Goal: Task Accomplishment & Management: Manage account settings

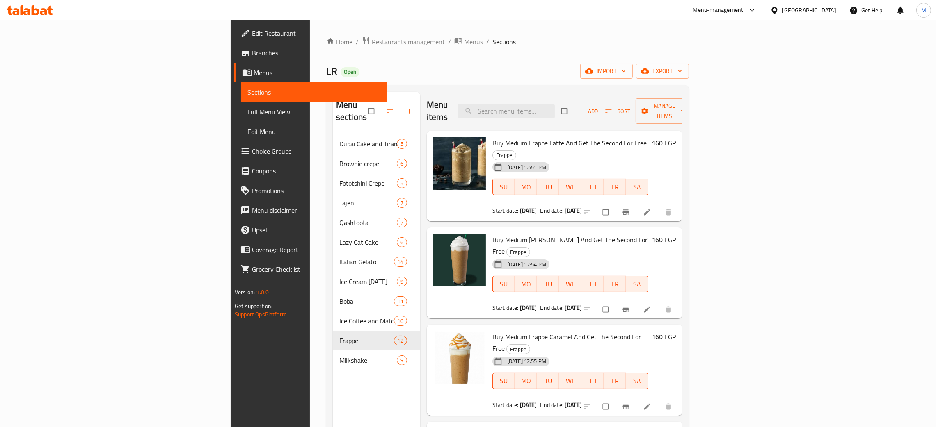
click at [372, 39] on span "Restaurants management" at bounding box center [408, 42] width 73 height 10
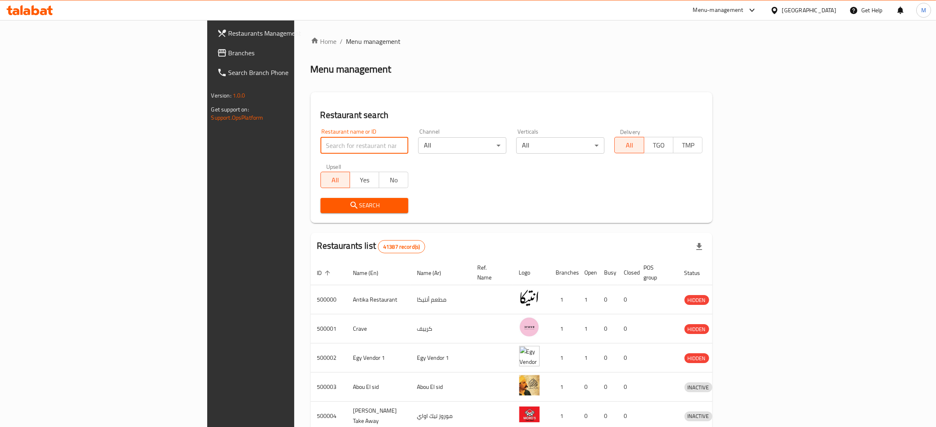
click at [320, 141] on input "search" at bounding box center [364, 145] width 88 height 16
paste input "681323"
type input "681323"
click button "Search" at bounding box center [364, 205] width 88 height 15
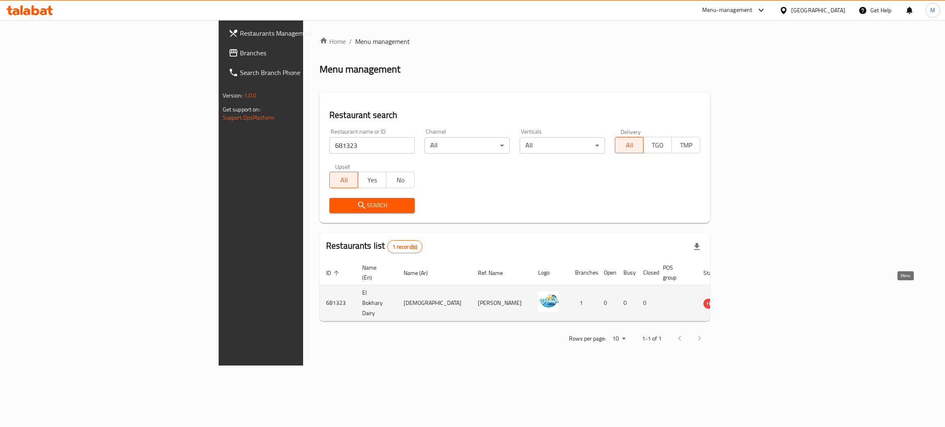
click at [762, 299] on link "enhanced table" at bounding box center [754, 304] width 15 height 10
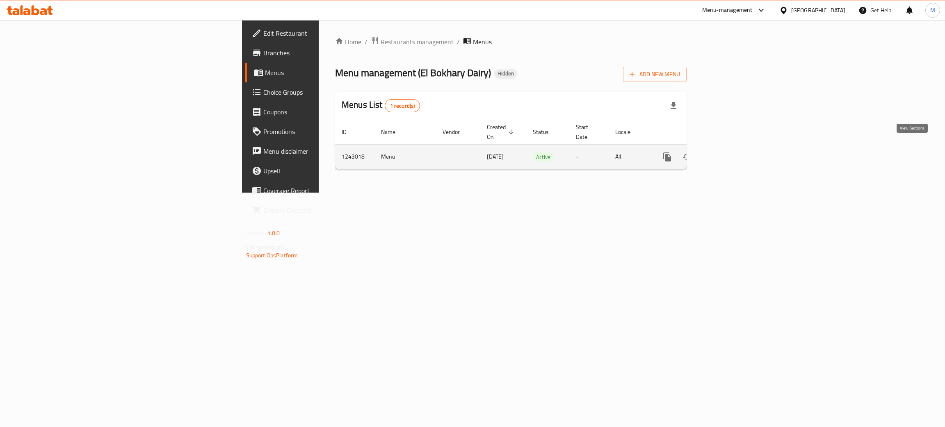
click at [731, 152] on icon "enhanced table" at bounding box center [727, 157] width 10 height 10
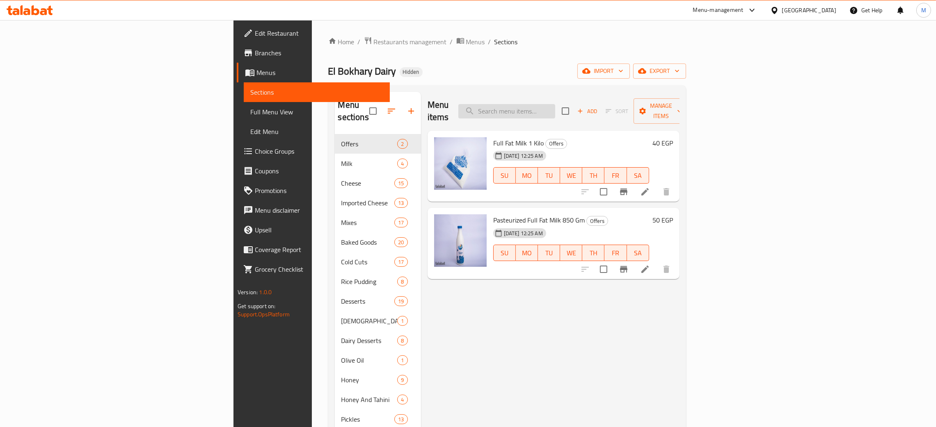
click at [555, 110] on input "search" at bounding box center [506, 111] width 97 height 14
type input "mer"
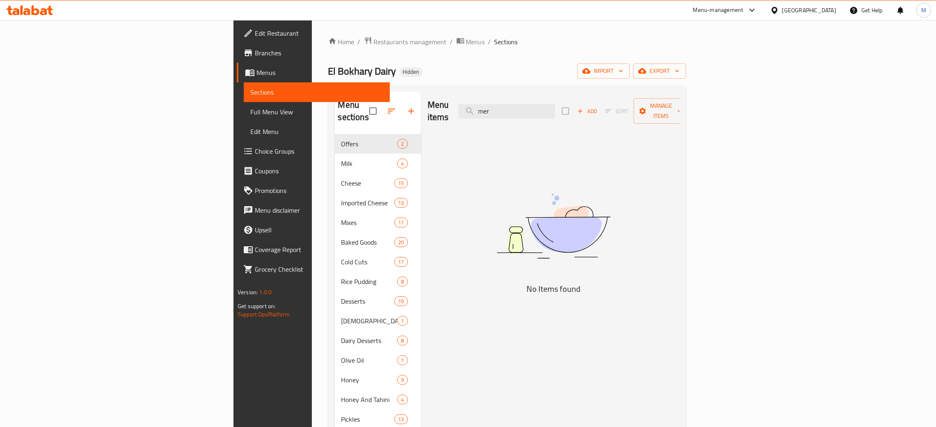
drag, startPoint x: 580, startPoint y: 103, endPoint x: 504, endPoint y: 93, distance: 77.4
click at [500, 93] on div "Menu items mer Add Sort Manage items" at bounding box center [553, 111] width 252 height 39
type input "can"
click at [374, 41] on span "Restaurants management" at bounding box center [410, 42] width 73 height 10
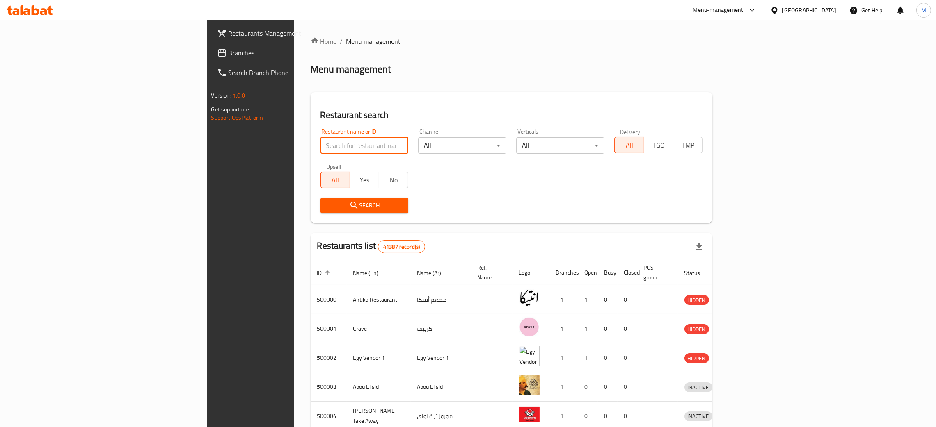
click at [320, 139] on input "search" at bounding box center [364, 145] width 88 height 16
paste input "681323"
type input "681323"
click button "Search" at bounding box center [364, 205] width 88 height 15
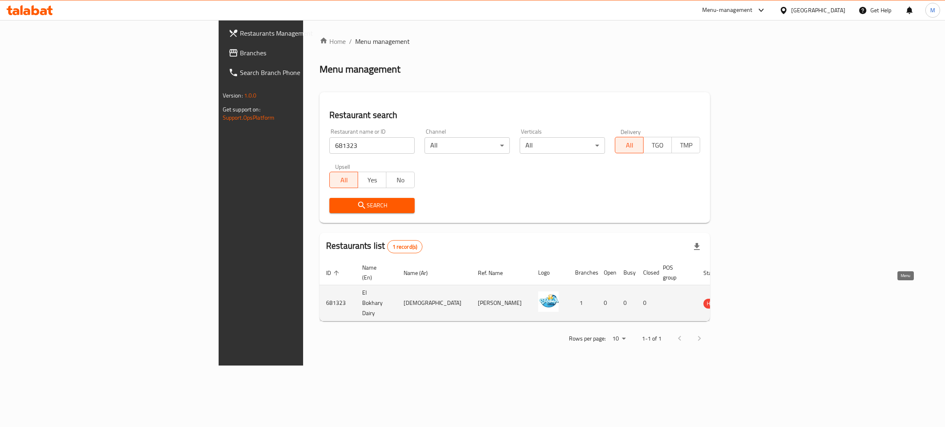
click at [756, 299] on icon "enhanced table" at bounding box center [752, 304] width 10 height 10
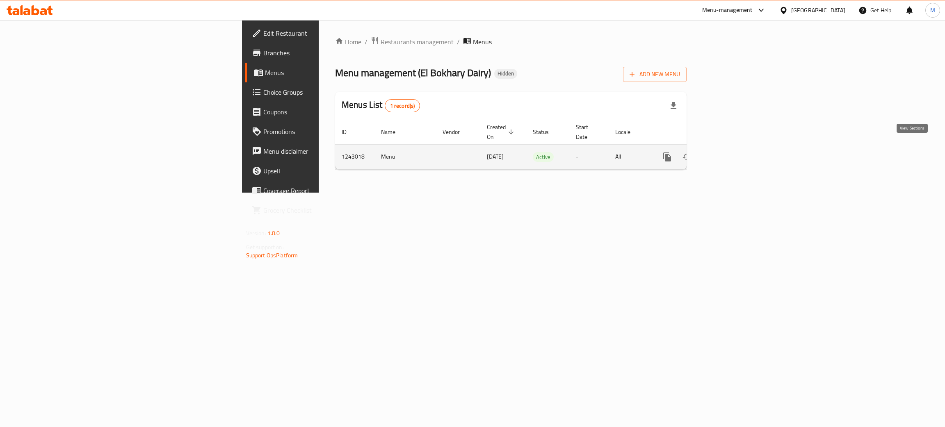
click at [731, 152] on icon "enhanced table" at bounding box center [727, 157] width 10 height 10
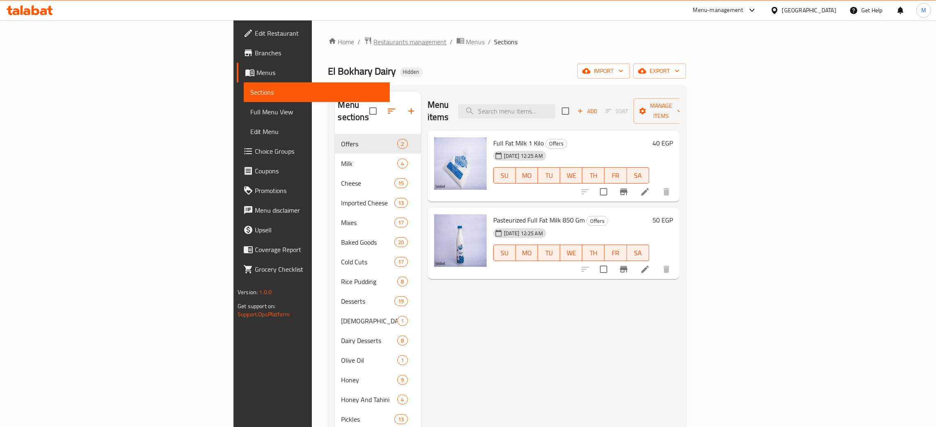
click at [374, 37] on span "Restaurants management" at bounding box center [410, 42] width 73 height 10
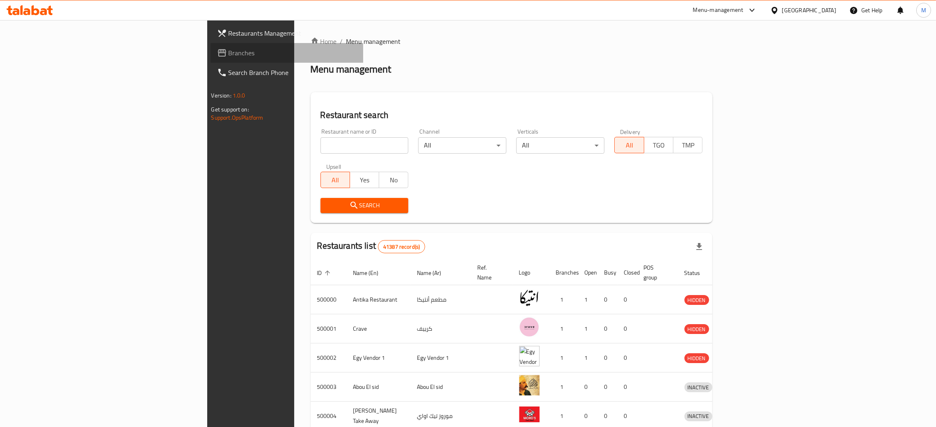
click at [229, 48] on span "Branches" at bounding box center [293, 53] width 128 height 10
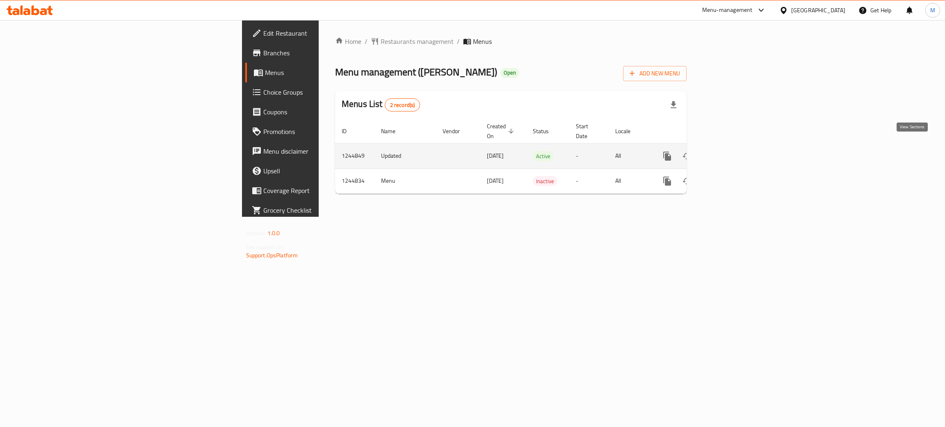
click at [731, 151] on icon "enhanced table" at bounding box center [727, 156] width 10 height 10
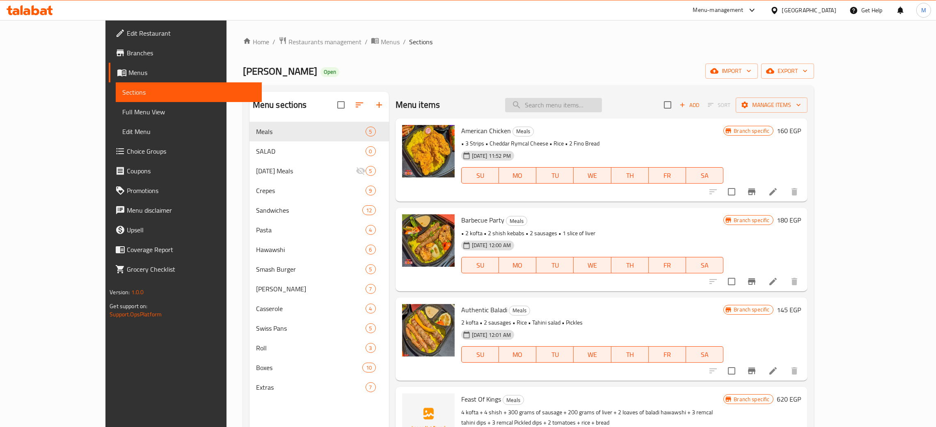
click at [602, 110] on input "search" at bounding box center [553, 105] width 97 height 14
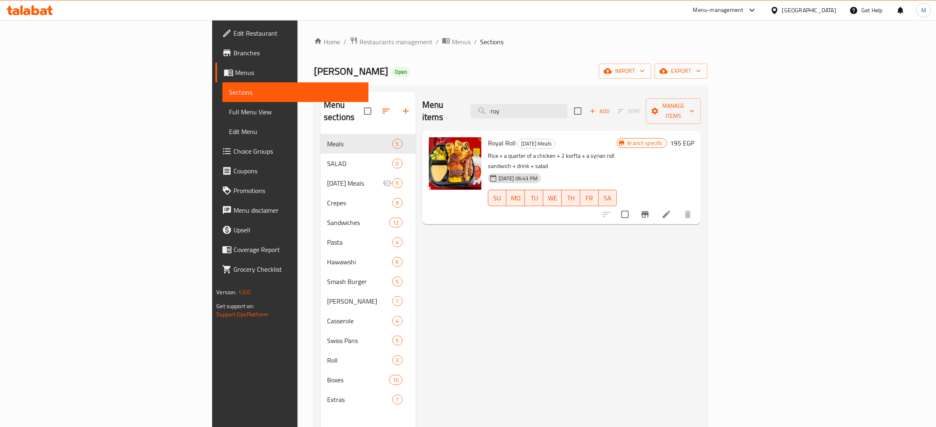
type input "roy"
drag, startPoint x: 578, startPoint y: 107, endPoint x: 436, endPoint y: 83, distance: 143.5
click at [436, 83] on div "Home / Restaurants management / Menus / Sections Alex El Falah Open import expo…" at bounding box center [510, 281] width 393 height 489
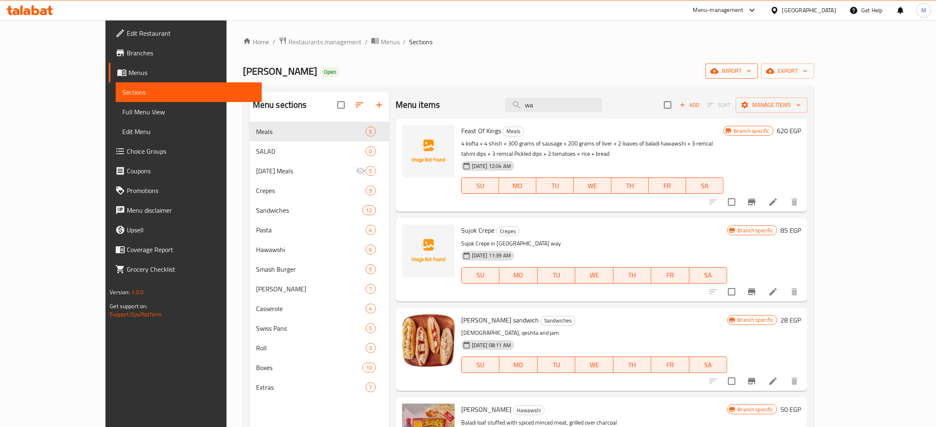
type input "wa"
click at [751, 73] on span "import" at bounding box center [731, 71] width 39 height 10
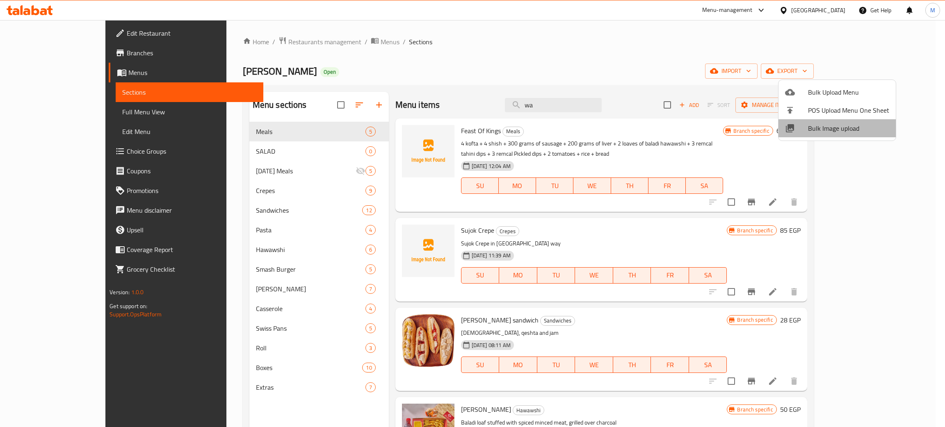
click at [851, 129] on span "Bulk Image upload" at bounding box center [848, 128] width 81 height 10
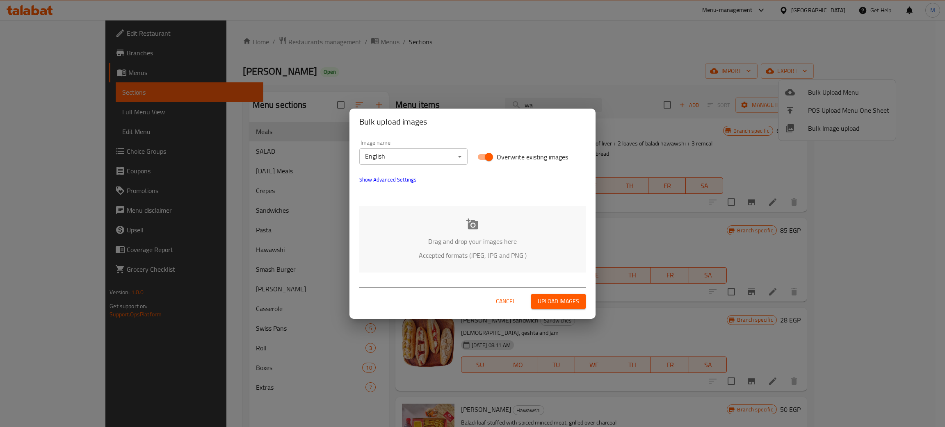
click at [476, 242] on p "Drag and drop your images here" at bounding box center [473, 242] width 202 height 10
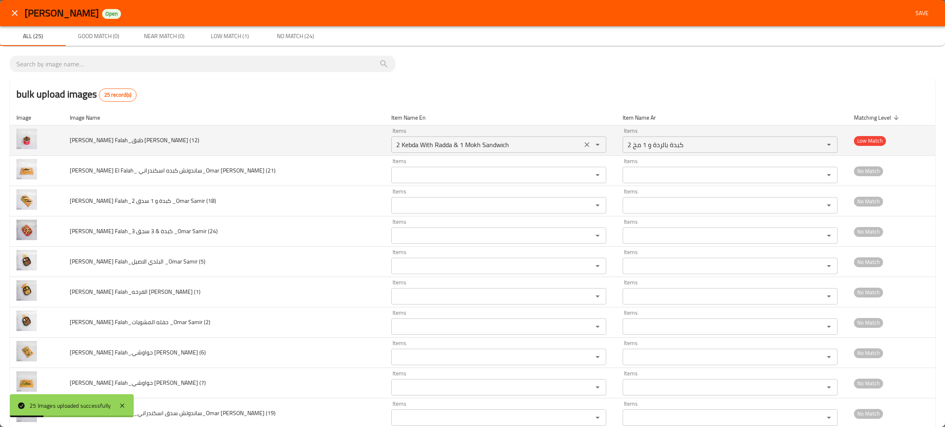
click at [585, 145] on icon "Clear" at bounding box center [587, 144] width 5 height 5
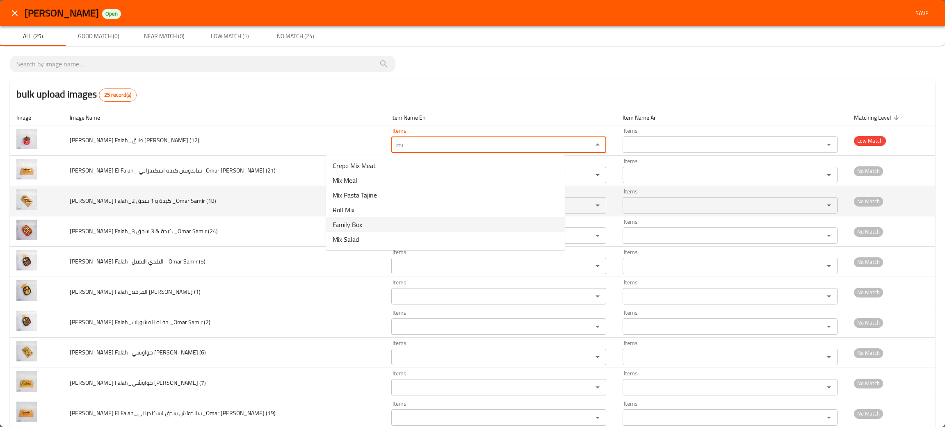
type \(12\) "mi"
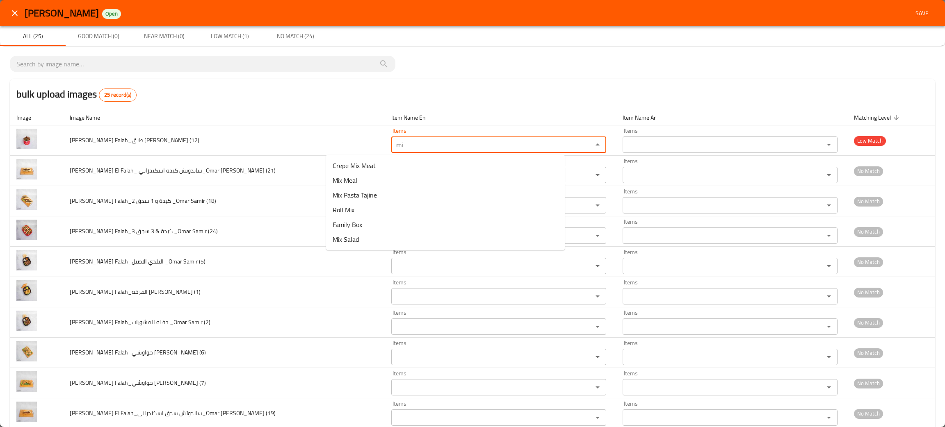
type \(12\) "mi"
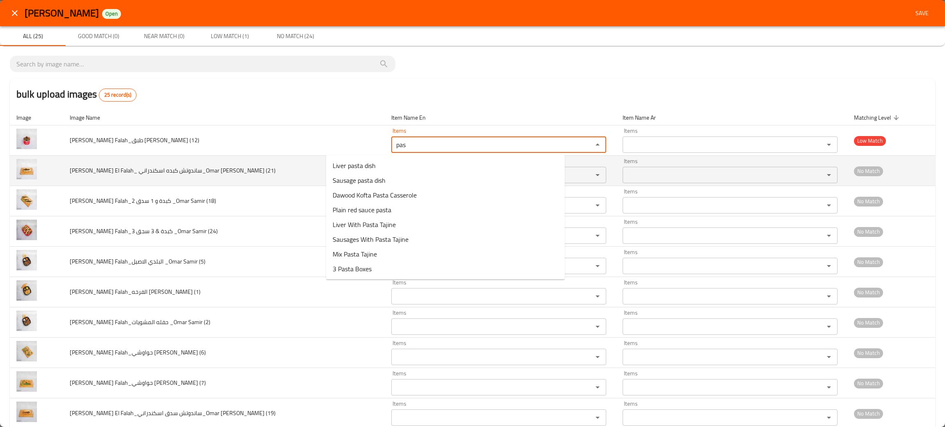
type \(12\) "pas"
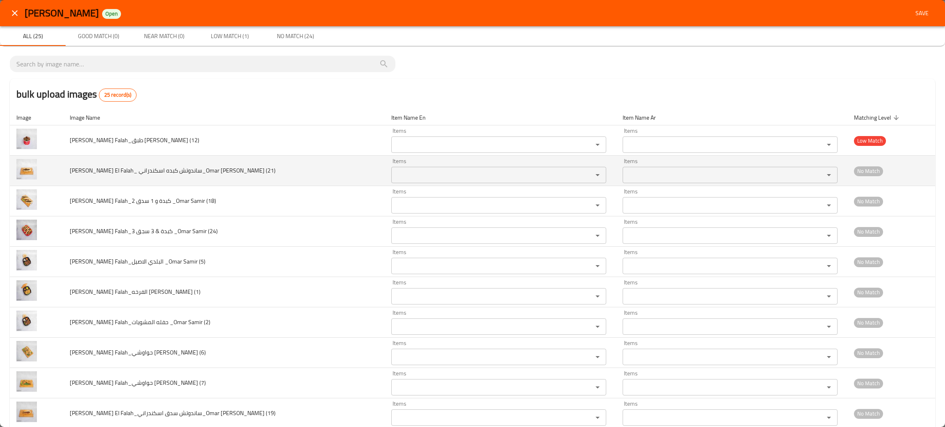
click at [208, 171] on span "Alex El Falah_ ساندوتش كبده اسكندراني_Omar Samir (21)" at bounding box center [173, 170] width 206 height 11
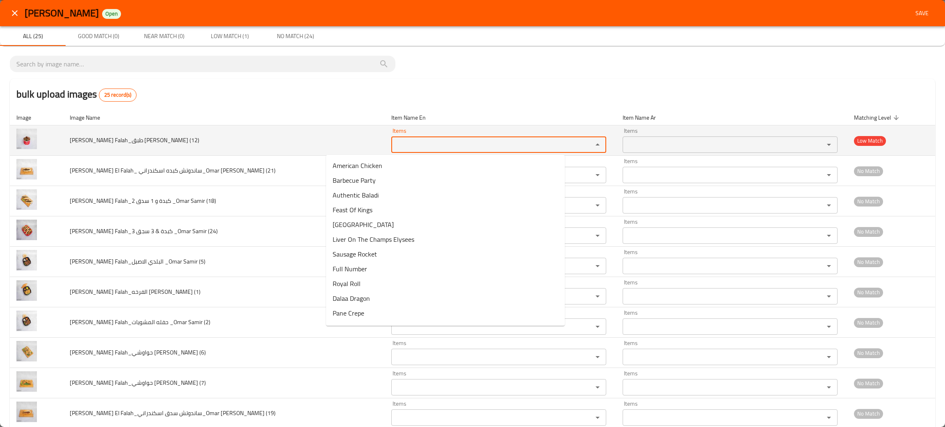
click at [394, 149] on \(12\) "Items" at bounding box center [487, 144] width 186 height 11
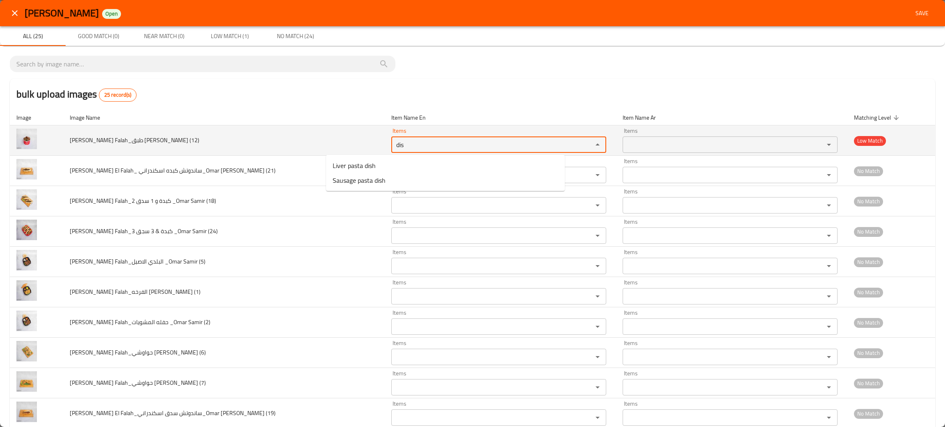
type \(12\) "dis"
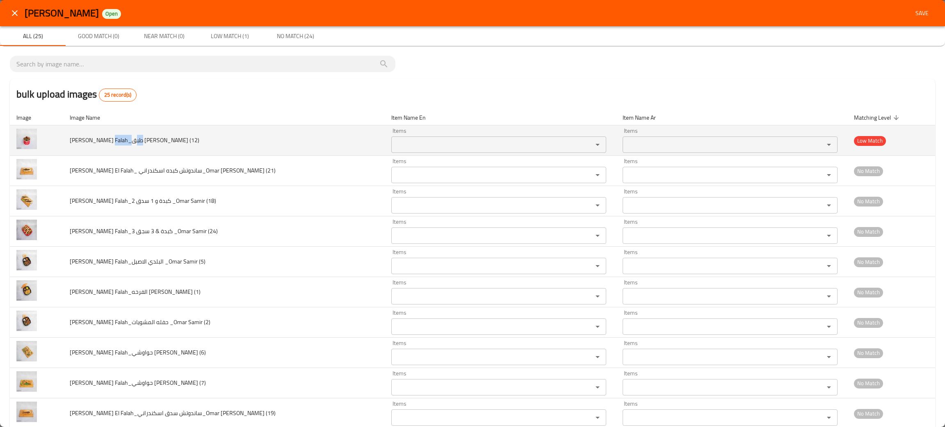
drag, startPoint x: 137, startPoint y: 139, endPoint x: 112, endPoint y: 139, distance: 25.0
click at [112, 139] on span "Alex El Falah_طبق میکس_Omar Samir (12)" at bounding box center [135, 140] width 130 height 11
copy span "طبق میکس"
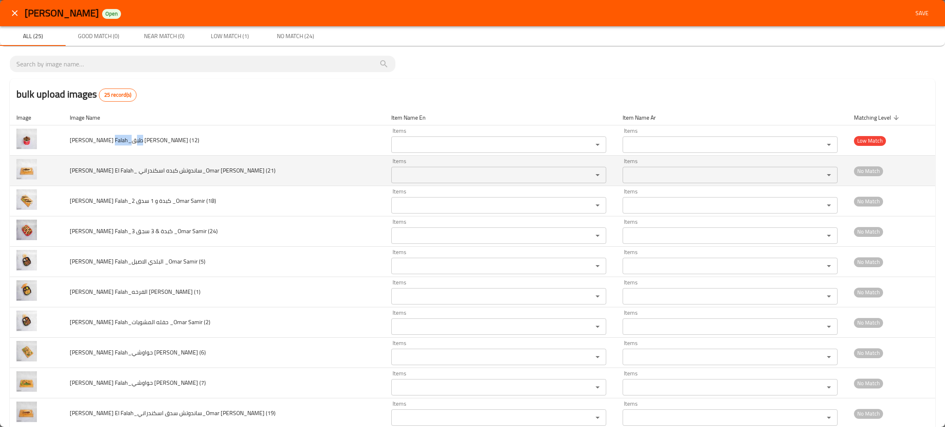
click at [391, 169] on div "Items" at bounding box center [498, 175] width 215 height 16
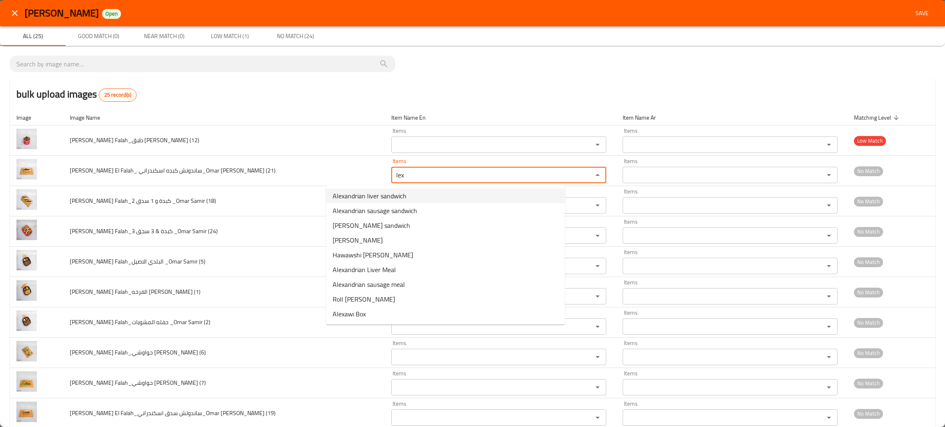
click at [364, 193] on span "Alexandrian liver sandwich" at bounding box center [370, 196] width 74 height 10
type \(21\) "Alexandrian liver sandwich"
type \(21\)-ar "ساندوتش كبده اسكندراني"
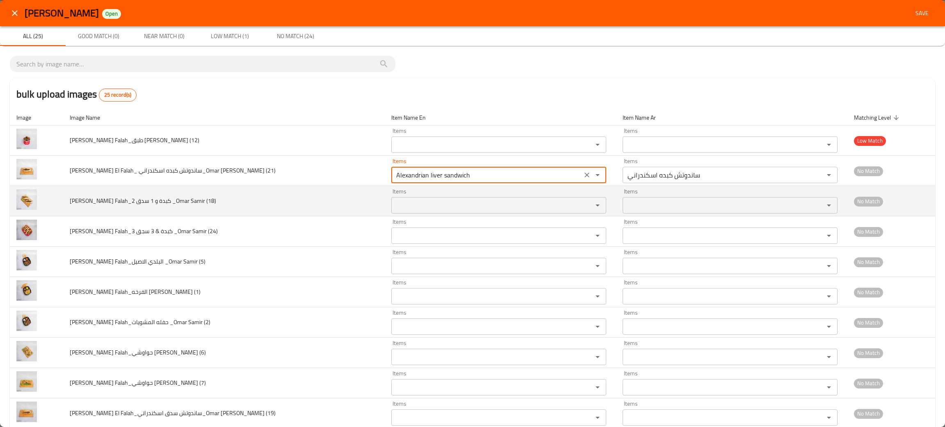
type \(21\) "Alexandrian liver sandwich"
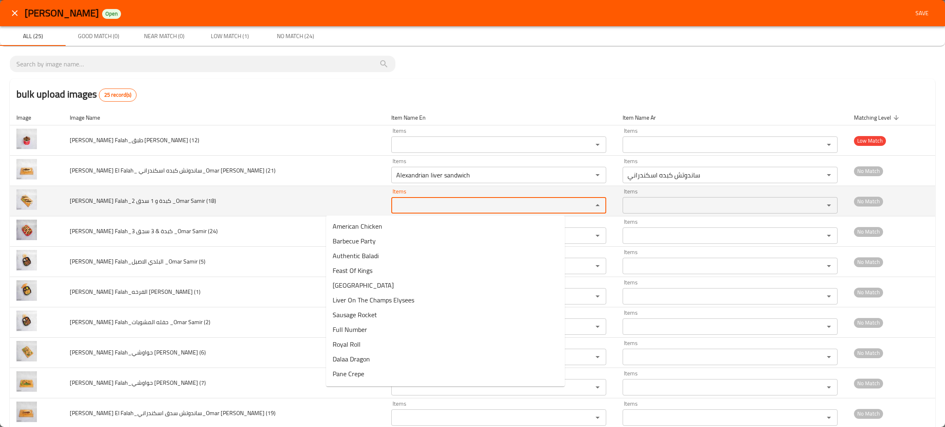
click at [394, 207] on \(18\) "Items" at bounding box center [487, 205] width 186 height 11
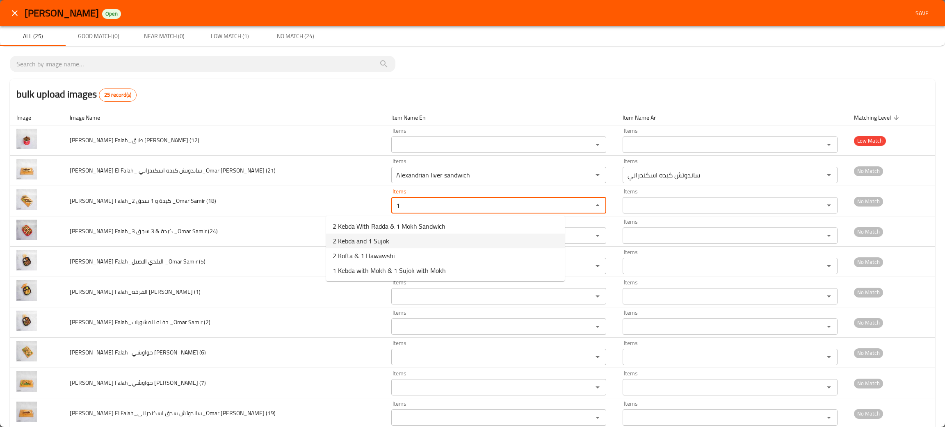
click at [366, 239] on span "2 Kebda and 1 Sujok" at bounding box center [361, 241] width 57 height 10
type \(18\) "2 Kebda and 1 Sujok"
type \(18\)-ar "2 كبدة و 1 سدق"
type \(18\) "2 Kebda and 1 Sujok"
click at [394, 239] on \(24\) "Items" at bounding box center [487, 235] width 186 height 11
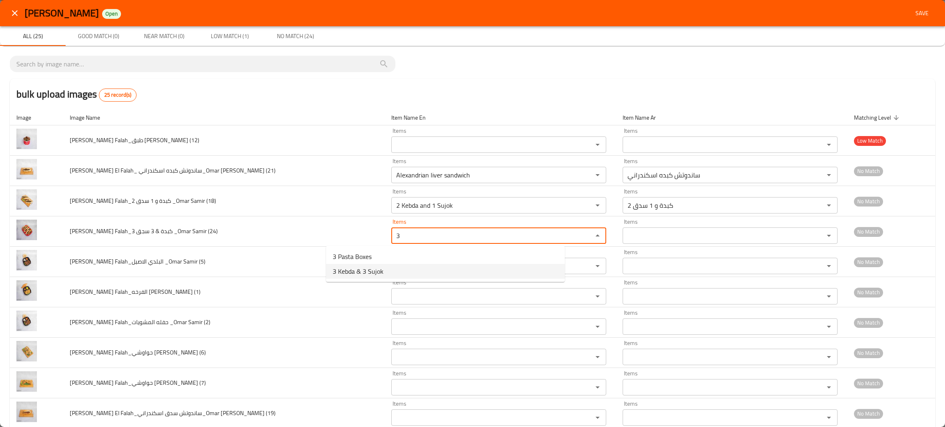
click at [361, 269] on span "3 Kebda & 3 Sujok" at bounding box center [358, 272] width 51 height 10
type \(24\) "3 Kebda & 3 Sujok"
type \(24\)-ar "3 كبدة & 3 سجق"
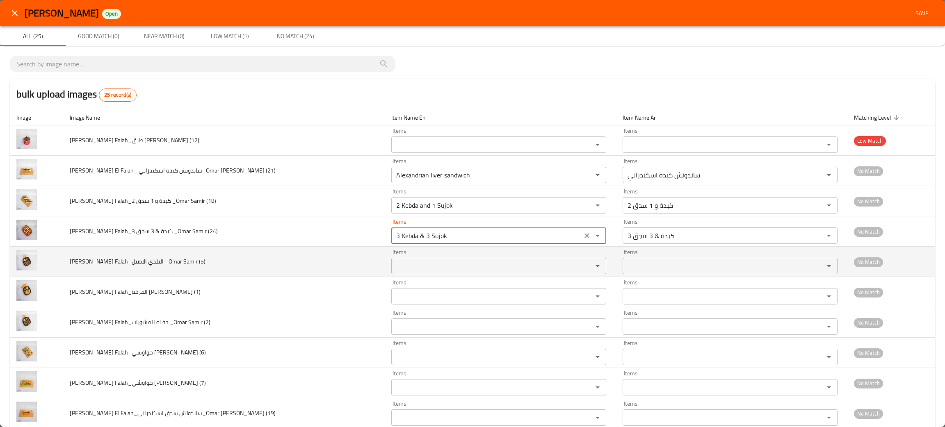
type \(24\) "3 Kebda & 3 Sujok"
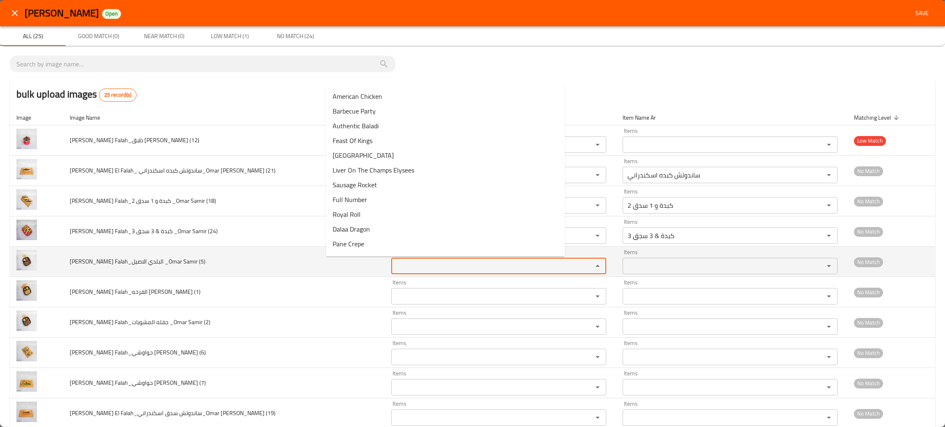
click at [394, 263] on \(5\) "Items" at bounding box center [487, 265] width 186 height 11
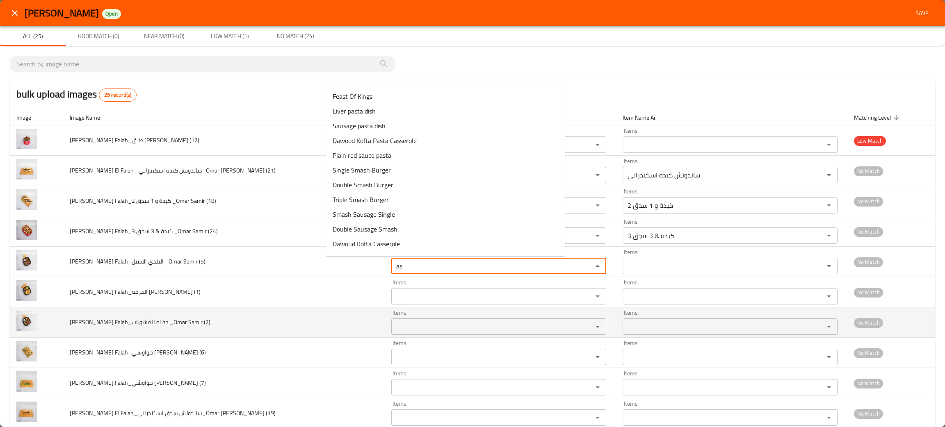
type \(5\) "a"
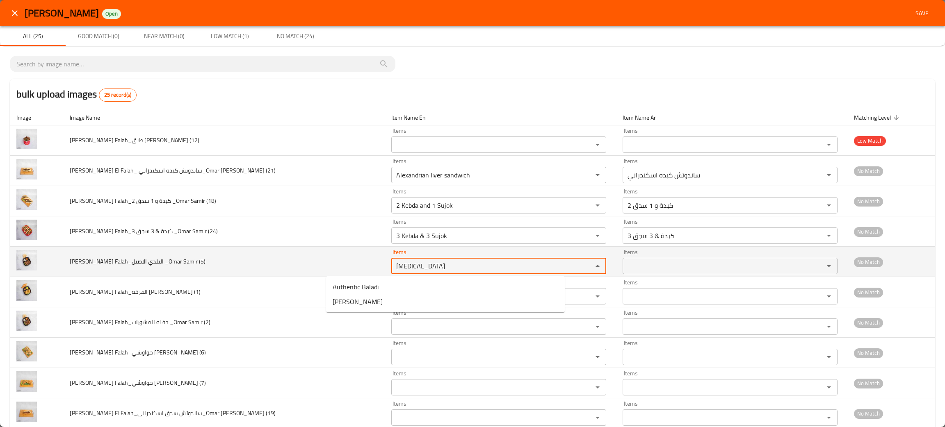
type \(5\) "bal"
click at [240, 266] on td "Alex El Falah_البلدي الاصيل _Omar Samir (5)" at bounding box center [224, 262] width 322 height 30
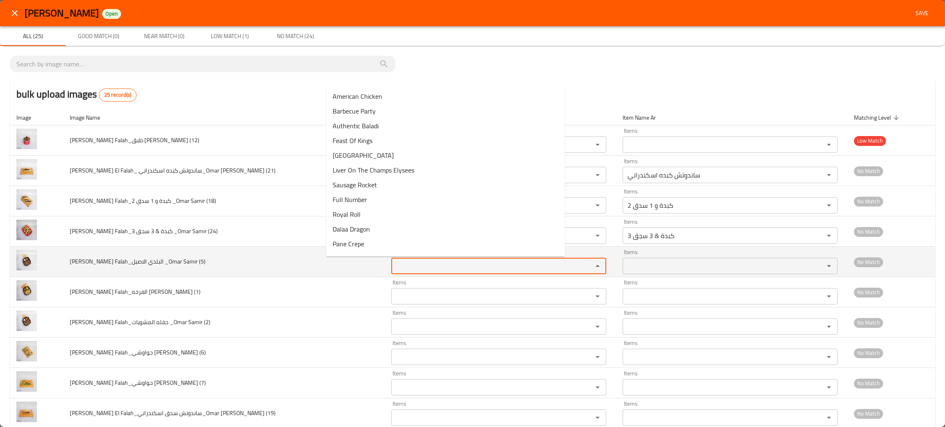
click at [394, 262] on \(5\) "Items" at bounding box center [487, 265] width 186 height 11
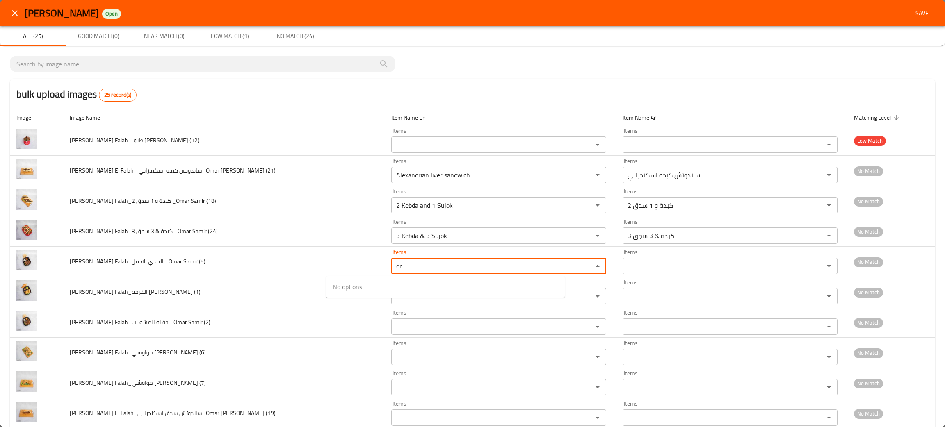
type \(5\) "o"
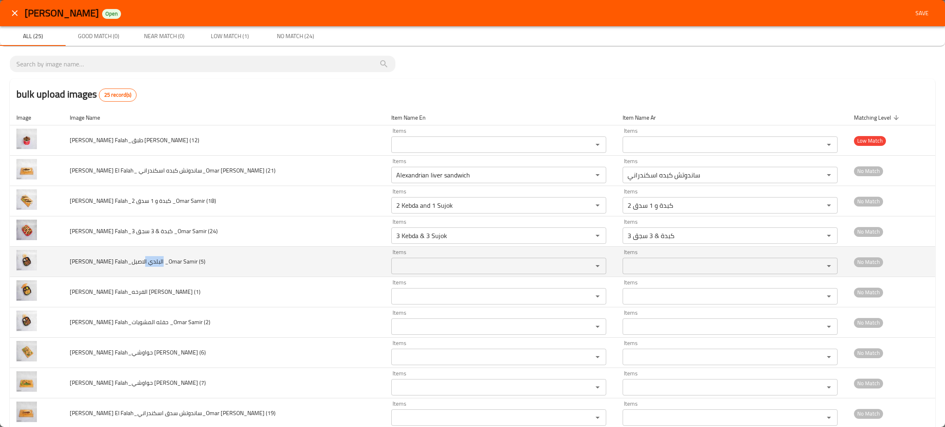
drag, startPoint x: 140, startPoint y: 260, endPoint x: 129, endPoint y: 259, distance: 10.7
click at [128, 259] on span "Alex El Falah_البلدي الاصيل _Omar Samir (5)" at bounding box center [138, 261] width 136 height 11
click at [137, 259] on span "Alex El Falah_البلدي الاصيل _Omar Samir (5)" at bounding box center [138, 261] width 136 height 11
drag, startPoint x: 142, startPoint y: 258, endPoint x: 135, endPoint y: 258, distance: 7.0
click at [135, 258] on span "Alex El Falah_البلدي الاصيل _Omar Samir (5)" at bounding box center [138, 261] width 136 height 11
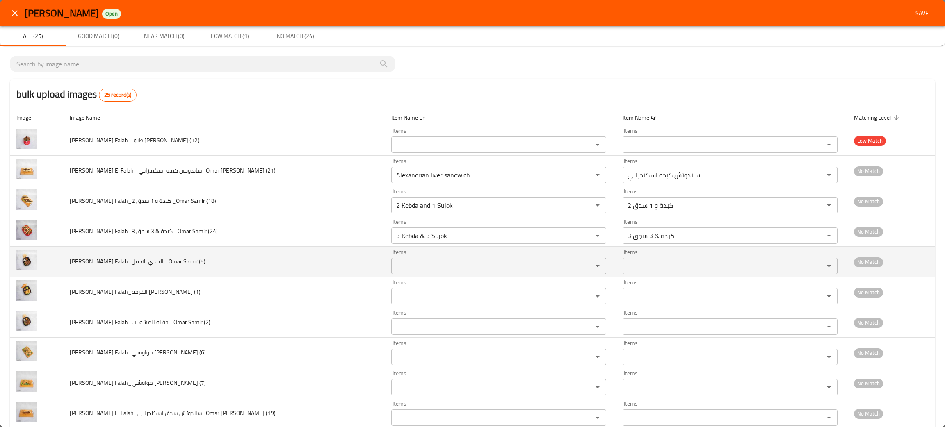
click at [139, 260] on span "Alex El Falah_البلدي الاصيل _Omar Samir (5)" at bounding box center [138, 261] width 136 height 11
drag, startPoint x: 141, startPoint y: 260, endPoint x: 110, endPoint y: 258, distance: 30.8
click at [110, 258] on span "Alex El Falah_البلدي الاصيل _Omar Samir (5)" at bounding box center [138, 261] width 136 height 11
copy span "البلدي الاصيل"
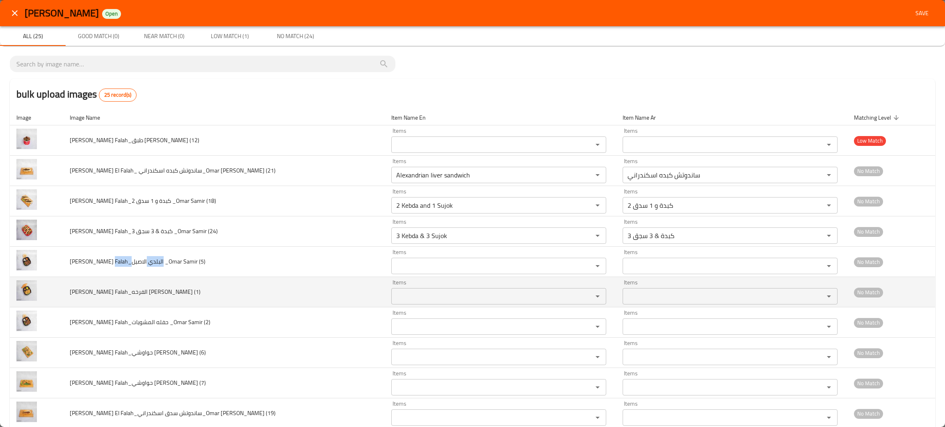
click at [394, 299] on \(1\) "Items" at bounding box center [487, 296] width 186 height 11
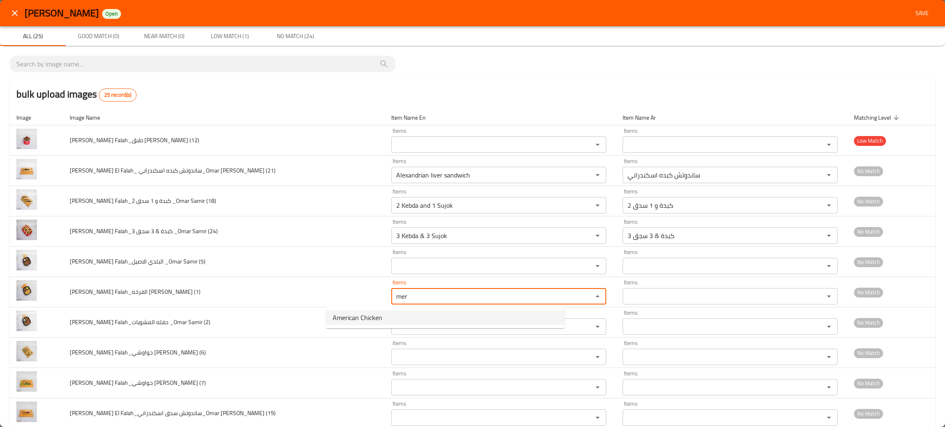
click at [343, 317] on span "American Chicken" at bounding box center [358, 318] width 50 height 10
type \(1\) "American Chicken"
type \(1\)-ar "الفرخه الامريكاني"
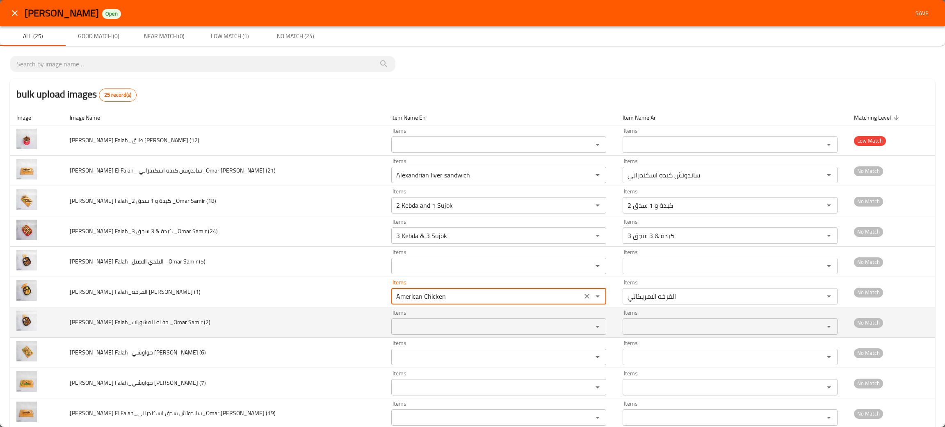
type \(1\) "American Chicken"
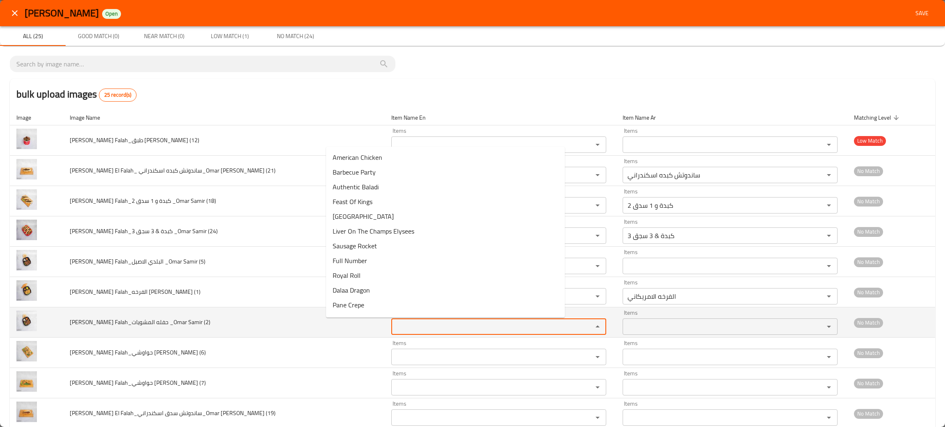
click at [394, 327] on \(2\) "Items" at bounding box center [487, 326] width 186 height 11
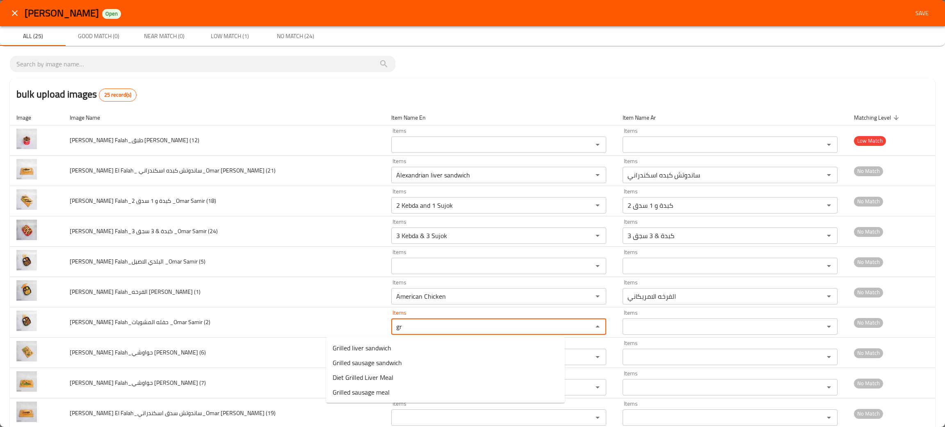
type \(2\) "g"
click at [374, 350] on span "Barbecue Party" at bounding box center [354, 348] width 43 height 10
type \(2\) "Barbecue Party"
type \(2\)-ar "حفله المشويات"
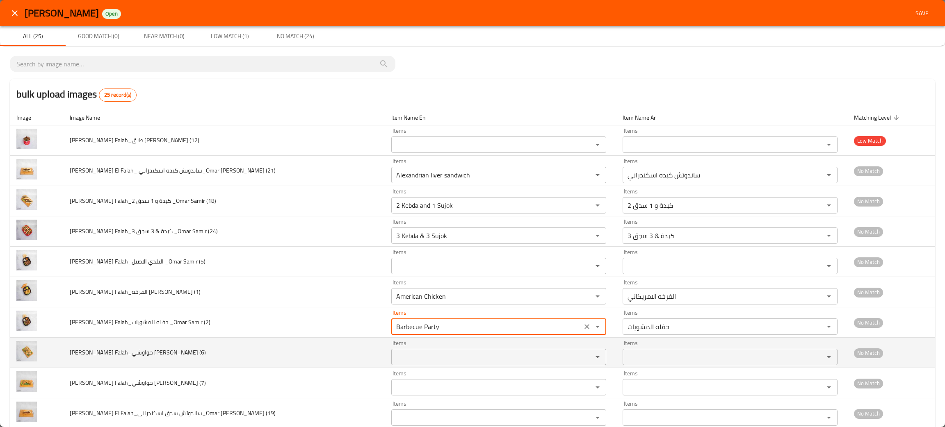
scroll to position [62, 0]
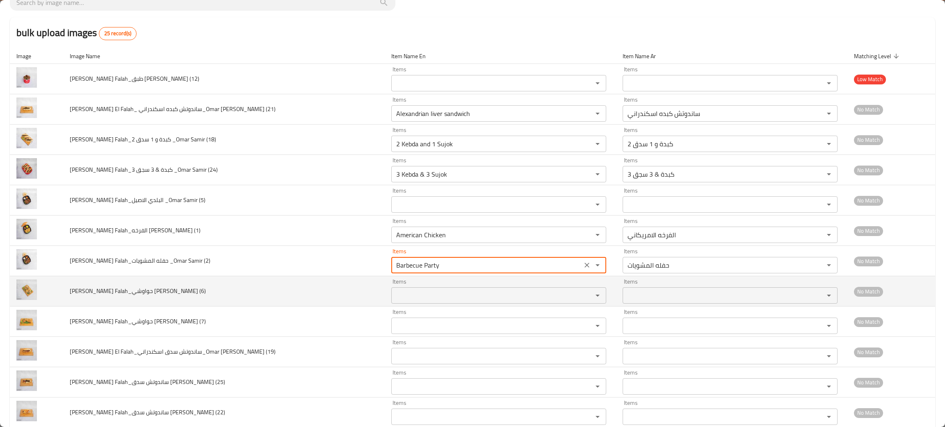
type \(2\) "Barbecue Party"
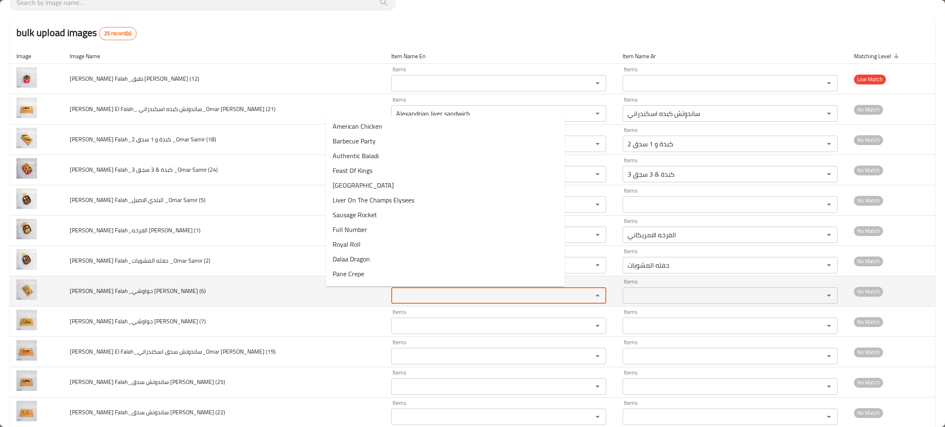
click at [394, 297] on \(6\) "Items" at bounding box center [487, 295] width 186 height 11
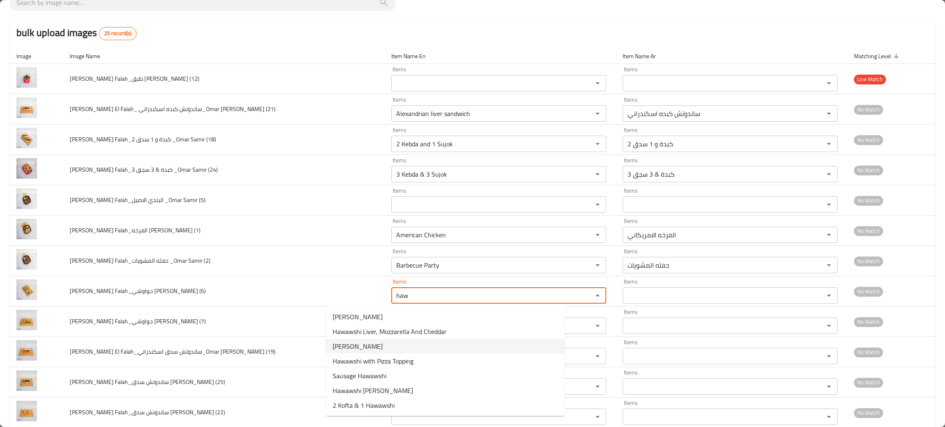
click at [366, 347] on span "Alexandrian Hawawshi" at bounding box center [358, 347] width 50 height 10
type \(6\) "Alexandrian Hawawshi"
type \(6\)-ar "حواوشي اسكندراني"
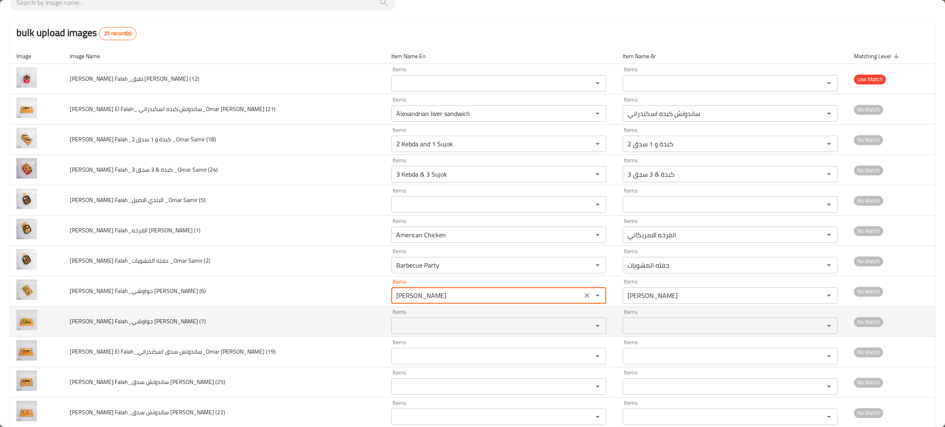
type \(6\) "Alexandrian Hawawshi"
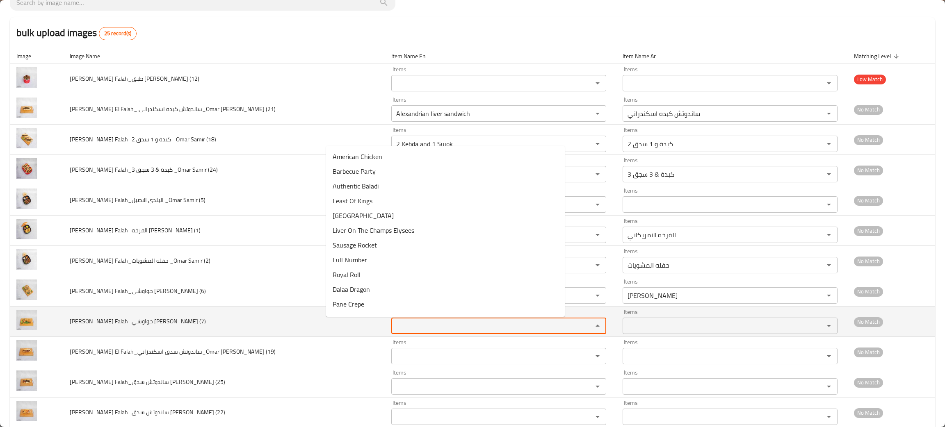
click at [394, 331] on \(7\) "Items" at bounding box center [487, 325] width 186 height 11
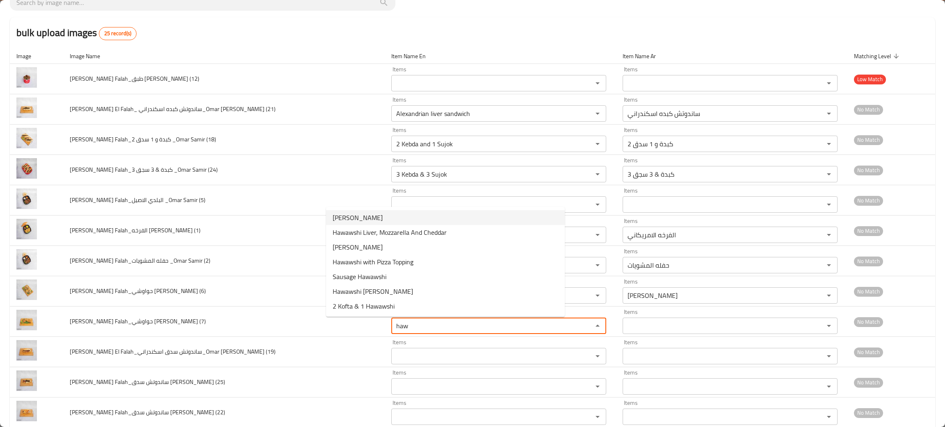
click at [356, 215] on span "Baladi Hawawshi" at bounding box center [358, 218] width 50 height 10
type \(7\) "Baladi Hawawshi"
type \(7\)-ar "حواوشي بلدي"
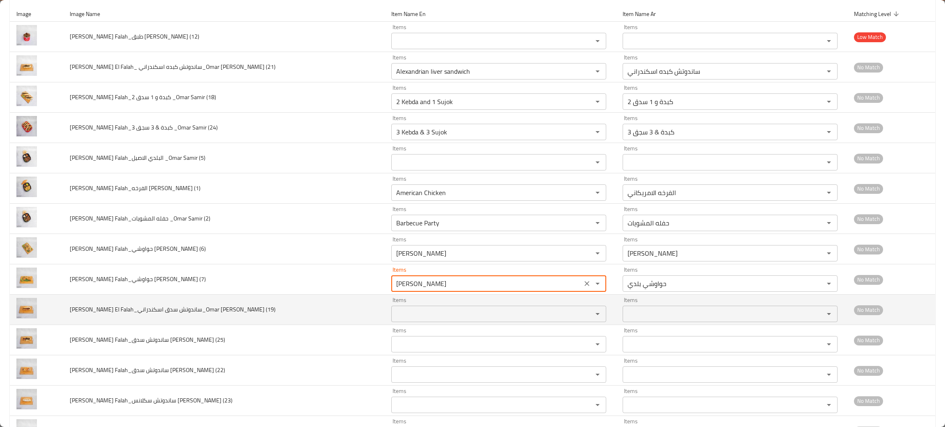
scroll to position [123, 0]
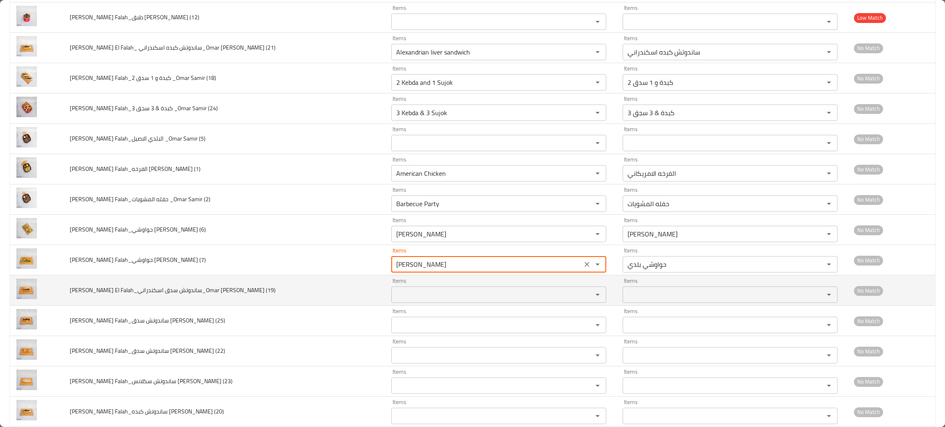
type \(7\) "Baladi Hawawshi"
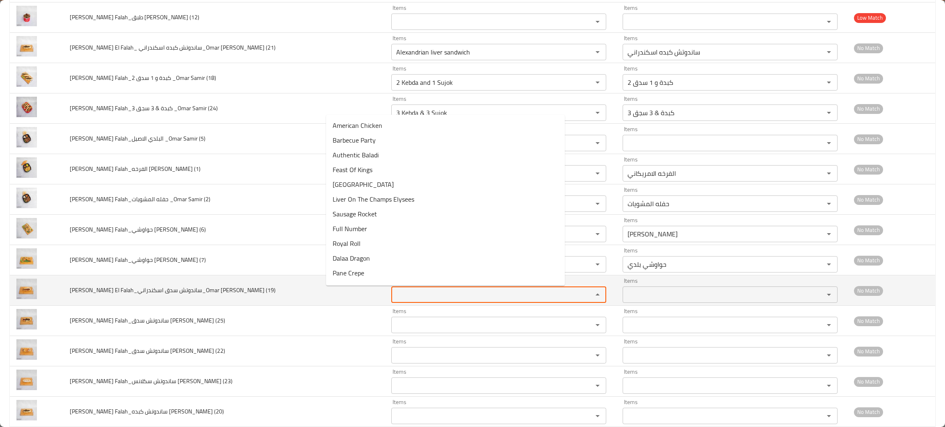
click at [394, 295] on \(19\) "Items" at bounding box center [487, 294] width 186 height 11
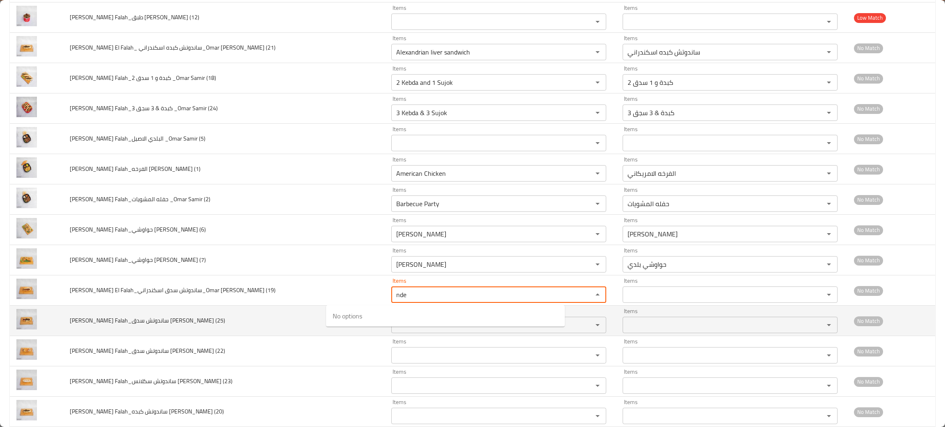
type \(19\) "nder"
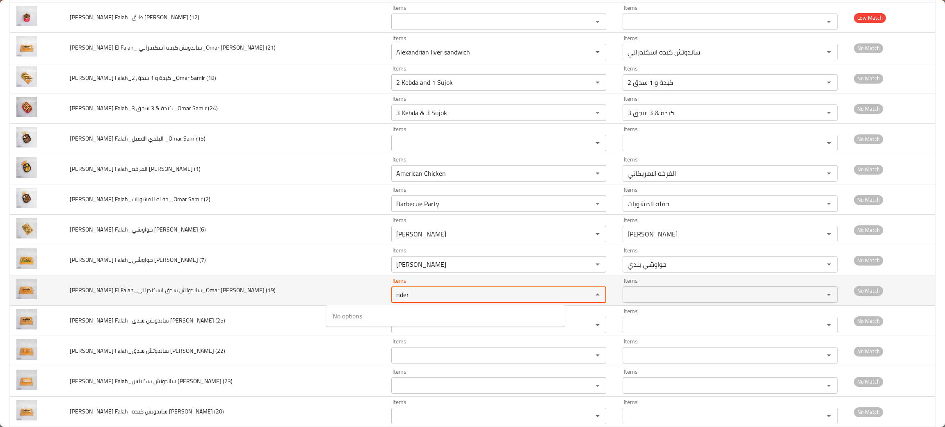
drag, startPoint x: 323, startPoint y: 297, endPoint x: 296, endPoint y: 292, distance: 27.6
click at [296, 292] on tr "Alex El Falah_ساندوتش سدق اسكندراني_Omar Samir (19) Items nder Items Items Item…" at bounding box center [472, 291] width 925 height 30
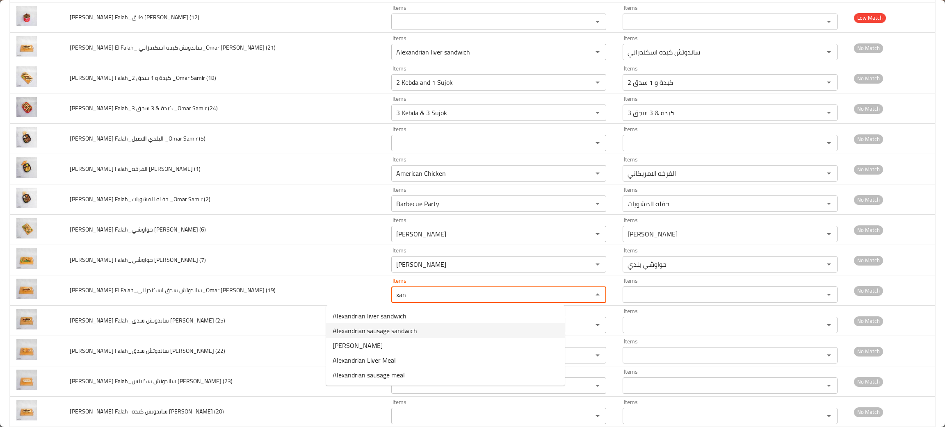
click at [345, 328] on span "Alexandrian sausage sandwich" at bounding box center [375, 331] width 85 height 10
type \(19\) "Alexandrian sausage sandwich"
type \(19\)-ar "ساندوتش سدق اسكندراني"
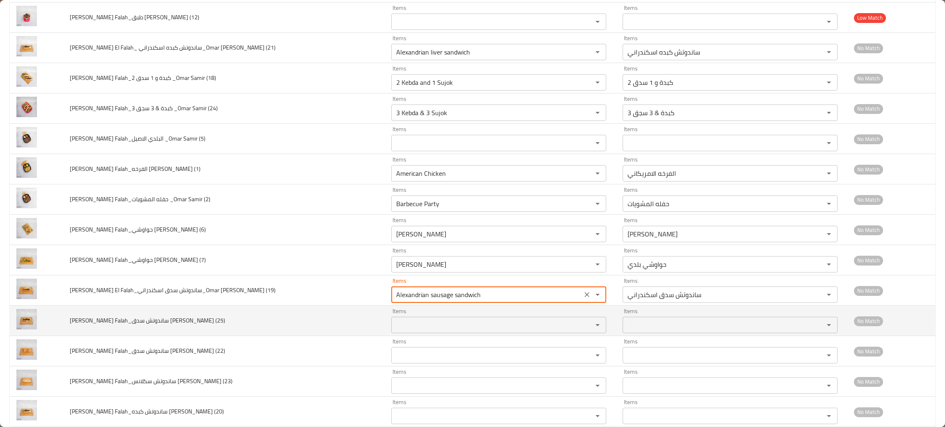
type \(19\) "Alexandrian sausage sandwich"
click at [394, 331] on \(25\) "Items" at bounding box center [487, 325] width 186 height 11
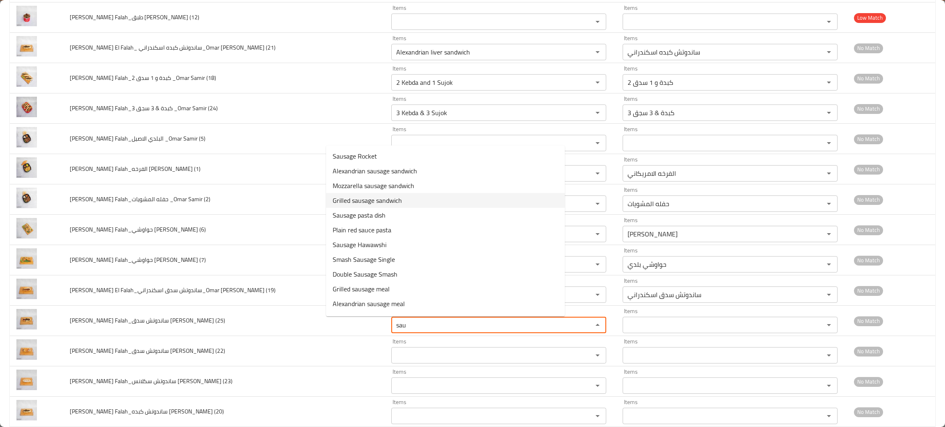
click at [359, 196] on span "Grilled sausage sandwich" at bounding box center [367, 201] width 69 height 10
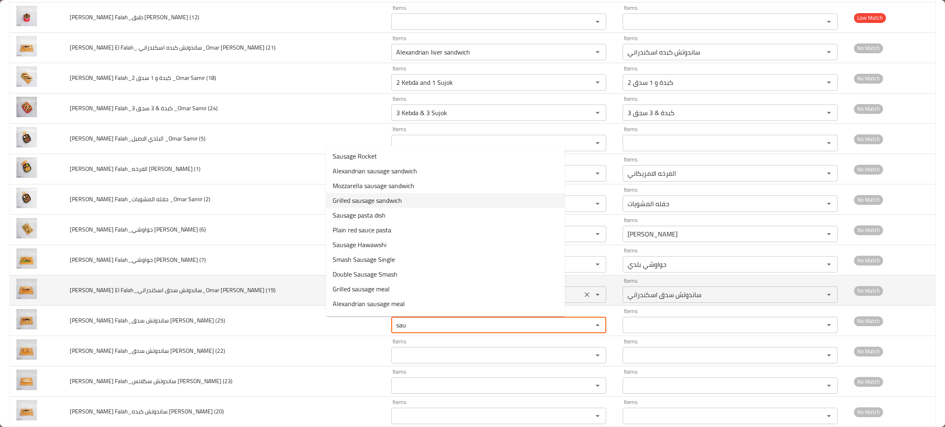
type \(25\) "Grilled sausage sandwich"
type \(25\)-ar "ساندوتش سدق مشوي"
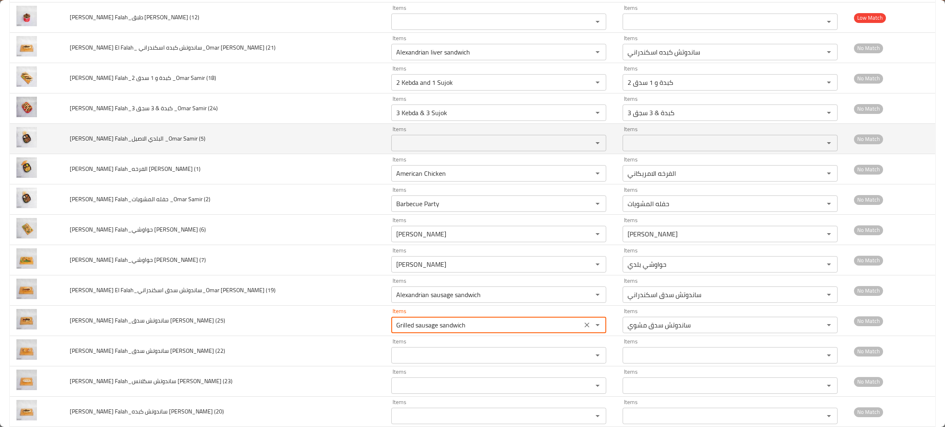
type \(25\) "Grilled sausage sandwich"
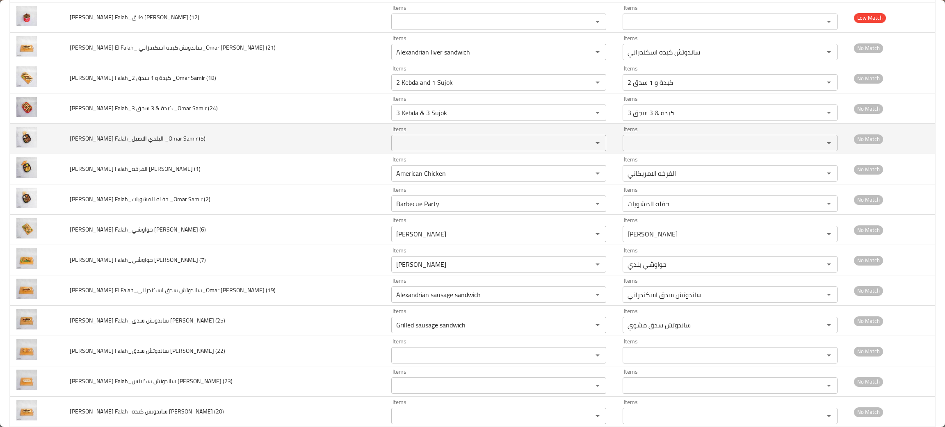
click at [218, 137] on td "Alex El Falah_البلدي الاصيل _Omar Samir (5)" at bounding box center [224, 139] width 322 height 30
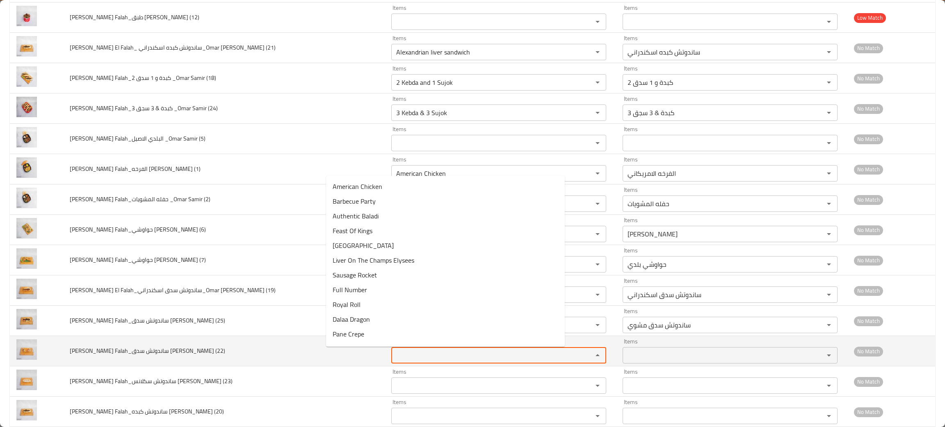
click at [394, 360] on \(22\) "Items" at bounding box center [487, 355] width 186 height 11
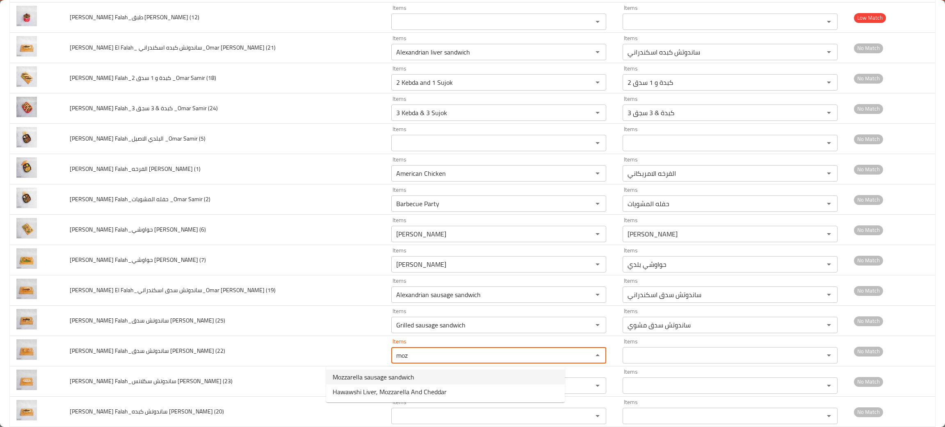
click at [366, 378] on span "Mozzarella sausage sandwich" at bounding box center [374, 377] width 82 height 10
type \(22\) "Mozzarella sausage sandwich"
type \(22\)-ar "ساندوتش سدق موتزريلا"
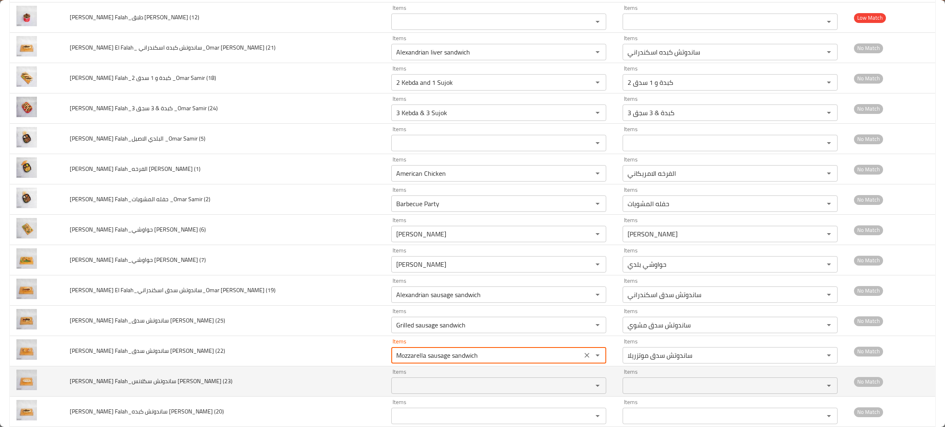
type \(22\) "Mozzarella sausage sandwich"
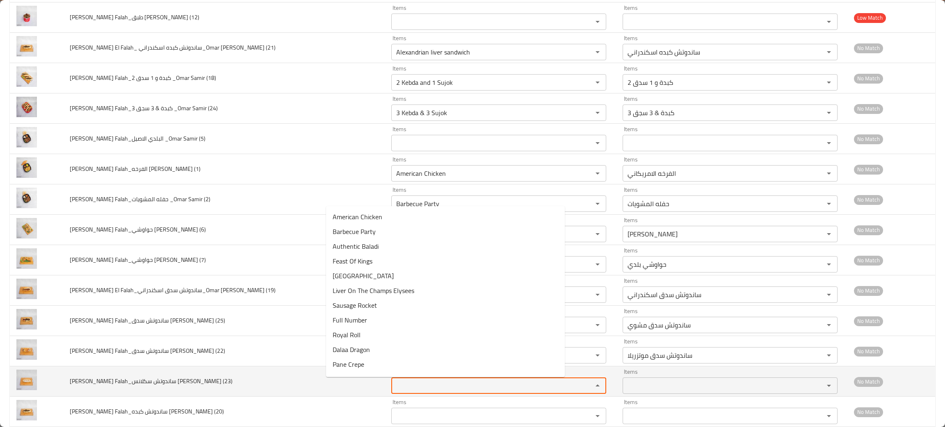
click at [394, 385] on \(23\) "Items" at bounding box center [487, 385] width 186 height 11
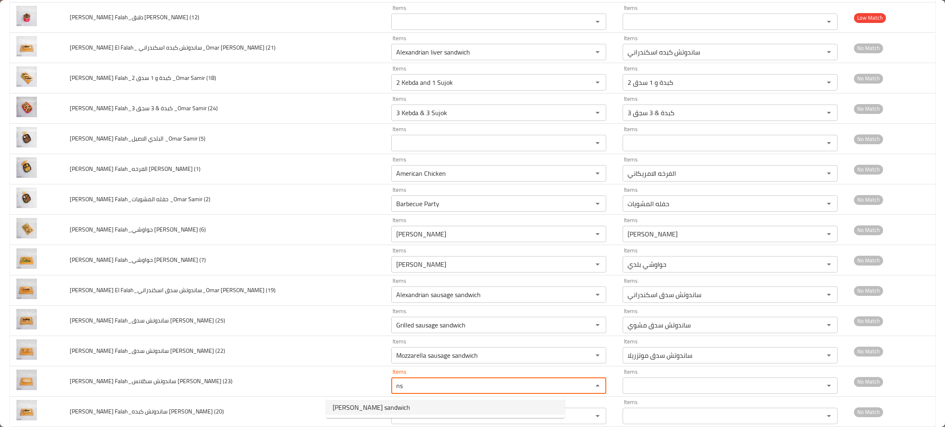
click at [371, 406] on span "Alex Sakalans sandwich" at bounding box center [372, 408] width 78 height 10
type \(23\) "Alex Sakalans sandwich"
type \(23\)-ar "ساندوتش سكلانس أليكس"
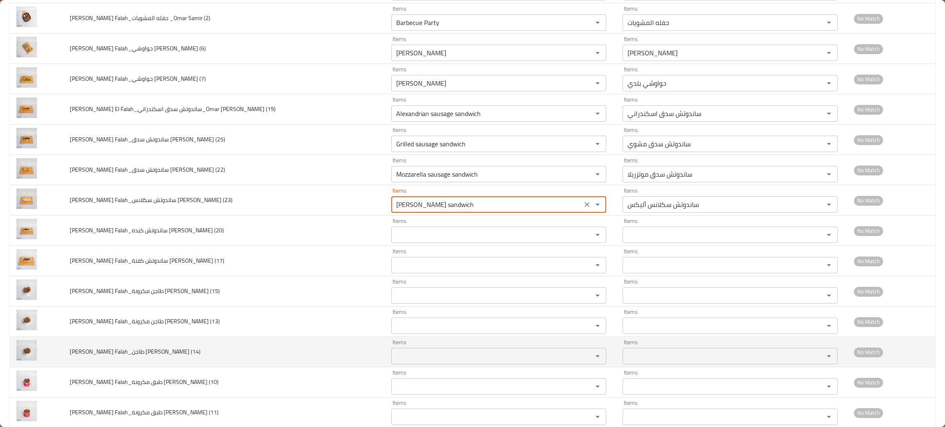
scroll to position [307, 0]
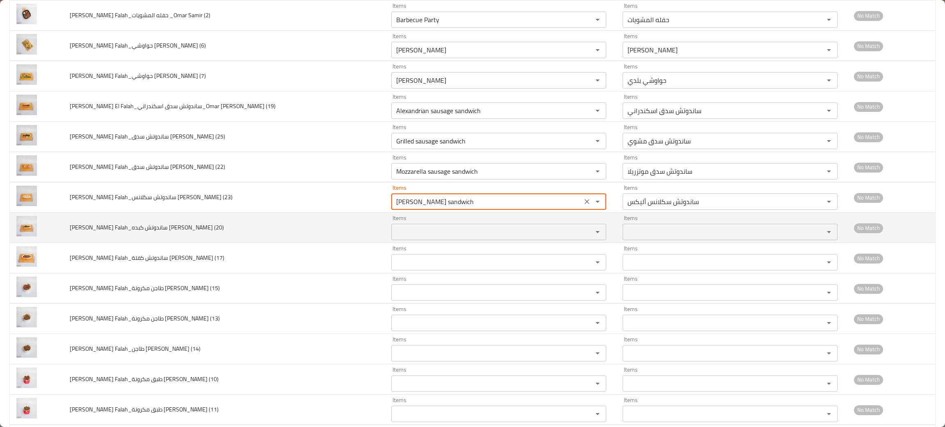
type \(23\) "Alex Sakalans sandwich"
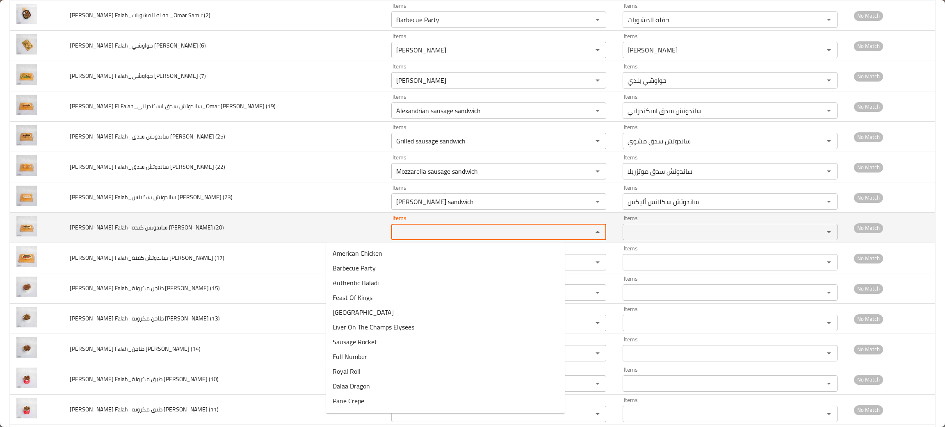
click at [394, 238] on \(20\) "Items" at bounding box center [487, 231] width 186 height 11
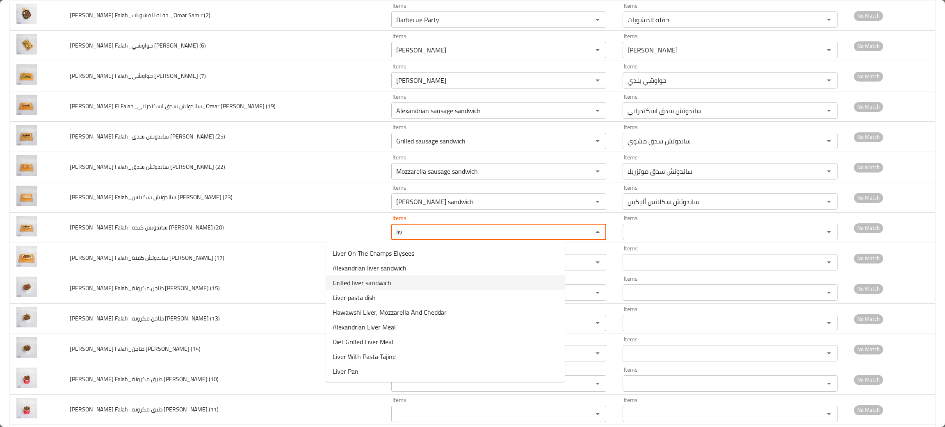
click at [360, 282] on span "Grilled liver sandwich" at bounding box center [362, 283] width 59 height 10
type \(20\) "Grilled liver sandwich"
type \(20\)-ar "ساندوتش كبده مشويه"
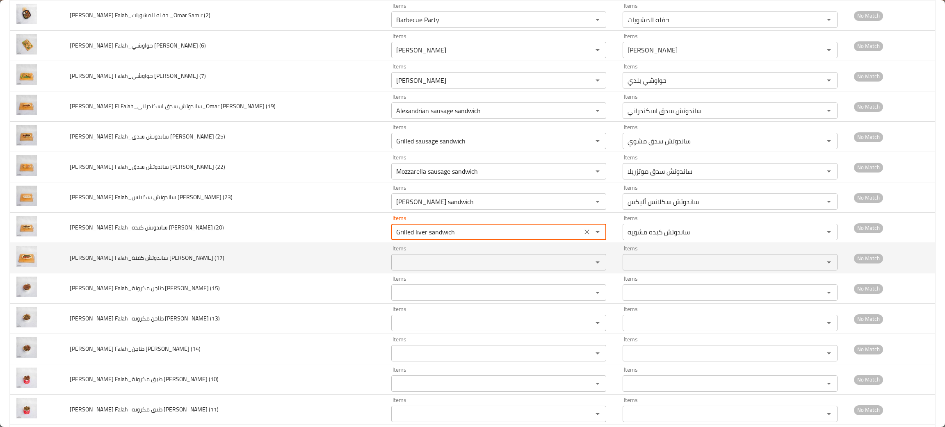
type \(20\) "Grilled liver sandwich"
click at [394, 265] on \(17\) "Items" at bounding box center [487, 262] width 186 height 11
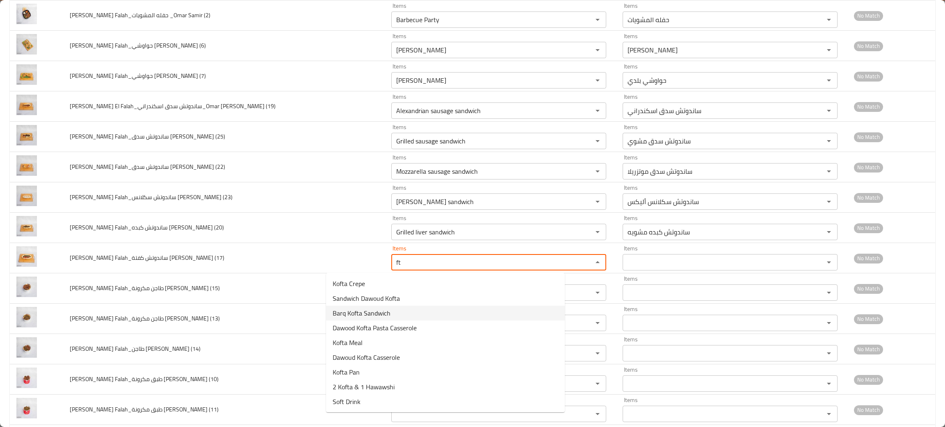
click at [350, 311] on span "Barq Kofta Sandwich" at bounding box center [362, 313] width 58 height 10
type \(17\) "Barq Kofta Sandwich"
type \(17\)-ar "ساندوتش كفتة برق"
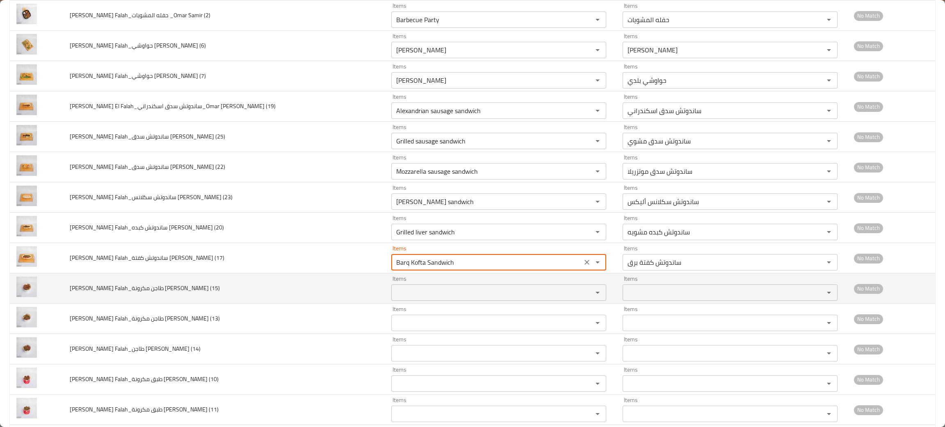
type \(17\) "Barq Kofta Sandwich"
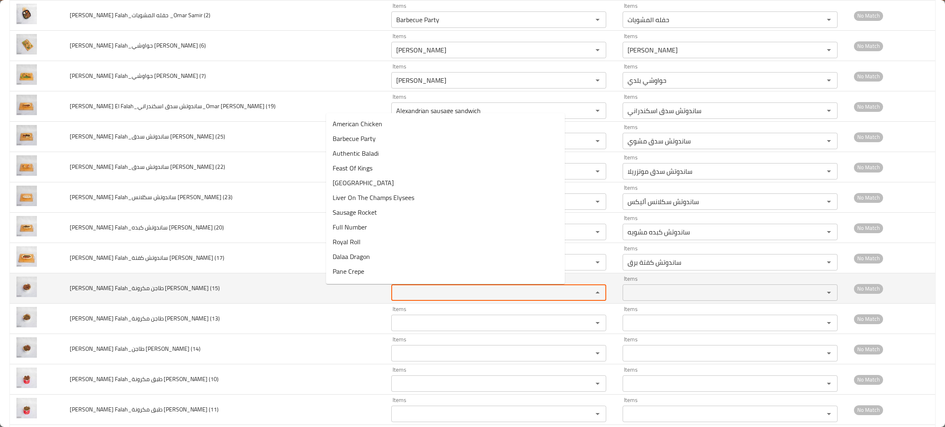
click at [394, 299] on \(15\) "Items" at bounding box center [487, 292] width 186 height 11
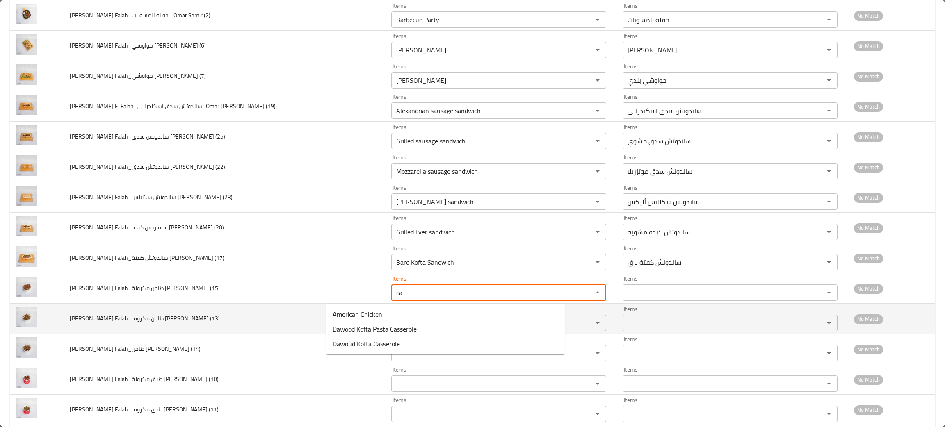
type \(15\) "c"
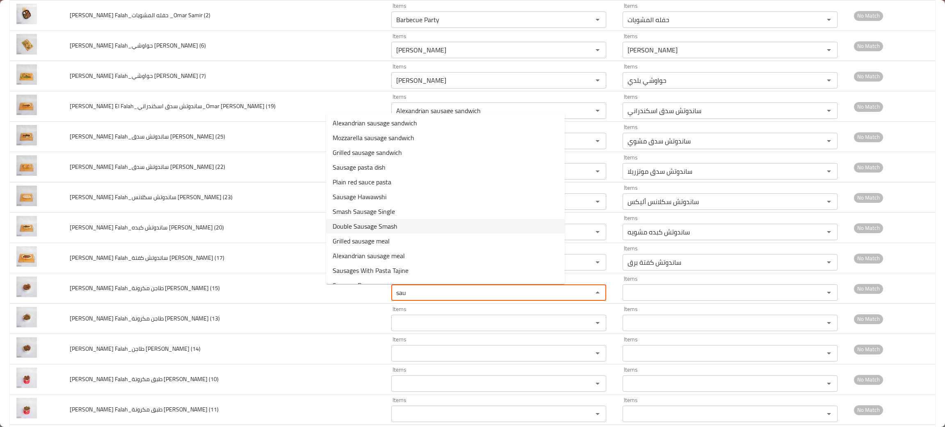
scroll to position [27, 0]
click at [380, 262] on span "Sausages With Pasta Tajine" at bounding box center [371, 259] width 76 height 10
type \(15\) "Sausages With Pasta Tajine"
type \(15\)-ar "طاجن مكرونة سدق"
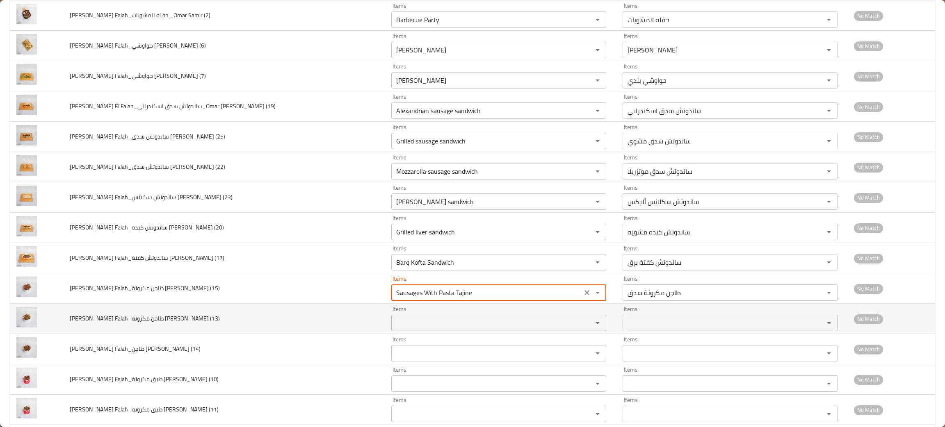
click at [391, 331] on div "Items" at bounding box center [498, 323] width 215 height 16
type \(15\) "Sausages With Pasta Tajine"
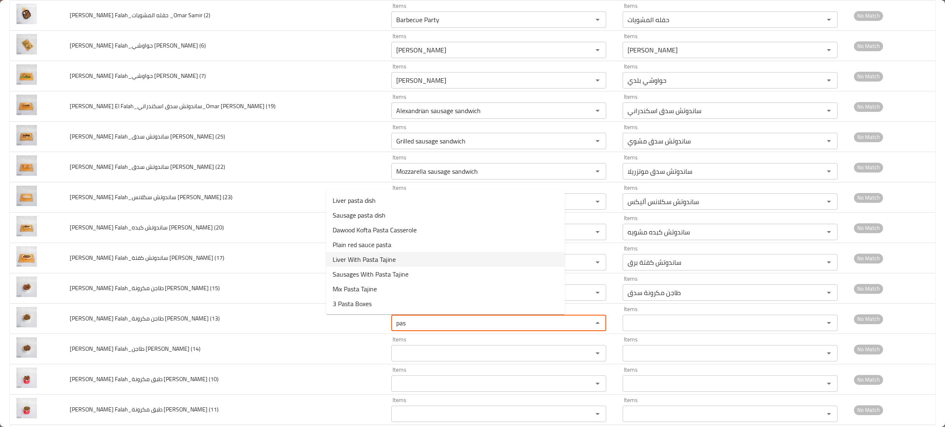
click at [371, 255] on span "Liver With Pasta Tajine" at bounding box center [364, 260] width 63 height 10
type \(13\) "Liver With Pasta Tajine"
type \(13\)-ar "طاجن مكرونة كبدة"
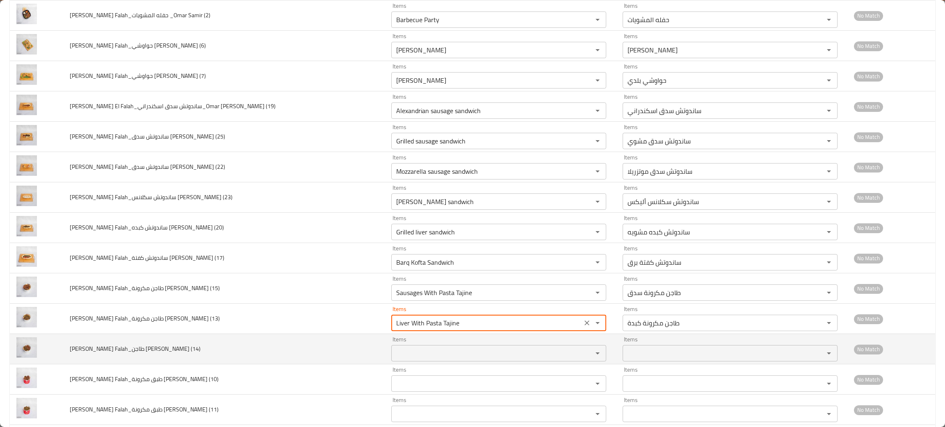
type \(13\) "Liver With Pasta Tajine"
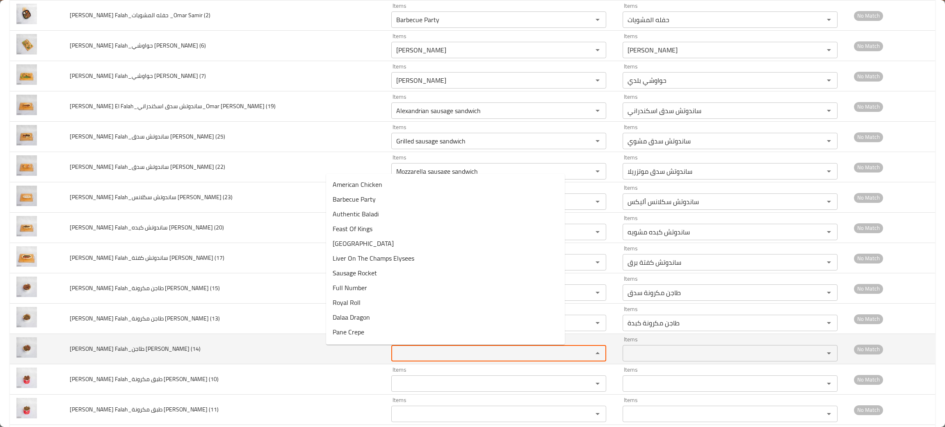
click at [394, 357] on \(14\) "Items" at bounding box center [487, 353] width 186 height 11
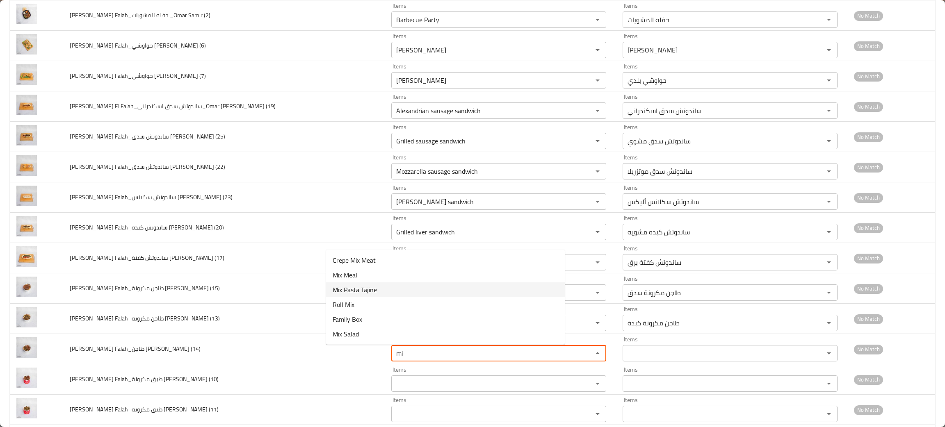
click at [343, 292] on span "Mix Pasta Tajine" at bounding box center [355, 290] width 44 height 10
type \(14\) "Mix Pasta Tajine"
type \(14\)-ar "طاجن میکس"
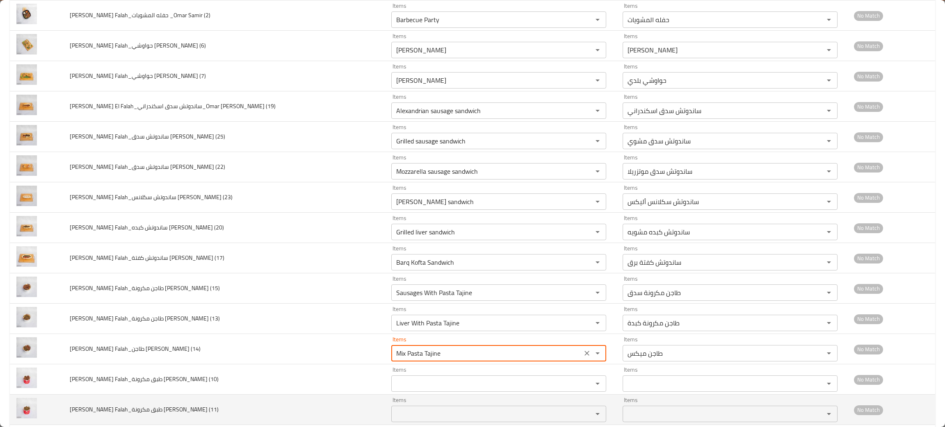
type \(14\) "Mix Pasta Tajine"
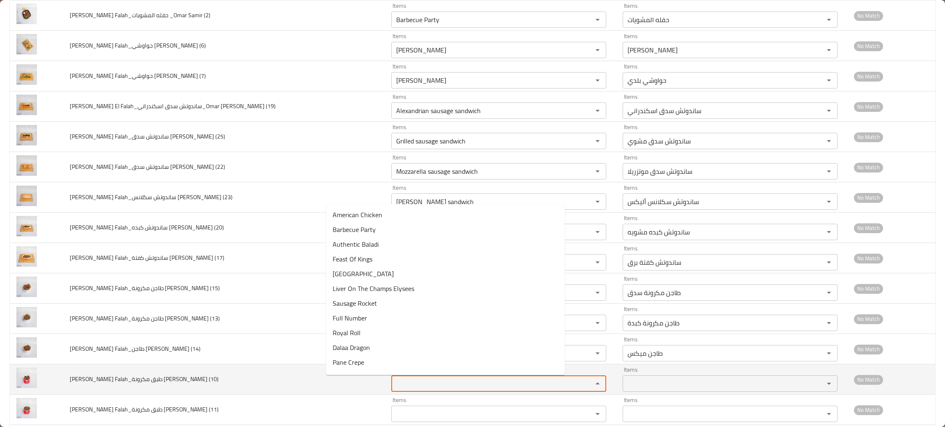
click at [394, 386] on \(10\) "Items" at bounding box center [487, 383] width 186 height 11
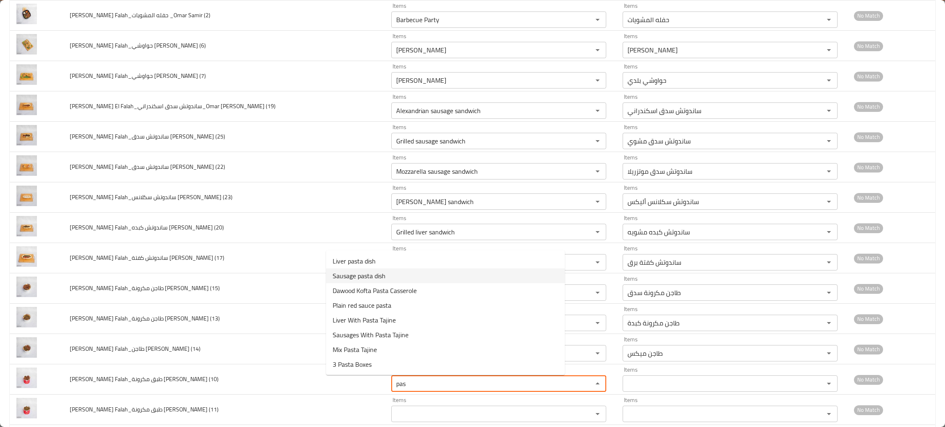
click at [362, 275] on span "Sausage pasta dish" at bounding box center [359, 276] width 53 height 10
type \(10\) "Sausage pasta dish"
type \(10\)-ar "طبق مكرونة بالسدق"
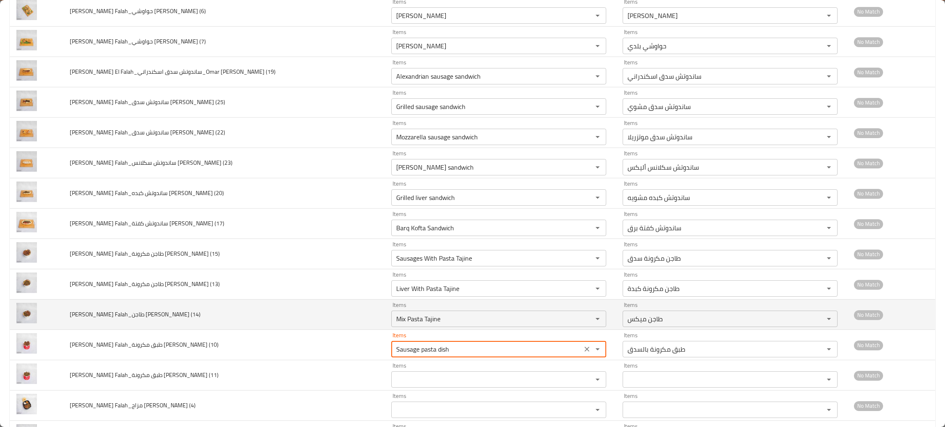
scroll to position [369, 0]
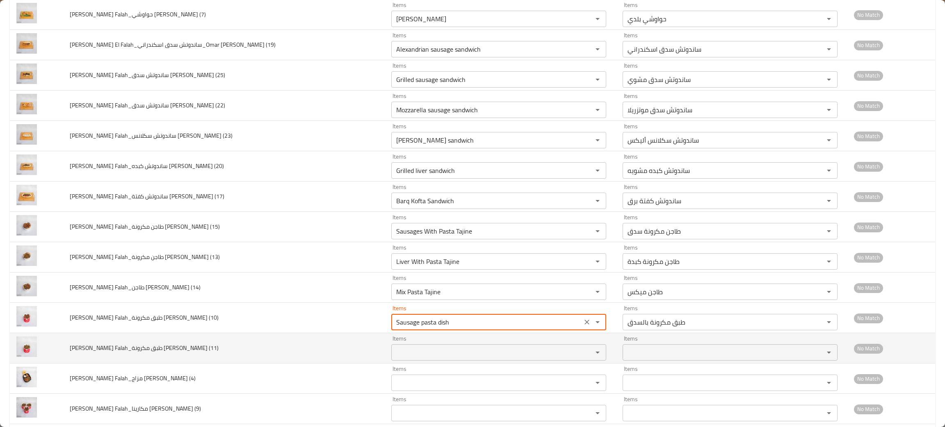
type \(10\) "Sausage pasta dish"
click at [394, 356] on \(11\) "Items" at bounding box center [487, 352] width 186 height 11
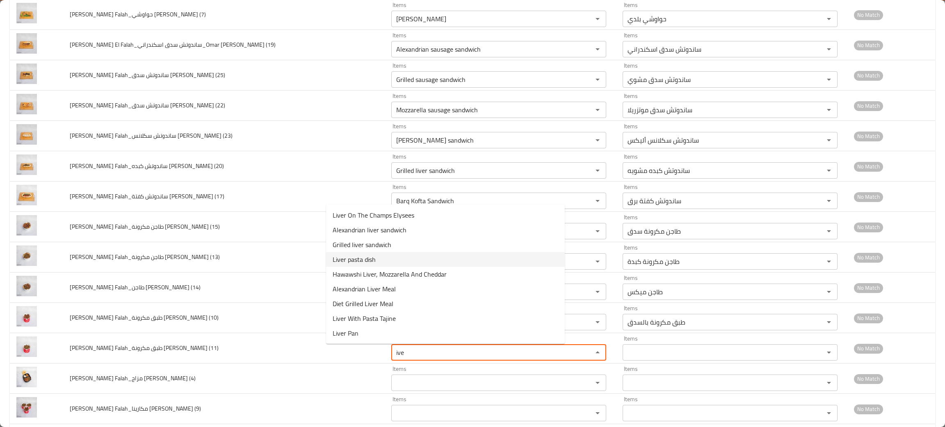
click at [360, 255] on span "Liver pasta dish" at bounding box center [354, 260] width 43 height 10
type \(11\) "Liver pasta dish"
type \(11\)-ar "طبق مكرونة بالكبدة"
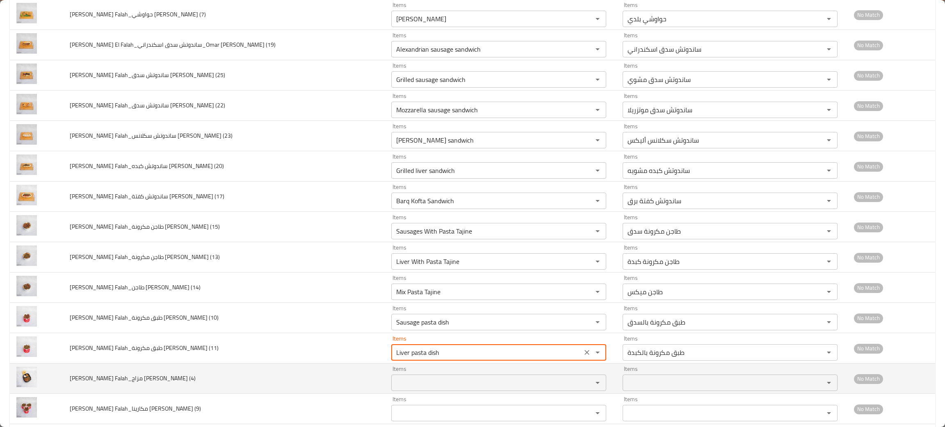
type \(11\) "Liver pasta dish"
click at [394, 388] on \(4\) "Items" at bounding box center [487, 382] width 186 height 11
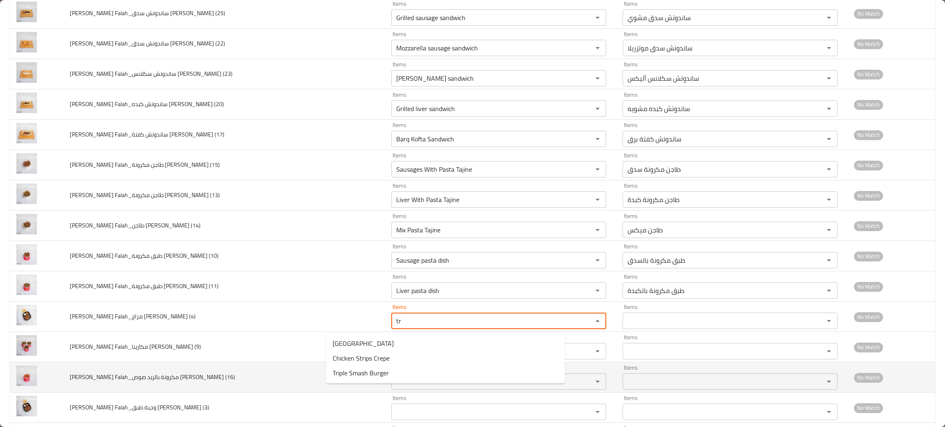
scroll to position [475, 0]
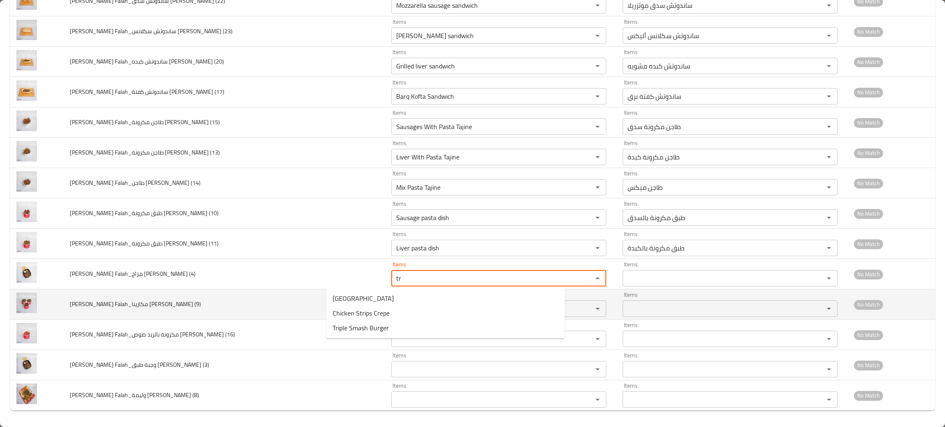
type \(4\) "tr"
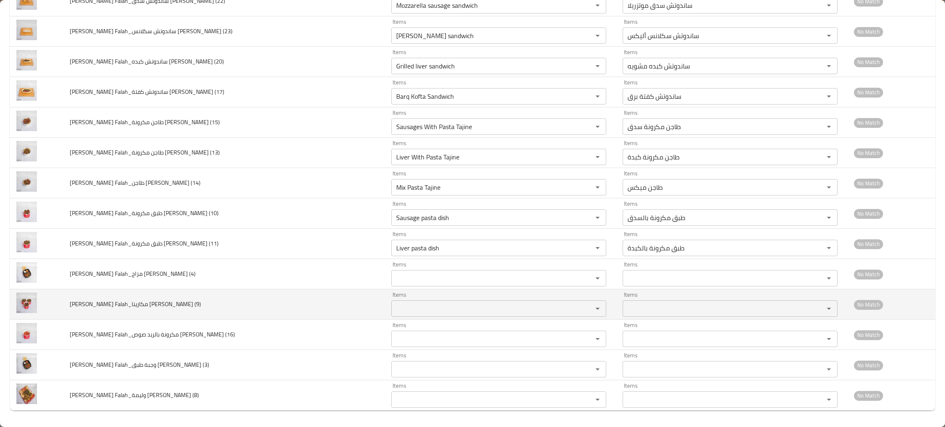
click at [187, 315] on td "Alex El Falah_مكارينا كبدة_Omar Samir (9)" at bounding box center [224, 305] width 322 height 30
click at [394, 308] on \(9\) "Items" at bounding box center [487, 308] width 186 height 11
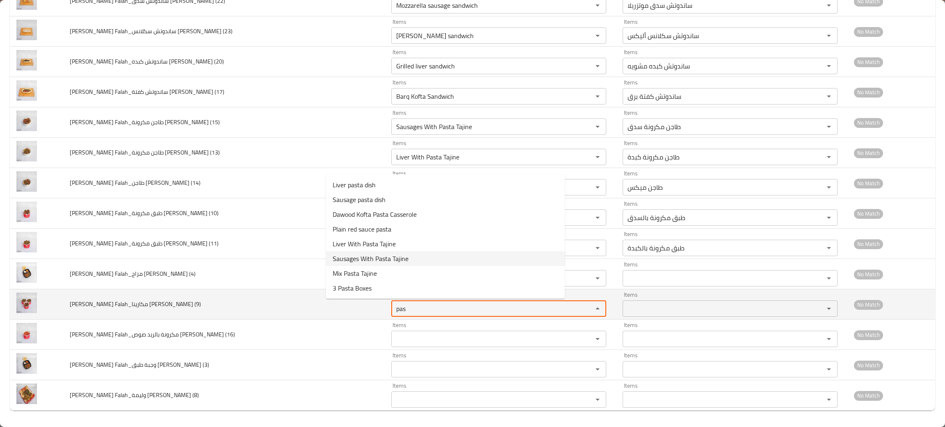
type \(9\) "pas"
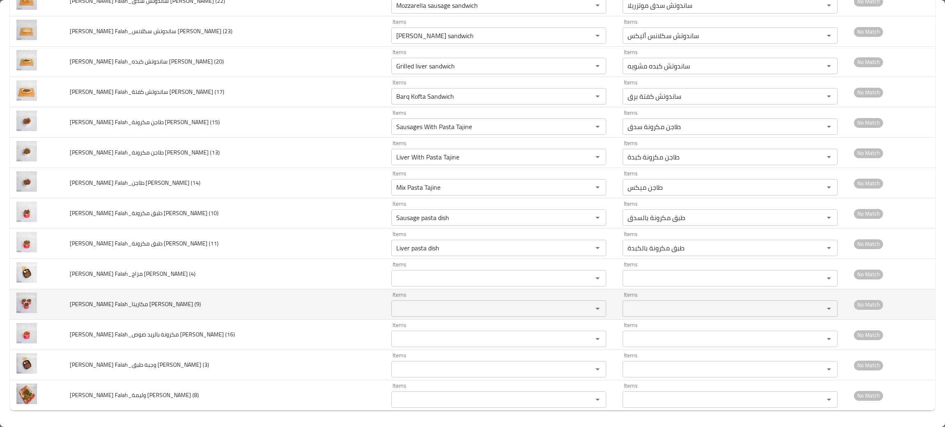
click at [229, 302] on td "Alex El Falah_مكارينا كبدة_Omar Samir (9)" at bounding box center [224, 305] width 322 height 30
click at [394, 304] on \(9\) "Items" at bounding box center [487, 308] width 186 height 11
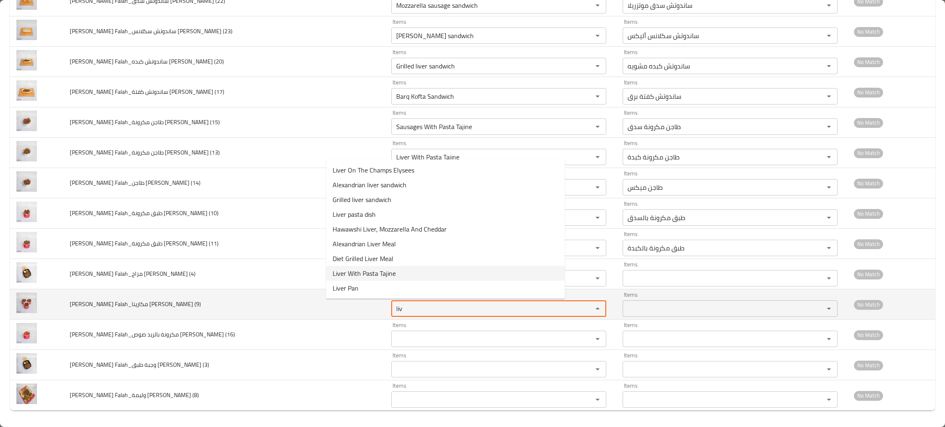
type \(9\) "liv"
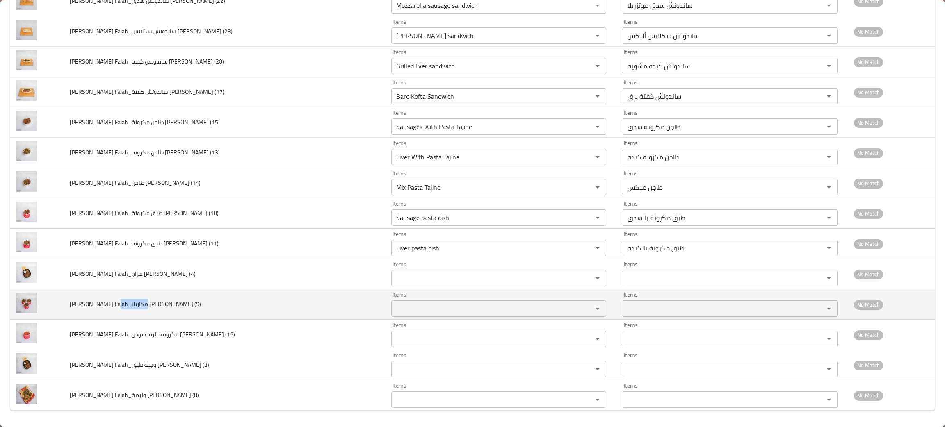
drag, startPoint x: 141, startPoint y: 303, endPoint x: 130, endPoint y: 305, distance: 11.3
click at [130, 305] on span "Alex El Falah_مكارينا كبدة_Omar Samir (9)" at bounding box center [135, 304] width 131 height 11
click at [141, 305] on span "Alex El Falah_مكارينا كبدة_Omar Samir (9)" at bounding box center [135, 304] width 131 height 11
drag, startPoint x: 137, startPoint y: 305, endPoint x: 110, endPoint y: 308, distance: 27.2
click at [110, 308] on span "Alex El Falah_مكارينا كبدة_Omar Samir (9)" at bounding box center [135, 304] width 131 height 11
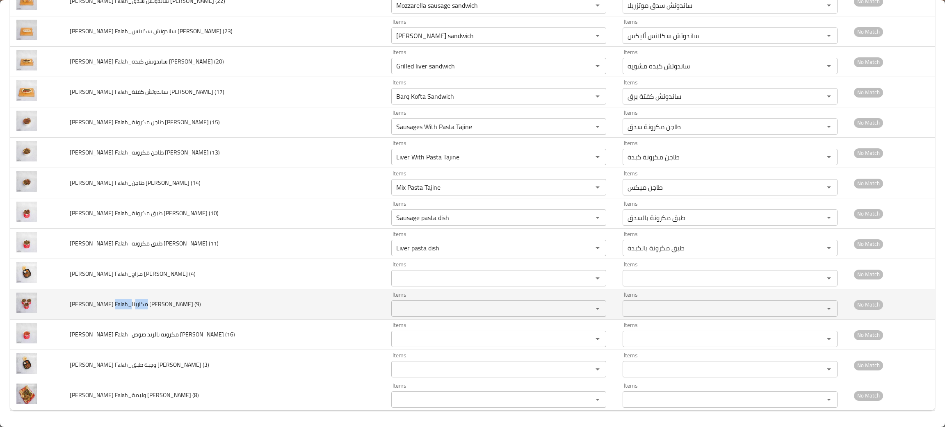
copy span "مكارينا كبد"
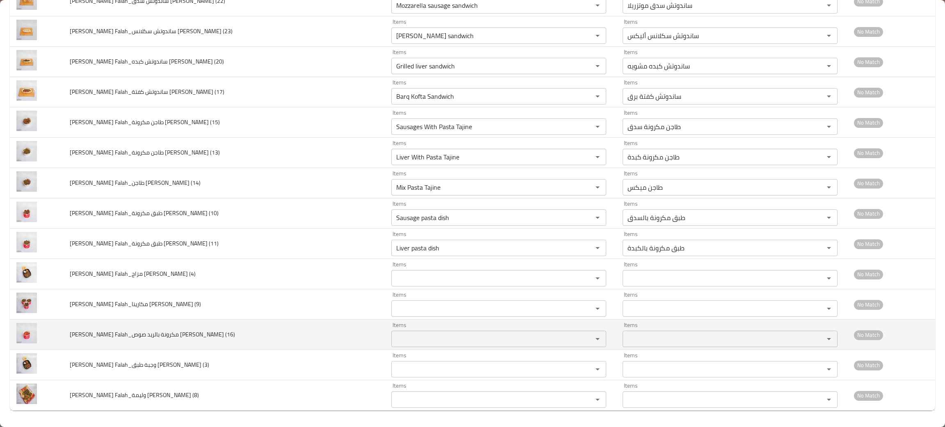
click at [251, 340] on td "Alex El Falah_مكرونة بالريد صوص سادة_Omar Samir (16)" at bounding box center [224, 335] width 322 height 30
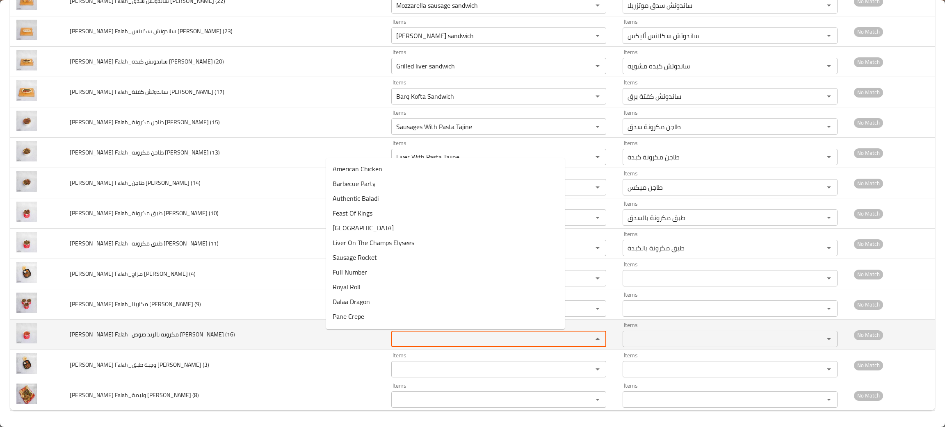
click at [394, 343] on \(16\) "Items" at bounding box center [487, 339] width 186 height 11
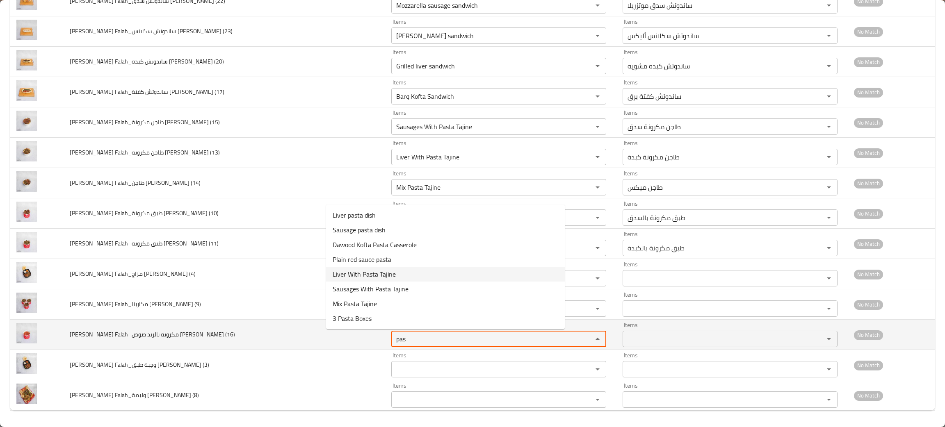
type \(16\) "pas"
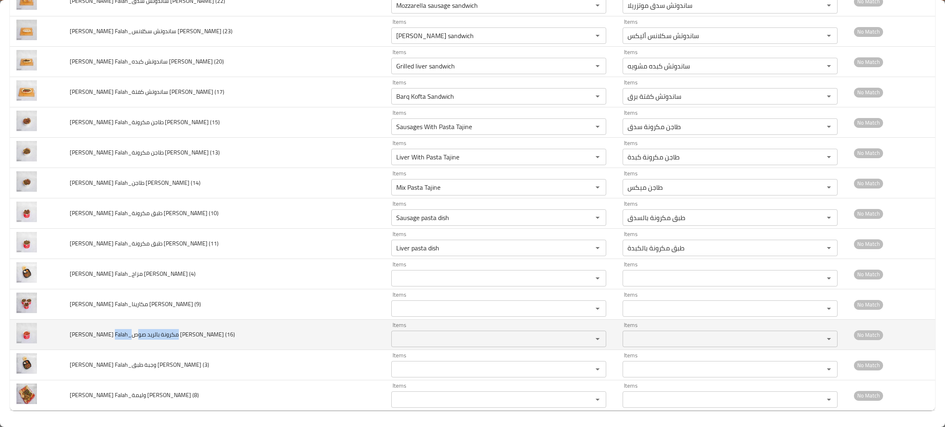
drag, startPoint x: 169, startPoint y: 336, endPoint x: 109, endPoint y: 339, distance: 60.0
click at [109, 339] on span "Alex El Falah_مكرونة بالريد صوص سادة_Omar Samir (16)" at bounding box center [152, 334] width 165 height 11
copy span "مكرونة بالريد صوص سادة"
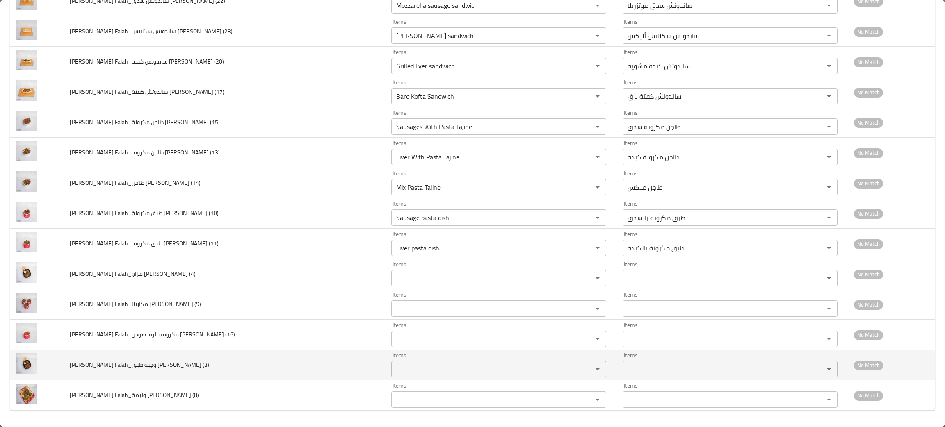
click at [221, 376] on td "Alex El Falah_وجبة طبق المزاج_Omar Samir (3)" at bounding box center [224, 365] width 322 height 30
click at [391, 375] on div "Items" at bounding box center [498, 369] width 215 height 16
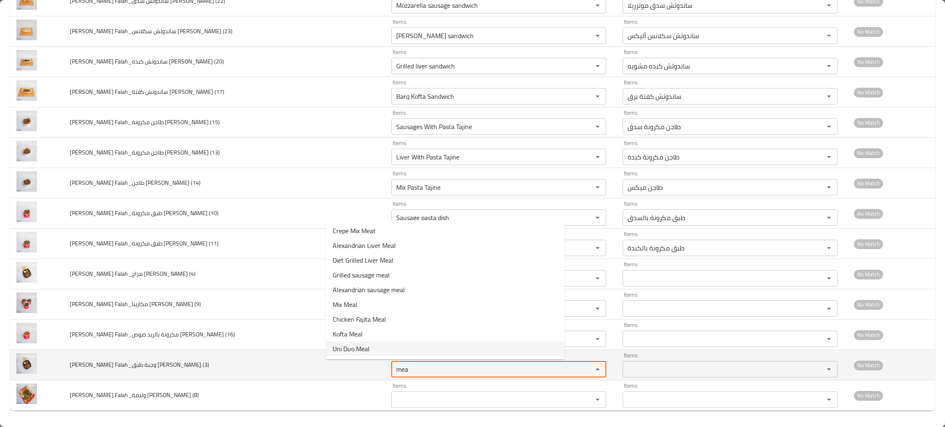
type \(3\) "mea"
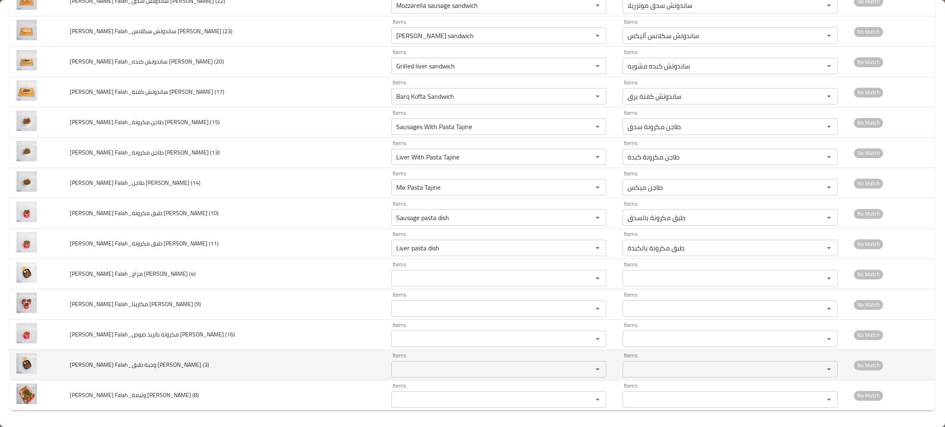
click at [209, 374] on td "Alex El Falah_وجبة طبق المزاج_Omar Samir (3)" at bounding box center [224, 365] width 322 height 30
drag, startPoint x: 149, startPoint y: 366, endPoint x: 110, endPoint y: 369, distance: 39.5
click at [110, 369] on span "Alex El Falah_وجبة طبق المزاج_Omar Samir (3)" at bounding box center [139, 365] width 139 height 11
copy span "وجبة طبق المزاج"
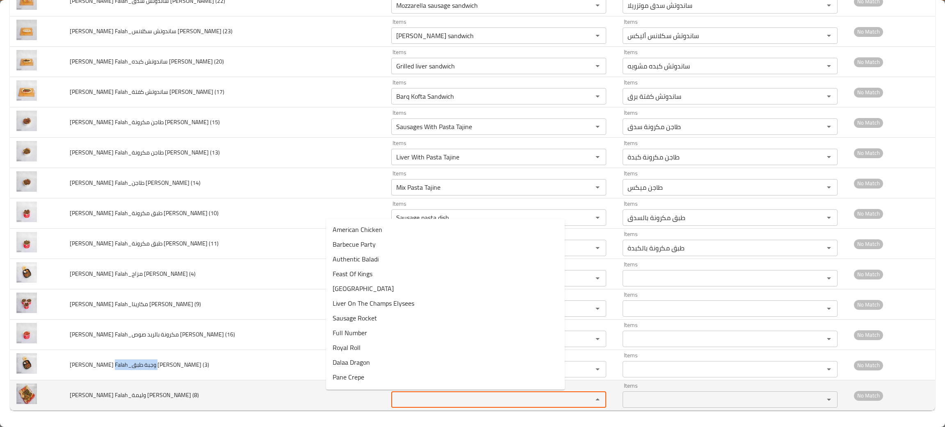
click at [394, 402] on \(8\) "Items" at bounding box center [487, 399] width 186 height 11
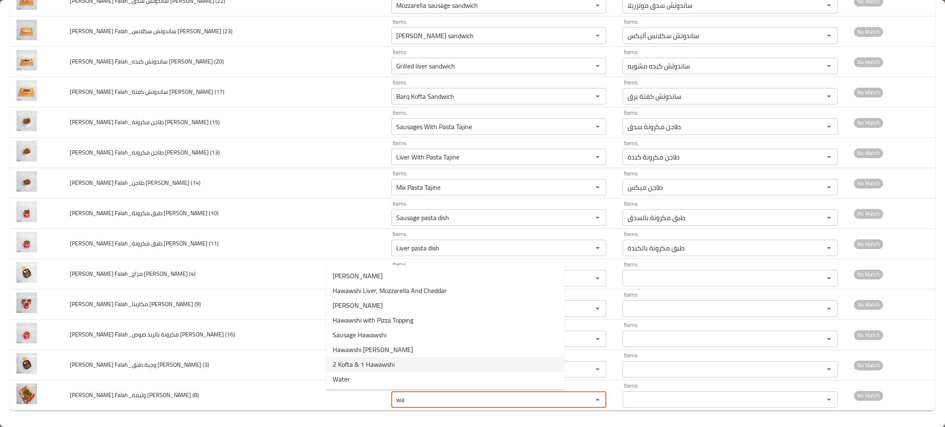
type \(8\) "w"
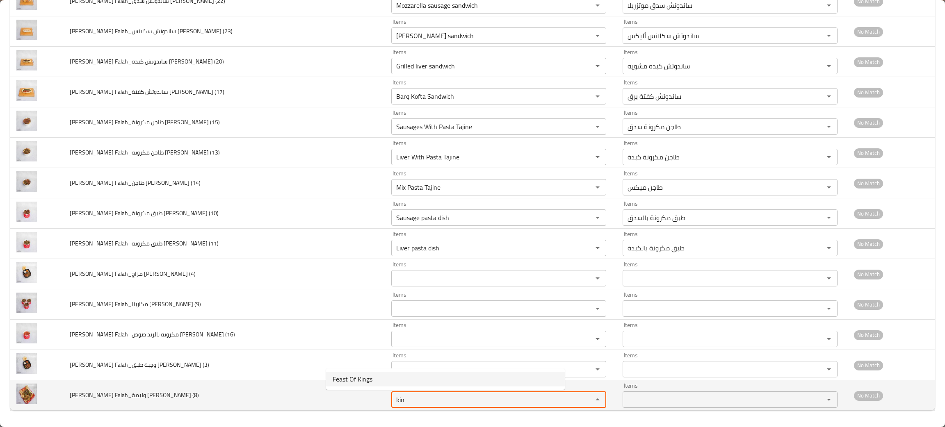
click at [350, 386] on \(8\)-option-0 "Feast Of Kings" at bounding box center [445, 379] width 239 height 15
type \(8\) "Feast Of Kings"
type \(8\)-ar "وليمة الملوك"
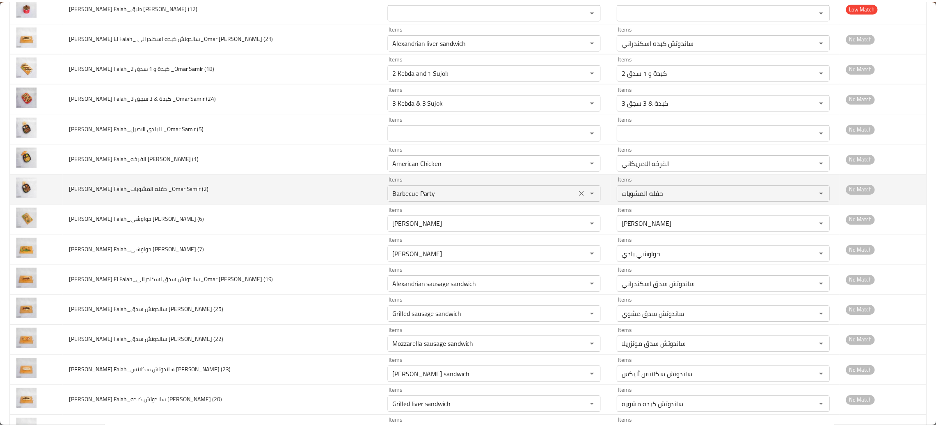
scroll to position [0, 0]
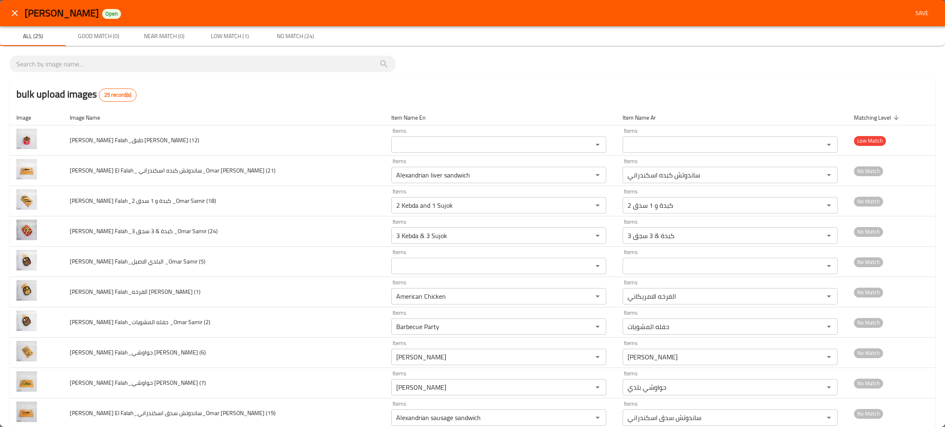
type \(8\) "Feast Of Kings"
click at [912, 15] on span "Save" at bounding box center [922, 13] width 20 height 10
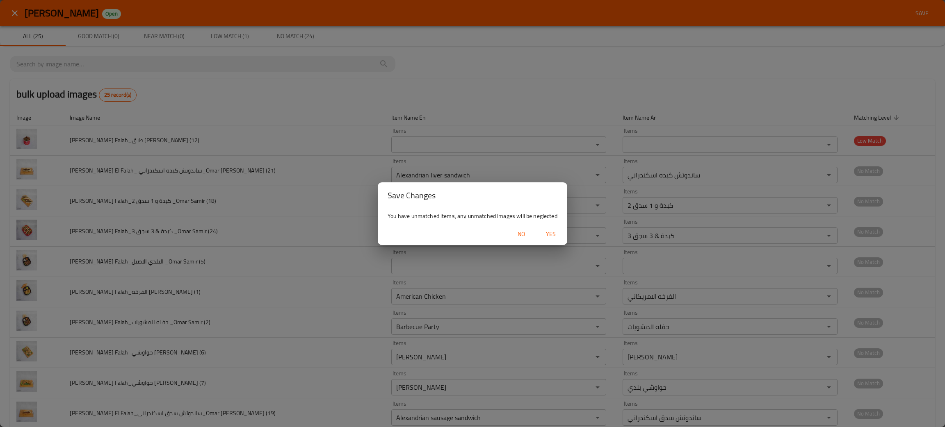
click at [553, 234] on span "Yes" at bounding box center [551, 234] width 20 height 10
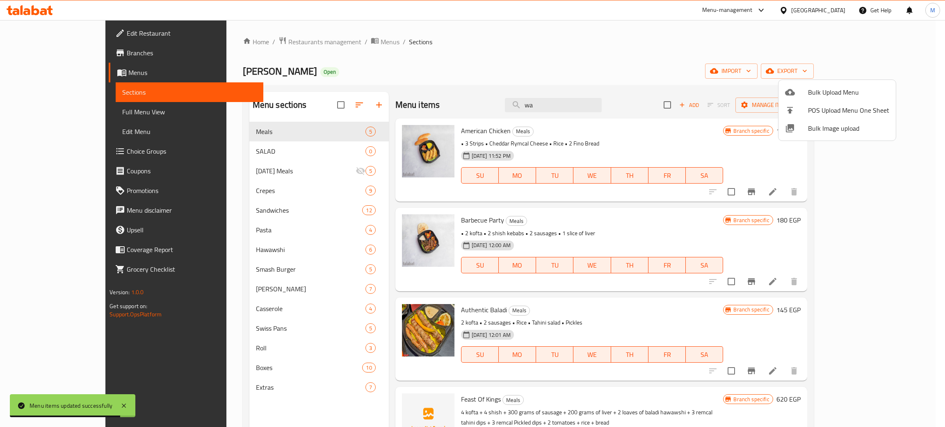
click at [536, 68] on div at bounding box center [472, 213] width 945 height 427
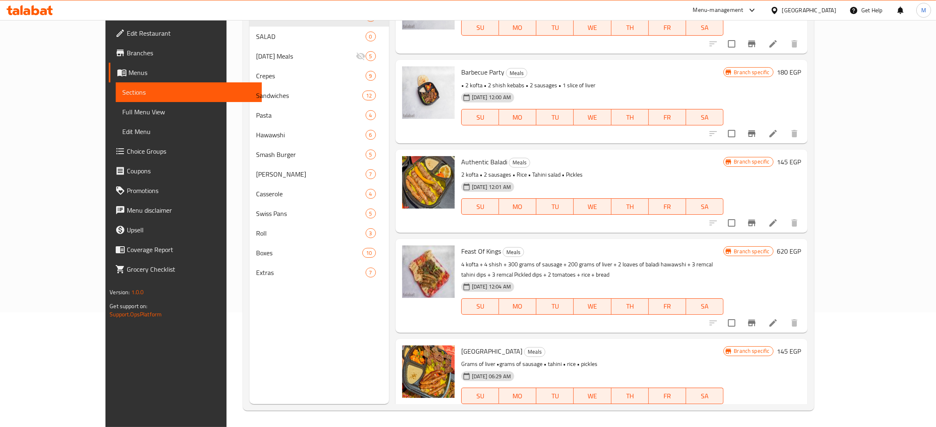
scroll to position [50, 0]
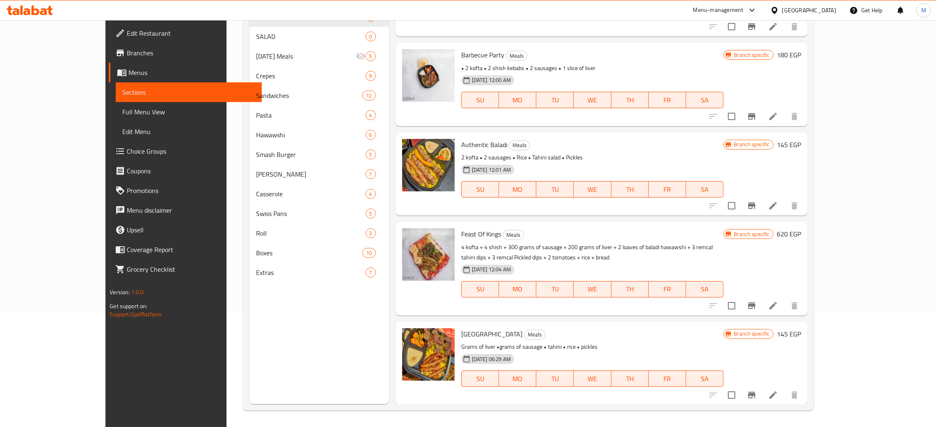
click at [122, 111] on span "Full Menu View" at bounding box center [188, 112] width 133 height 10
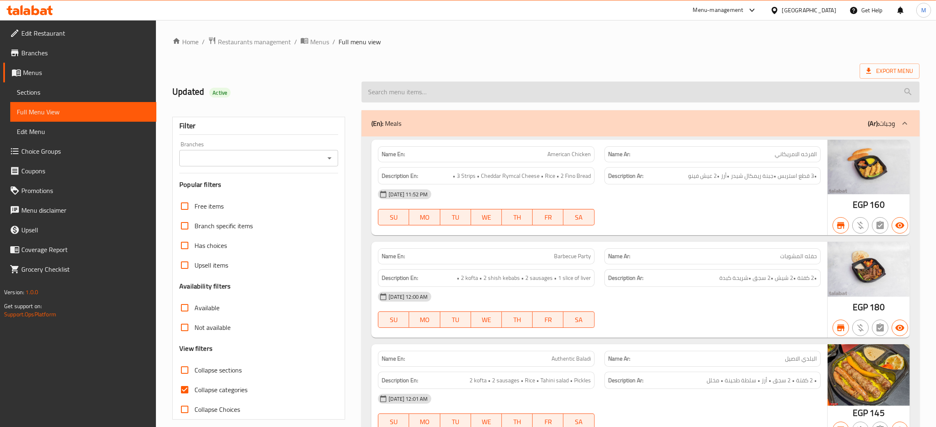
click at [400, 89] on input "search" at bounding box center [640, 92] width 558 height 21
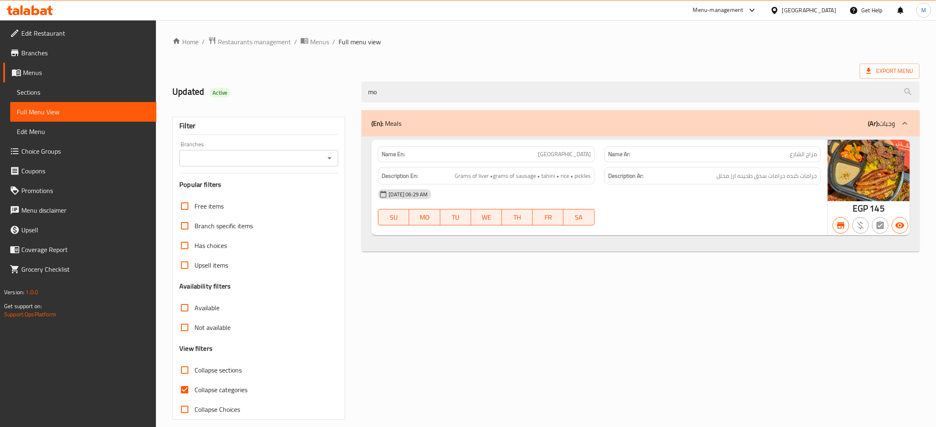
type input "moo"
drag, startPoint x: 385, startPoint y: 94, endPoint x: 274, endPoint y: 41, distance: 122.8
click at [274, 41] on div "Home / Restaurants management / Menus / Full menu view Export Menu Updated Acti…" at bounding box center [545, 229] width 747 height 384
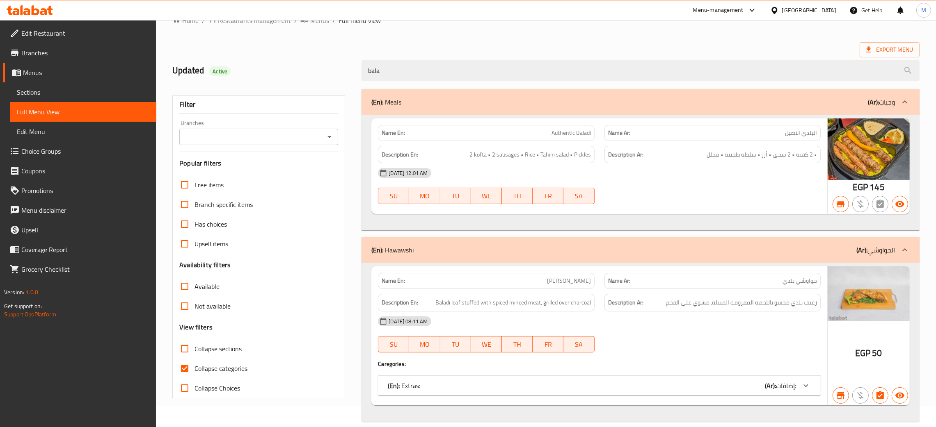
scroll to position [33, 0]
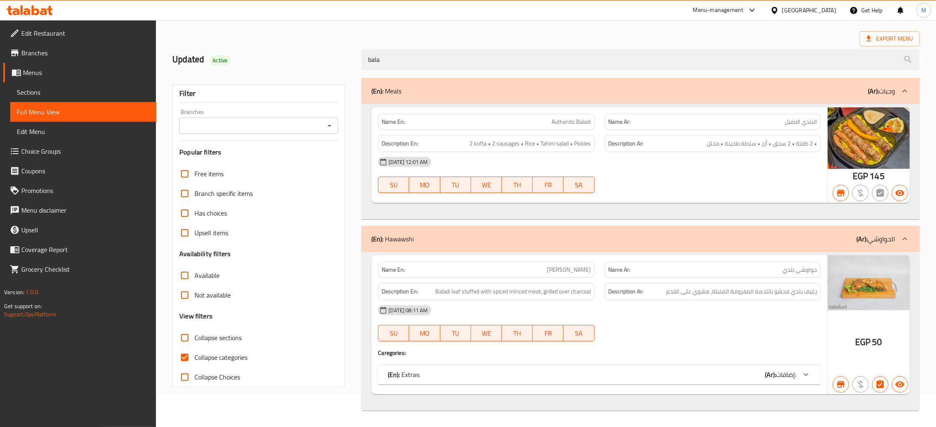
type input "bala"
drag, startPoint x: 386, startPoint y: 62, endPoint x: 356, endPoint y: 62, distance: 29.5
click at [356, 62] on div "bala" at bounding box center [640, 59] width 568 height 31
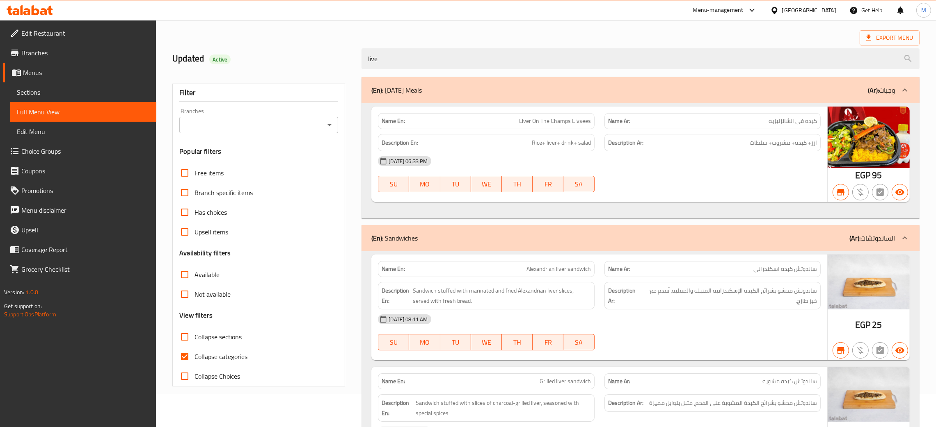
type input "live"
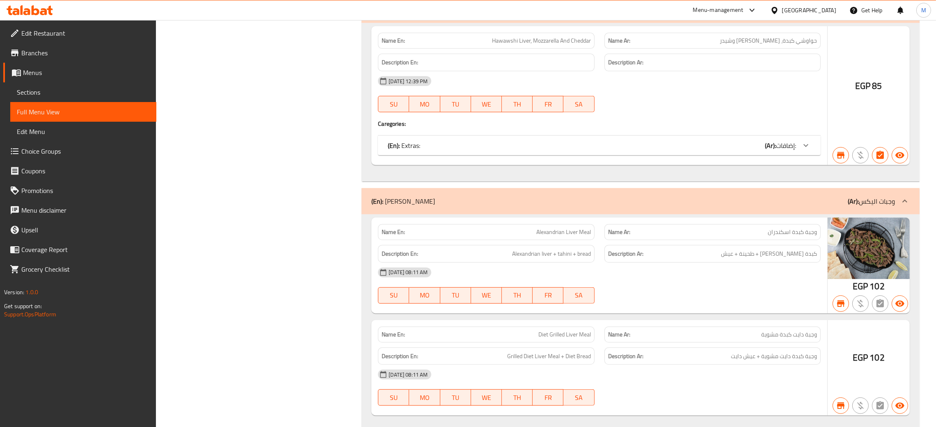
scroll to position [710, 0]
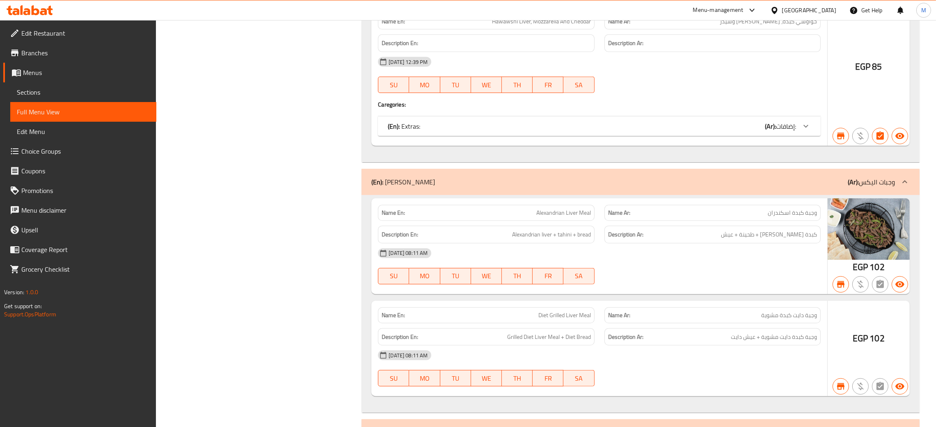
click at [303, 195] on div "Filter Branches Branches Popular filters Free items Branch specific items Has c…" at bounding box center [261, 81] width 189 height 1373
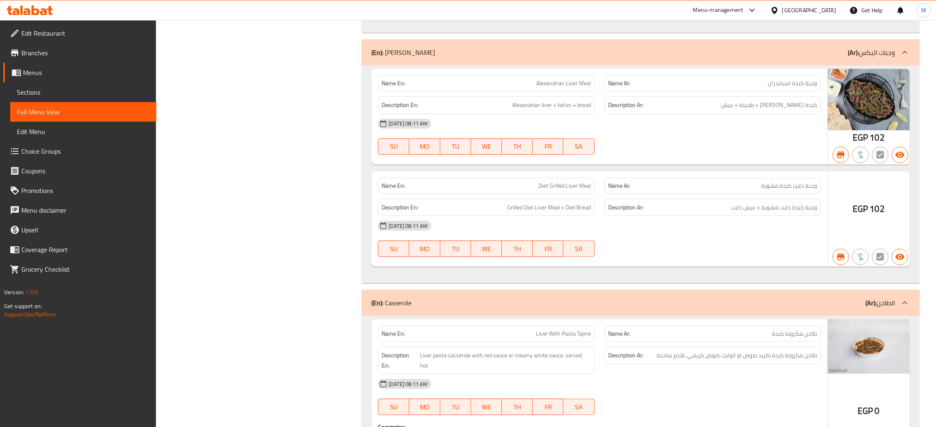
scroll to position [809, 0]
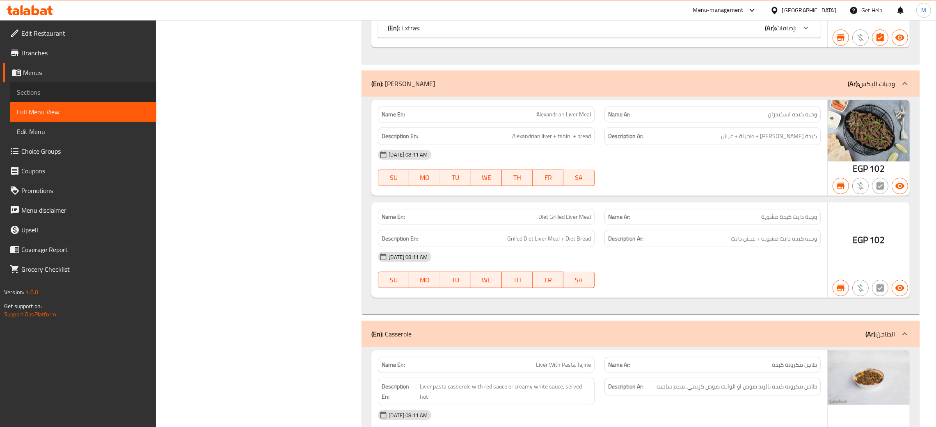
click at [19, 90] on span "Sections" at bounding box center [83, 92] width 133 height 10
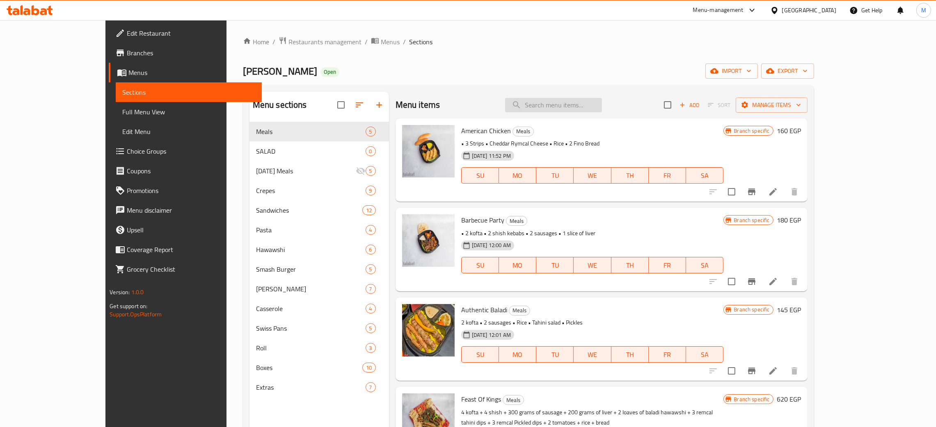
click at [581, 98] on input "search" at bounding box center [553, 105] width 97 height 14
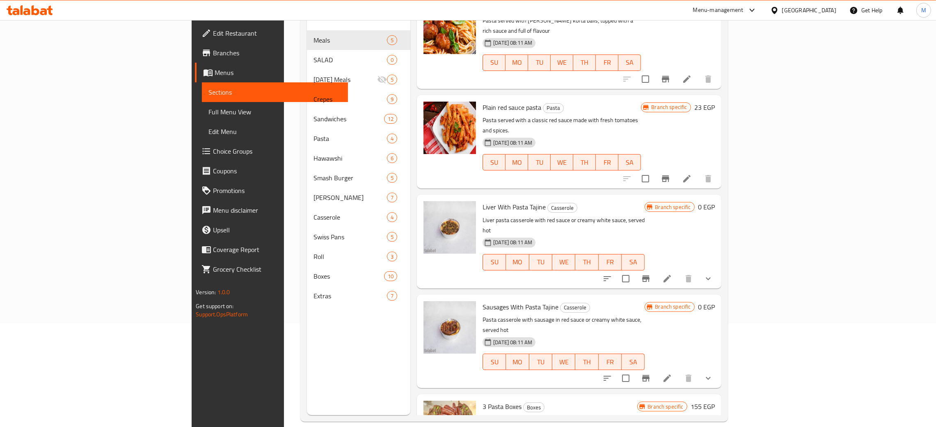
scroll to position [116, 0]
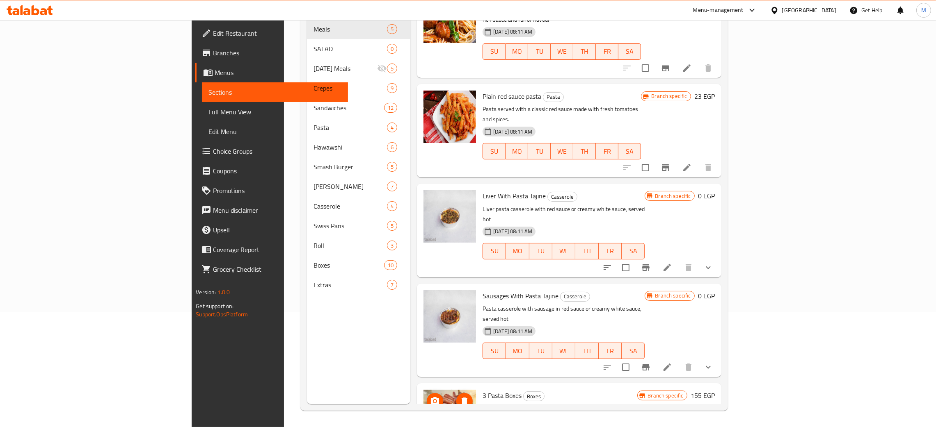
type input "مك"
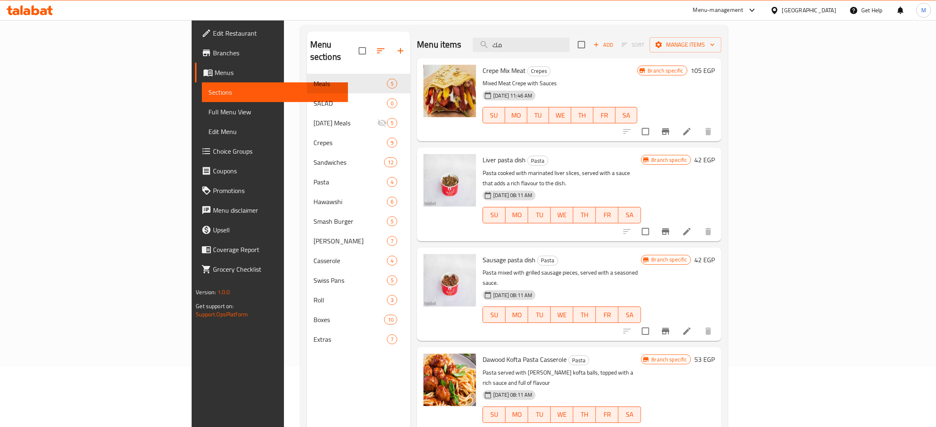
scroll to position [0, 0]
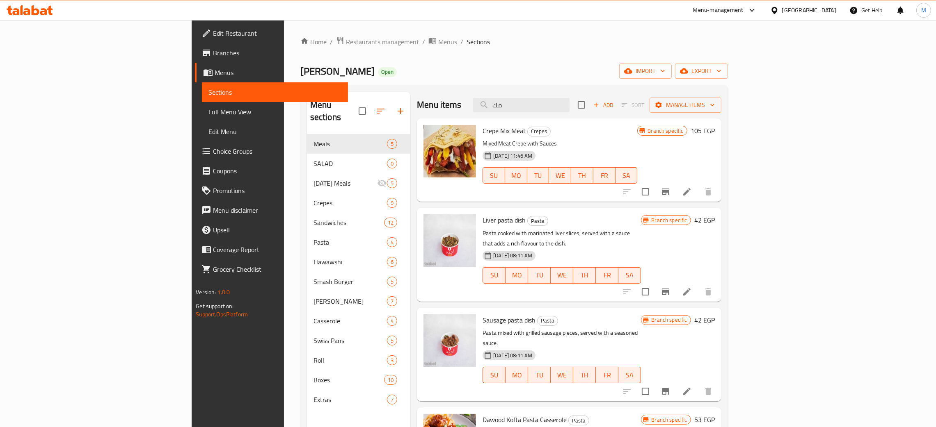
drag, startPoint x: 584, startPoint y: 107, endPoint x: 535, endPoint y: 101, distance: 48.7
click at [535, 101] on div "Menu items مك Add Sort Manage items" at bounding box center [569, 105] width 304 height 27
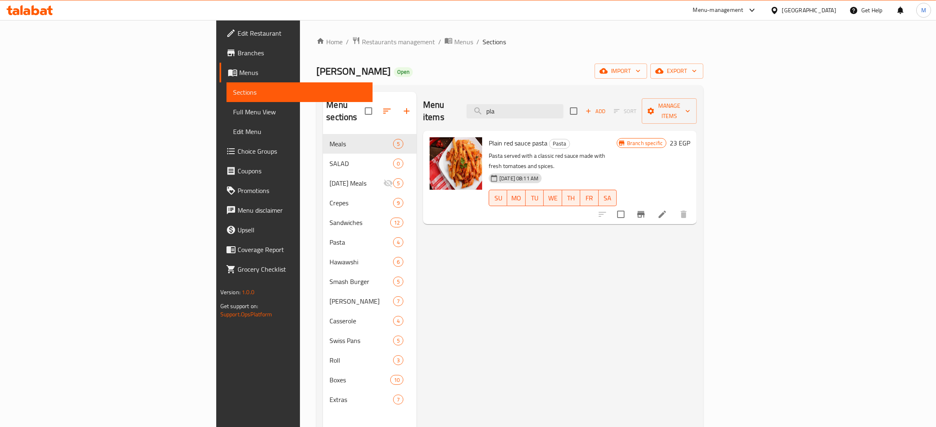
type input "pla"
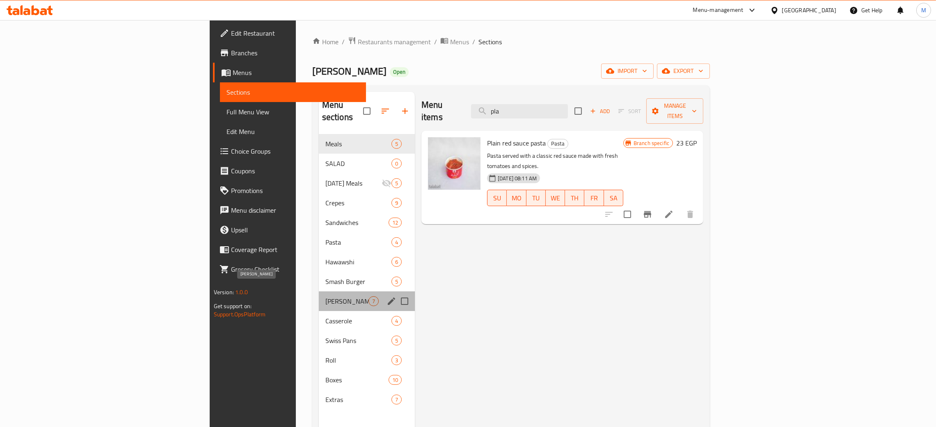
click at [325, 297] on span "Alex Meals" at bounding box center [346, 302] width 43 height 10
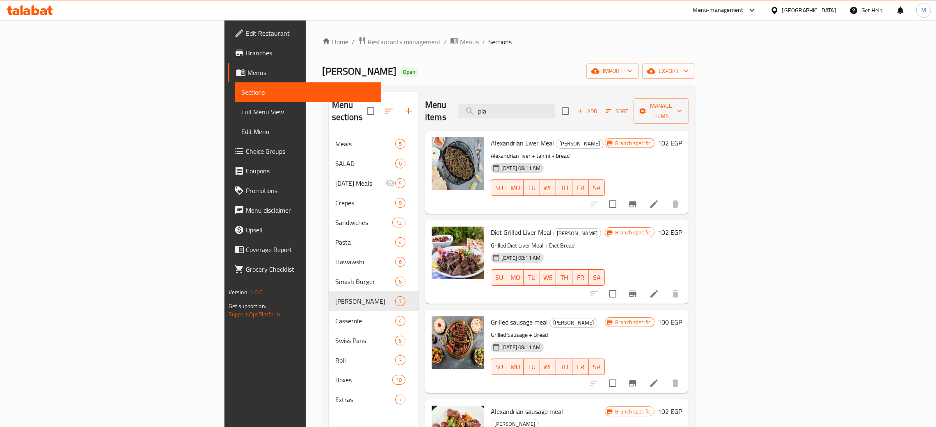
drag, startPoint x: 548, startPoint y: 105, endPoint x: 529, endPoint y: 100, distance: 19.5
click at [529, 100] on div "Menu items pla Add Sort Manage items" at bounding box center [556, 111] width 263 height 39
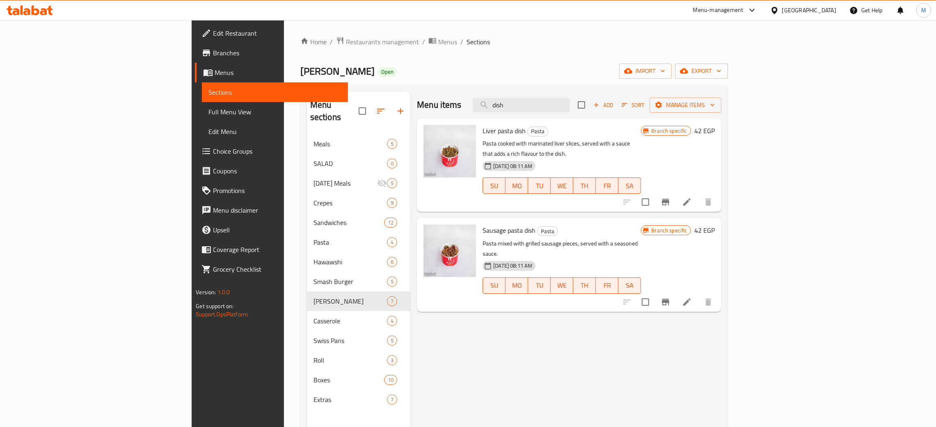
type input "dish"
click at [482, 71] on div "Alex El Falah Open import export" at bounding box center [513, 71] width 427 height 15
drag, startPoint x: 599, startPoint y: 111, endPoint x: 514, endPoint y: 88, distance: 87.9
click at [514, 88] on div "Menu sections Meals 5 SALAD 0 Ramadan Meals 5 Crepes 9 Sandwiches 12 Pasta 4 Ha…" at bounding box center [513, 305] width 427 height 441
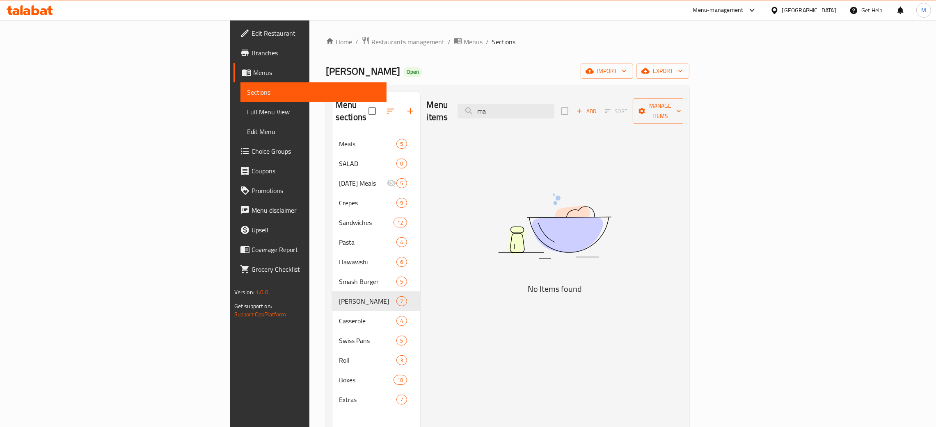
type input "m"
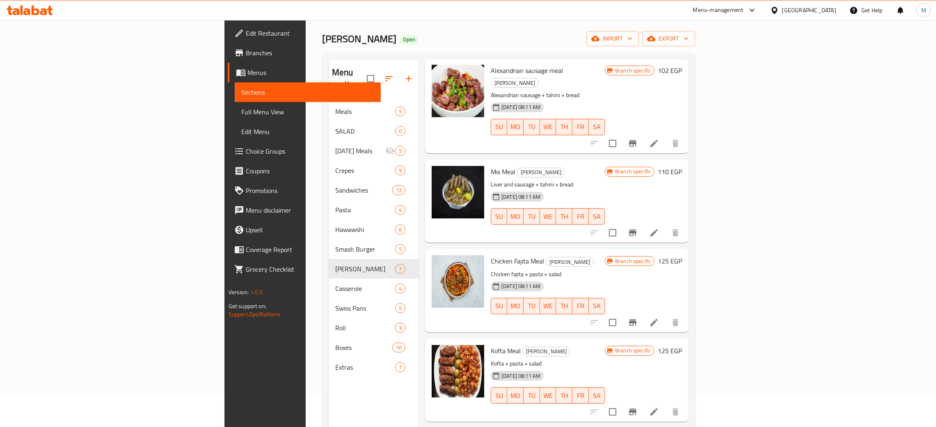
scroll to position [116, 0]
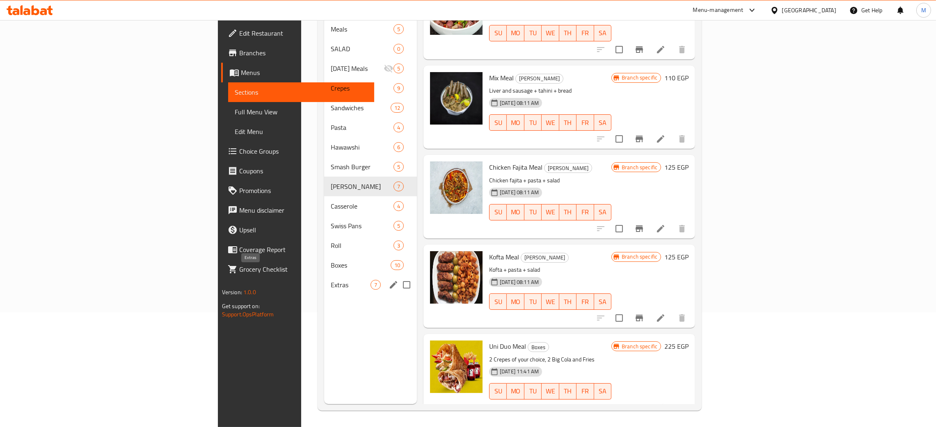
type input "meal"
click at [331, 280] on span "Extras" at bounding box center [351, 285] width 40 height 10
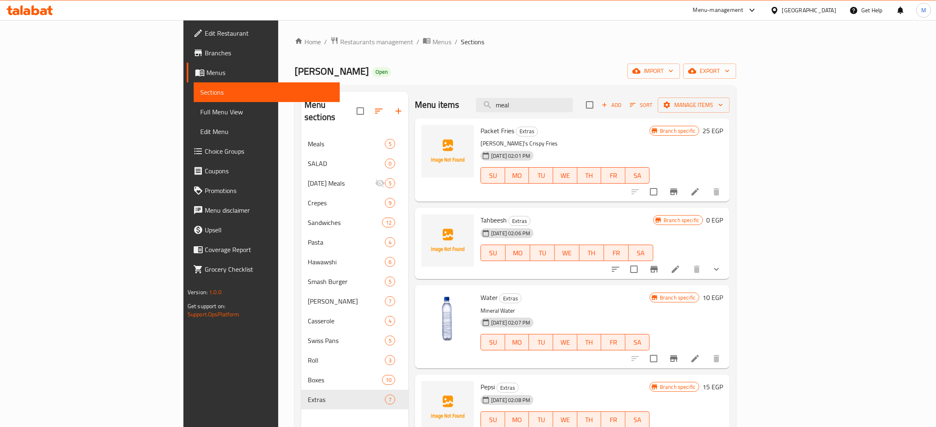
drag, startPoint x: 573, startPoint y: 103, endPoint x: 517, endPoint y: 78, distance: 61.1
click at [517, 78] on div "Home / Restaurants management / Menus / Sections Alex El Falah Open import expo…" at bounding box center [515, 281] width 441 height 489
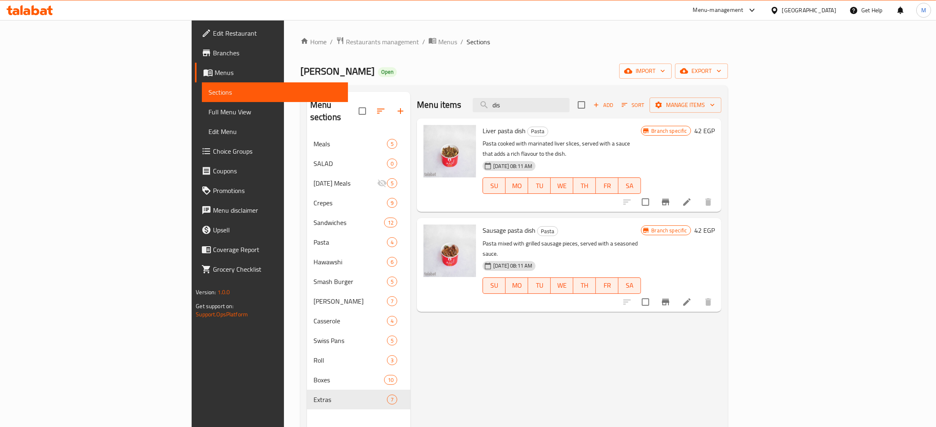
type input "dis"
click at [462, 66] on div "Alex El Falah Open import export" at bounding box center [513, 71] width 427 height 15
click at [480, 88] on div "Menu sections Meals 5 SALAD 0 Ramadan Meals 5 Crepes 9 Sandwiches 12 Pasta 4 Ha…" at bounding box center [513, 305] width 427 height 441
drag, startPoint x: 601, startPoint y: 112, endPoint x: 535, endPoint y: 102, distance: 66.8
click at [535, 102] on div "Menu items dis Add Sort Manage items" at bounding box center [569, 105] width 304 height 27
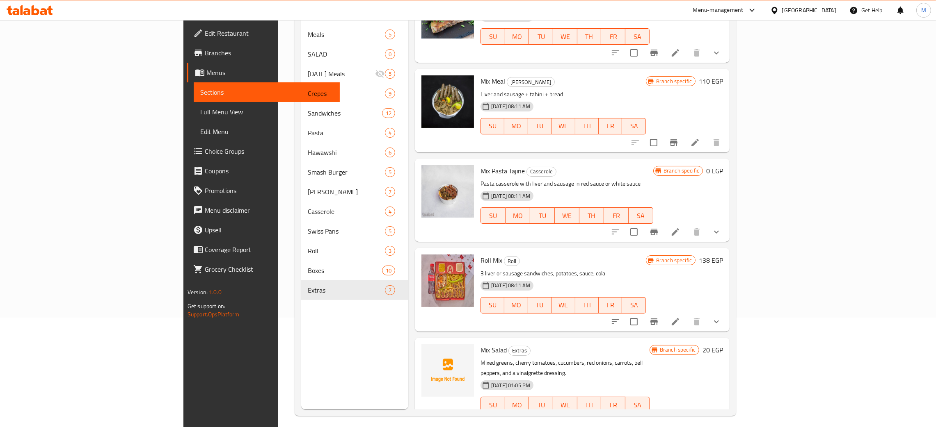
scroll to position [116, 0]
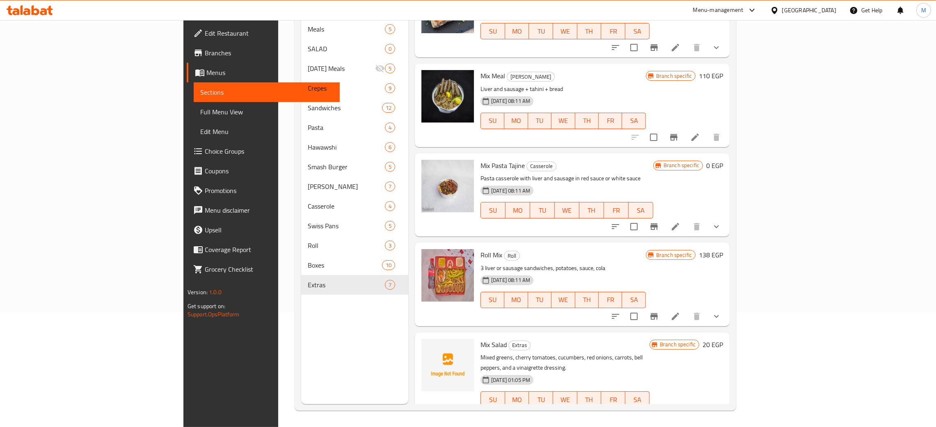
type input "mix"
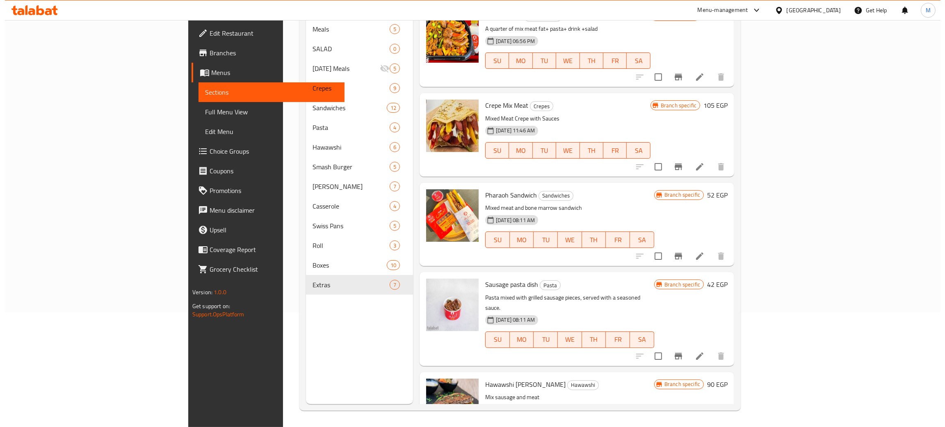
scroll to position [0, 0]
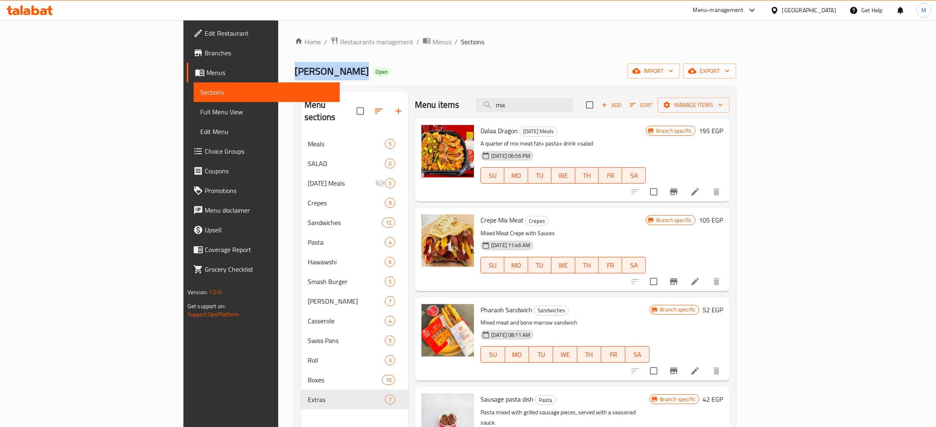
drag, startPoint x: 223, startPoint y: 73, endPoint x: 166, endPoint y: 72, distance: 56.6
click at [278, 72] on div "Home / Restaurants management / Menus / Sections Alex El Falah Open import expo…" at bounding box center [515, 281] width 474 height 522
copy span "Alex El Falah"
click at [200, 113] on span "Full Menu View" at bounding box center [266, 112] width 133 height 10
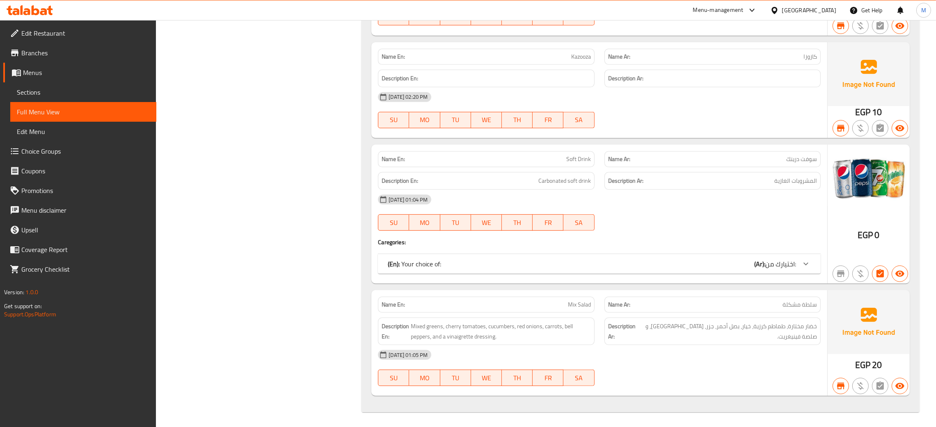
scroll to position [9778, 0]
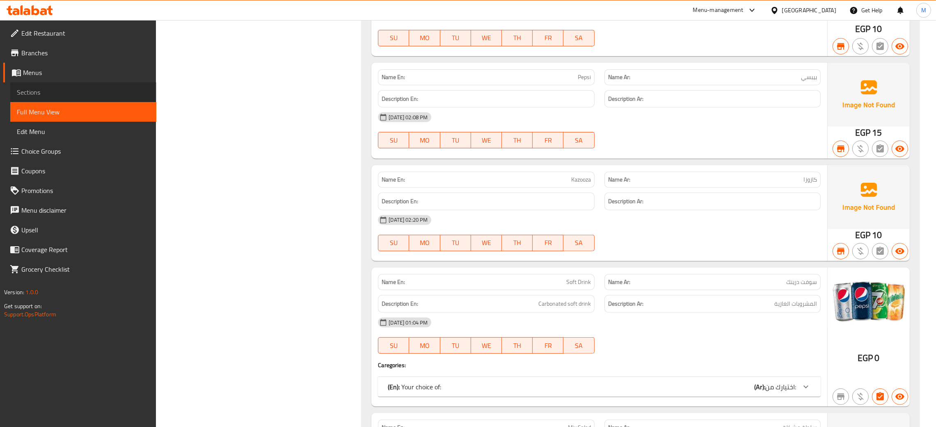
click at [26, 90] on span "Sections" at bounding box center [83, 92] width 133 height 10
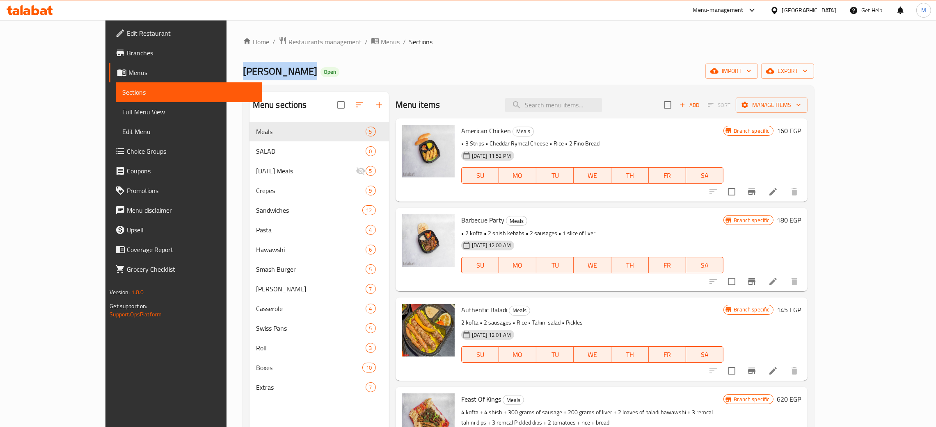
drag, startPoint x: 224, startPoint y: 71, endPoint x: 173, endPoint y: 74, distance: 51.4
click at [243, 74] on h2 "Alex El Falah Open" at bounding box center [291, 71] width 96 height 13
copy span "Alex El Falah"
click at [288, 39] on span "Restaurants management" at bounding box center [324, 42] width 73 height 10
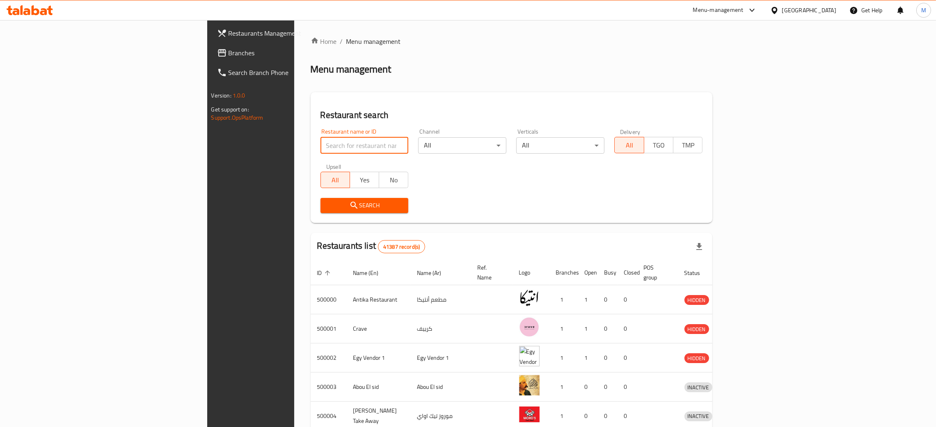
click at [320, 149] on input "search" at bounding box center [364, 145] width 88 height 16
paste input "667839"
type input "667839"
click button "Search" at bounding box center [364, 205] width 88 height 15
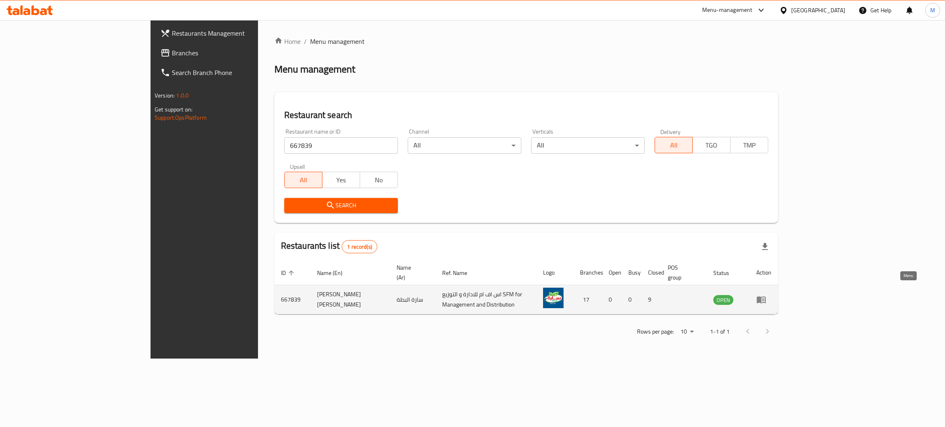
click at [766, 297] on icon "enhanced table" at bounding box center [761, 300] width 9 height 7
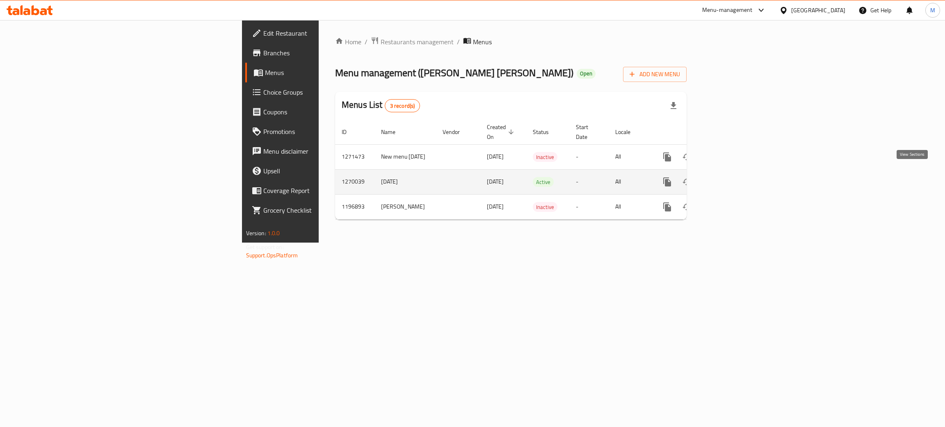
click at [730, 178] on icon "enhanced table" at bounding box center [726, 181] width 7 height 7
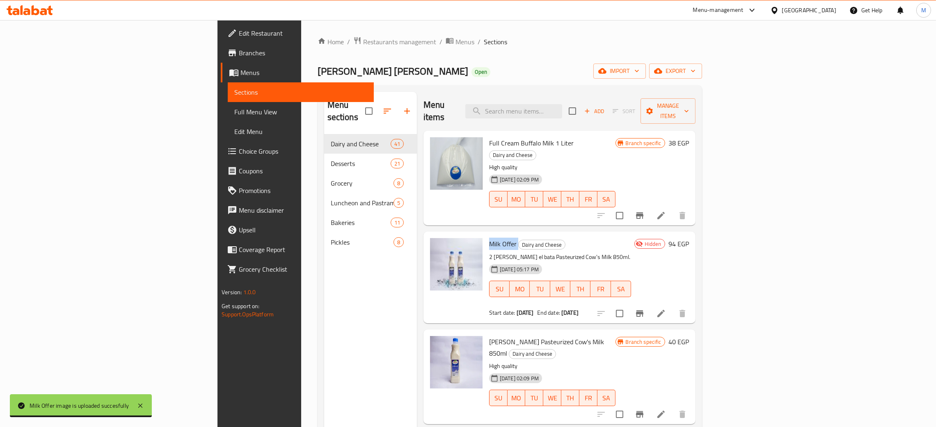
drag, startPoint x: 466, startPoint y: 224, endPoint x: 432, endPoint y: 220, distance: 33.8
click at [486, 235] on div "Milk Offer Dairy and Cheese 2 Sarah el bata Pasteurized Cow's Milk 850ml. 01-10…" at bounding box center [560, 277] width 149 height 85
copy h6 "Milk Offer"
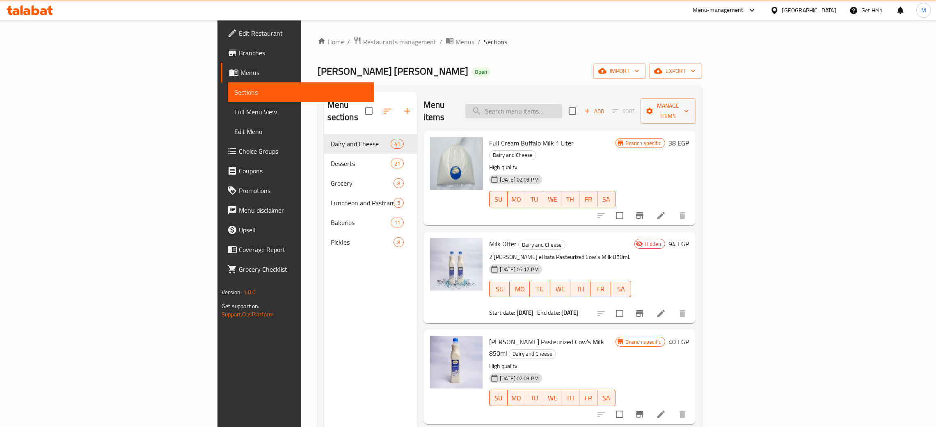
click at [562, 104] on input "search" at bounding box center [513, 111] width 97 height 14
paste input "Milk Offer"
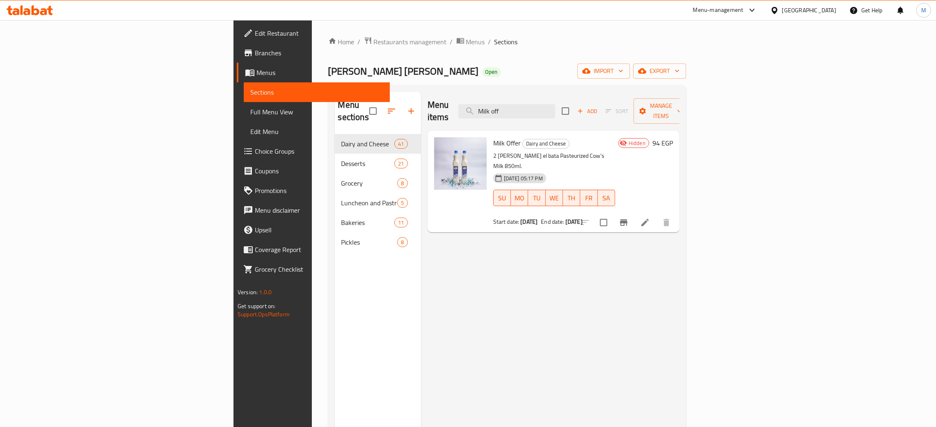
type input "Milk off"
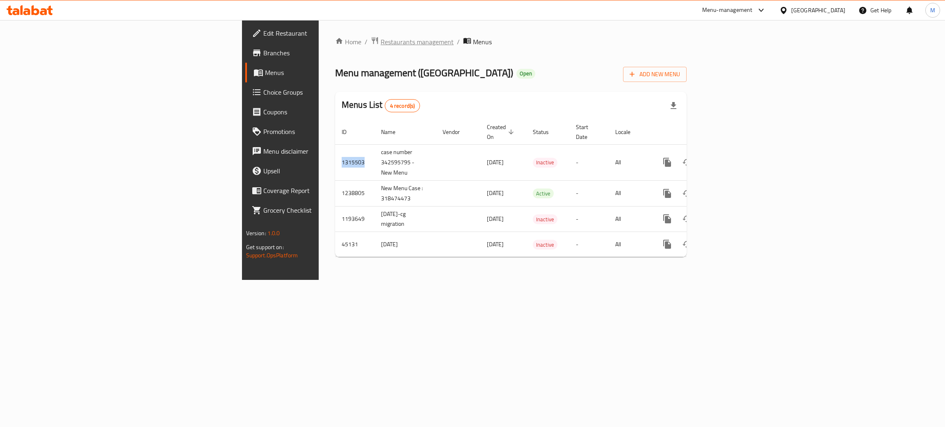
click at [381, 41] on span "Restaurants management" at bounding box center [417, 42] width 73 height 10
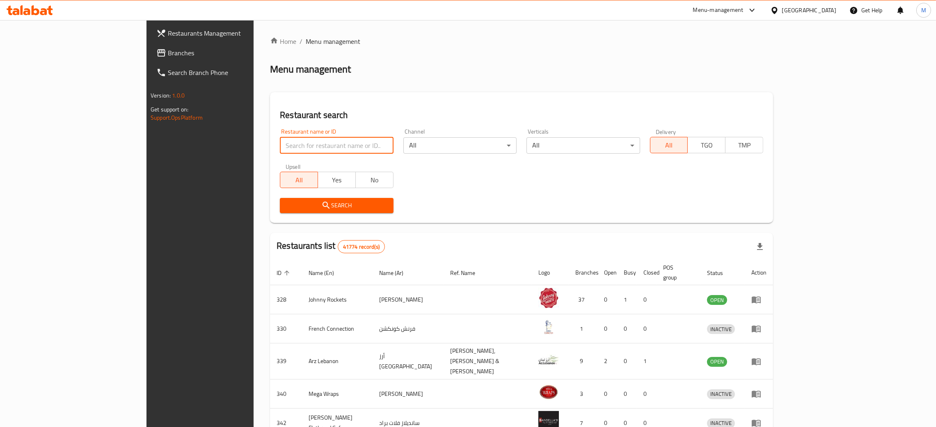
click at [280, 139] on input "search" at bounding box center [336, 145] width 113 height 16
paste input "703901"
type input "703901"
click button "Search" at bounding box center [336, 205] width 113 height 15
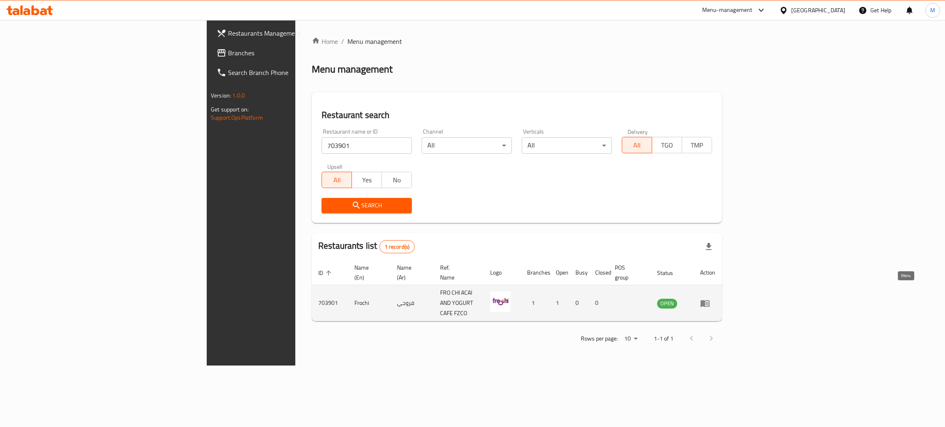
click at [715, 299] on link "enhanced table" at bounding box center [707, 304] width 15 height 10
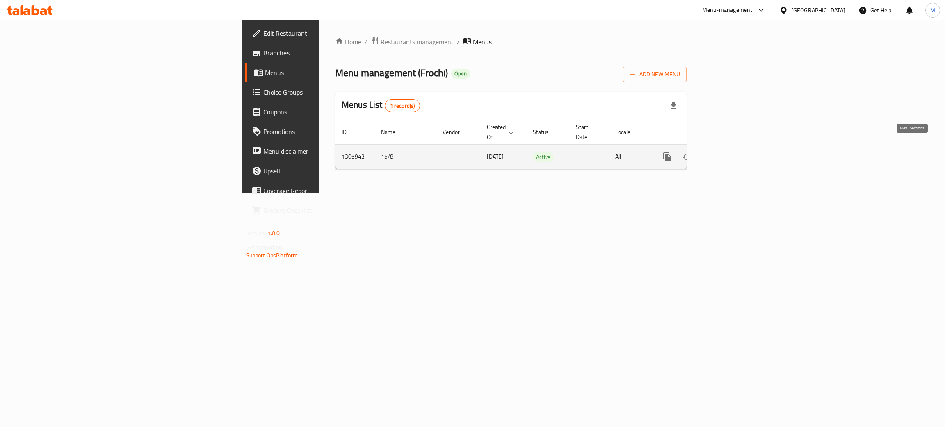
click at [731, 152] on icon "enhanced table" at bounding box center [727, 157] width 10 height 10
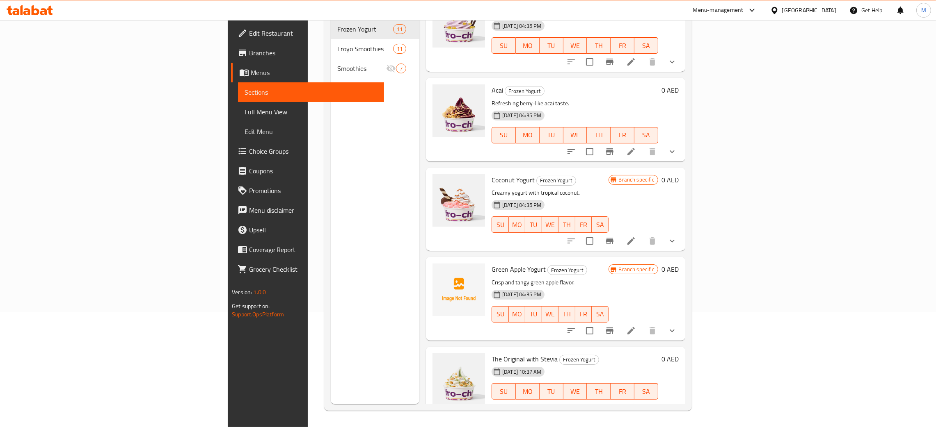
scroll to position [307, 0]
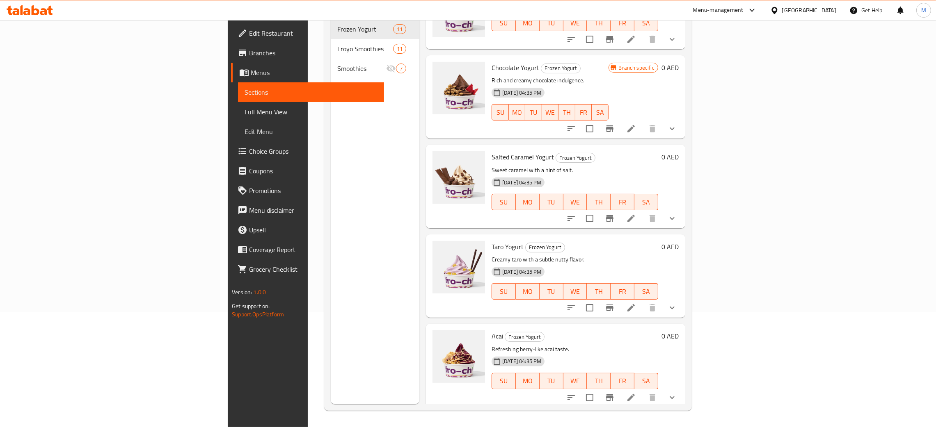
click at [802, 9] on div "[GEOGRAPHIC_DATA]" at bounding box center [809, 10] width 54 height 9
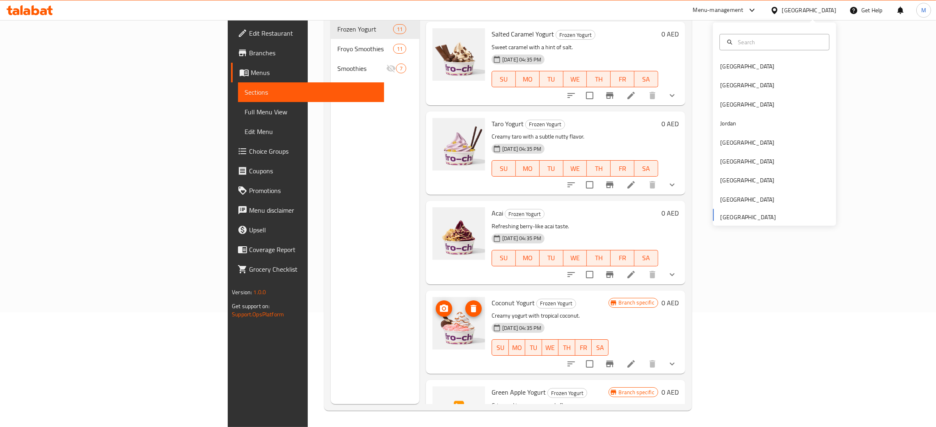
scroll to position [491, 0]
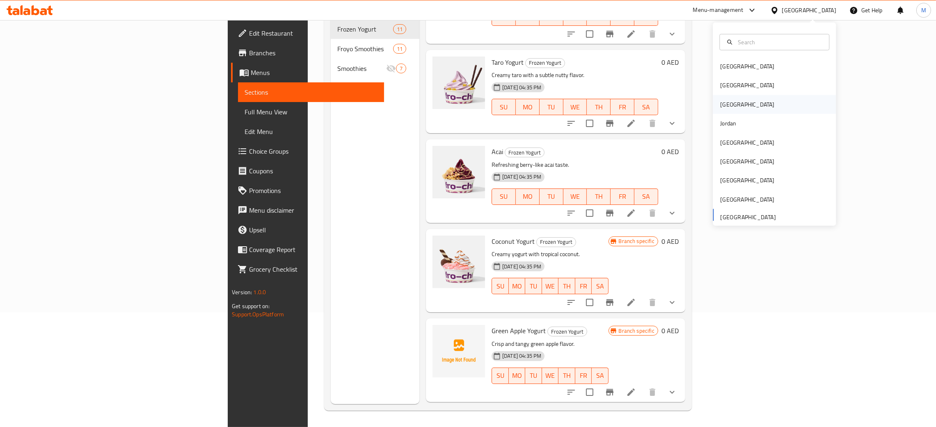
click at [720, 101] on div "[GEOGRAPHIC_DATA]" at bounding box center [747, 104] width 54 height 9
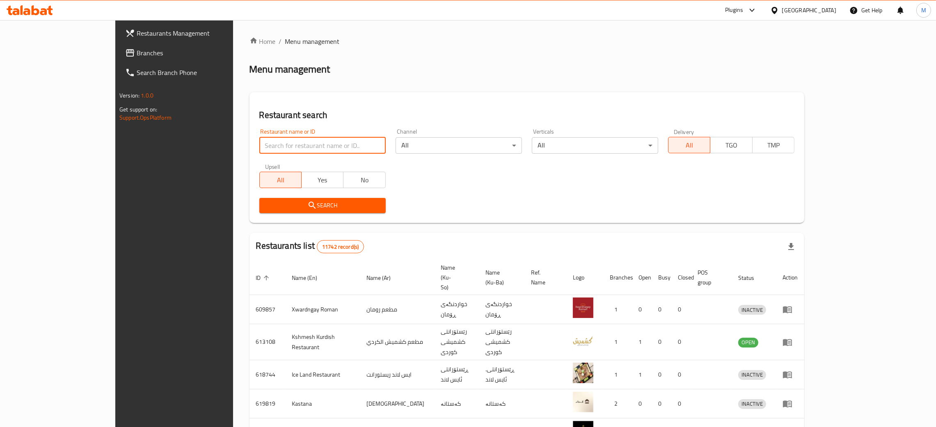
click at [259, 144] on input "search" at bounding box center [322, 145] width 126 height 16
paste input "706917"
type input "706917"
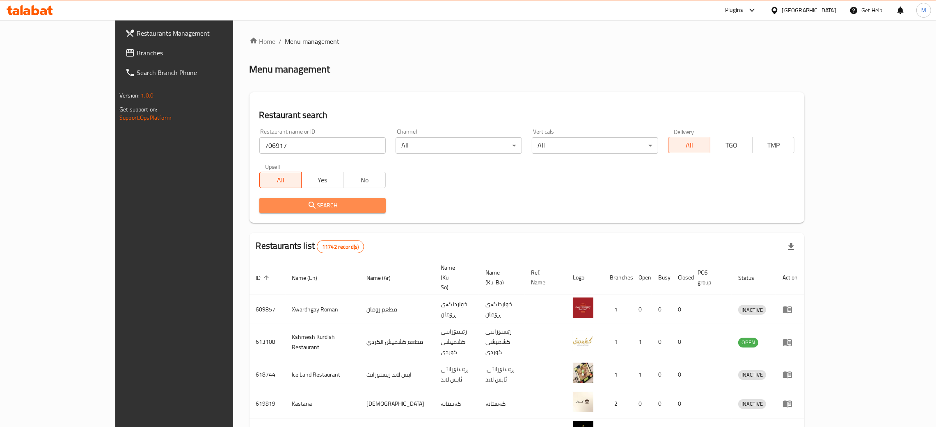
click at [266, 208] on span "Search" at bounding box center [322, 206] width 113 height 10
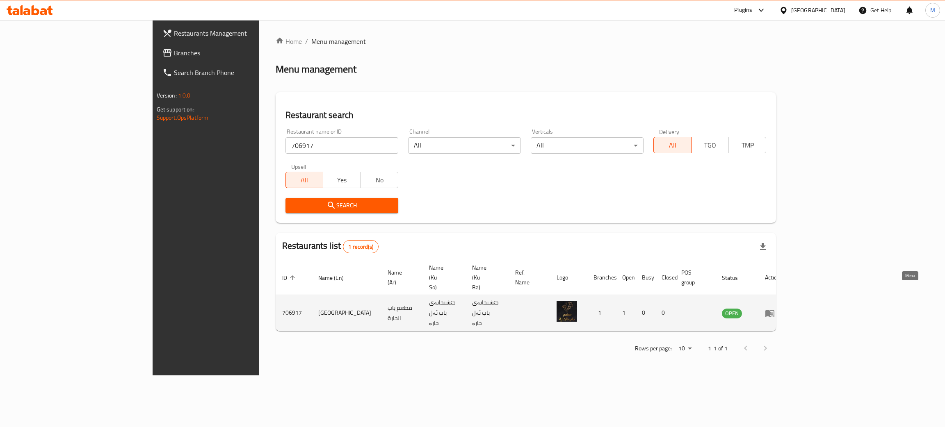
click at [775, 310] on icon "enhanced table" at bounding box center [770, 313] width 9 height 7
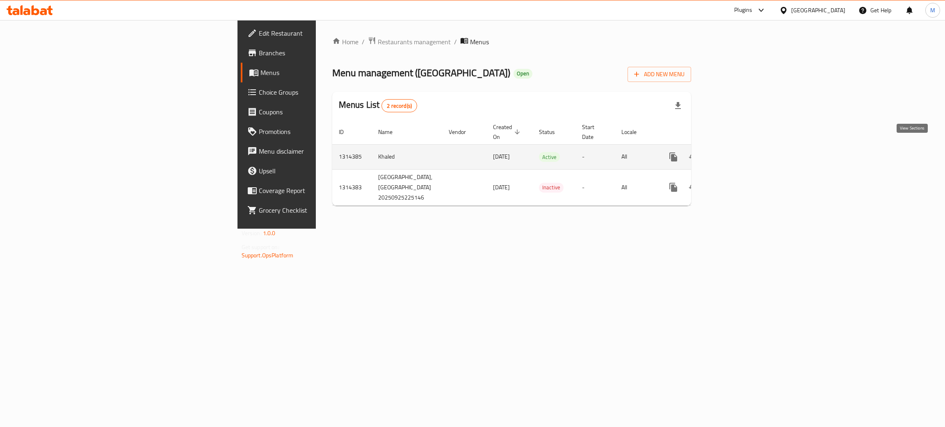
click at [743, 147] on link "enhanced table" at bounding box center [733, 157] width 20 height 20
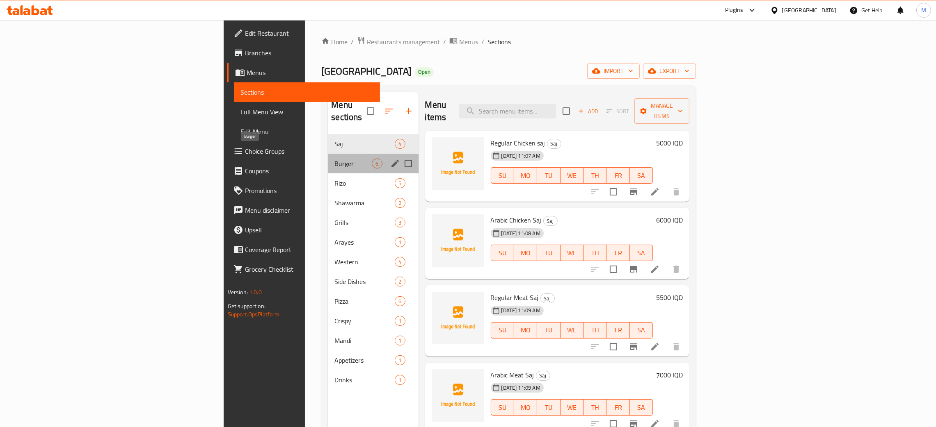
click at [334, 159] on span "Burger" at bounding box center [352, 164] width 37 height 10
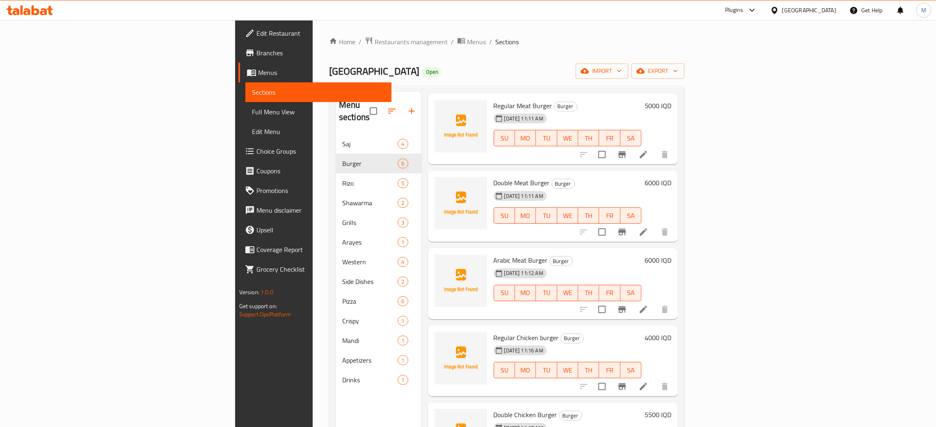
scroll to position [57, 0]
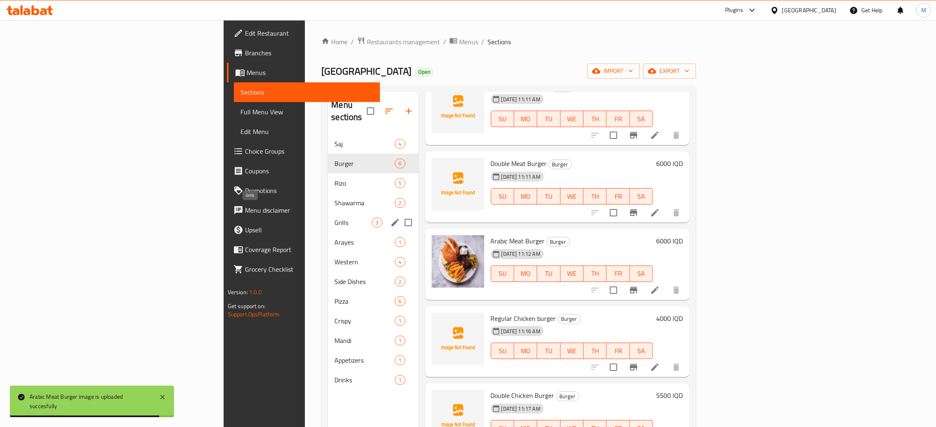
click at [334, 218] on span "Grills" at bounding box center [352, 223] width 37 height 10
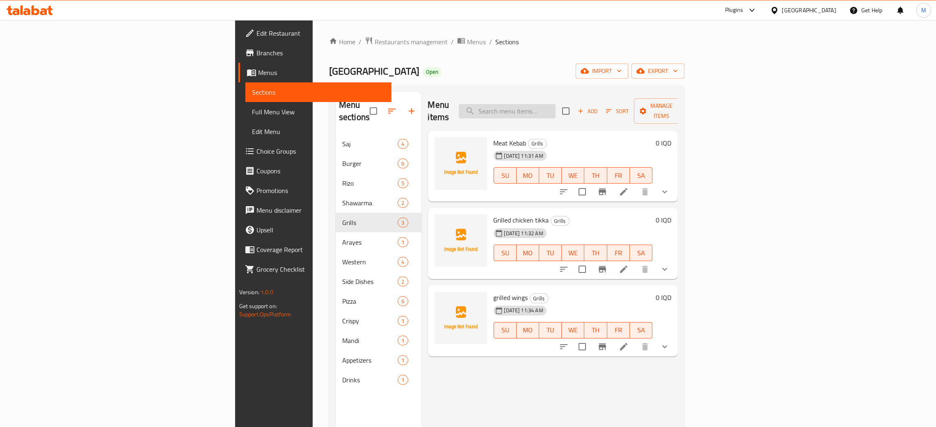
click at [555, 104] on input "search" at bounding box center [507, 111] width 97 height 14
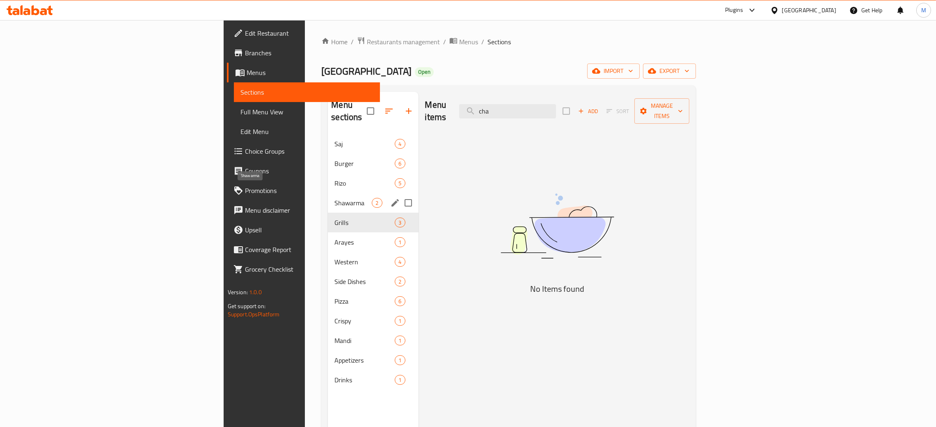
click at [334, 198] on span "Shawarma" at bounding box center [352, 203] width 37 height 10
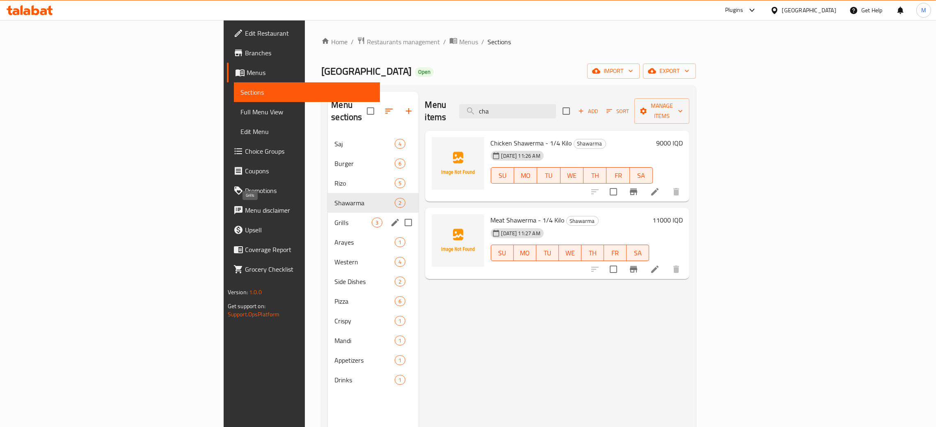
click at [334, 218] on span "Grills" at bounding box center [352, 223] width 37 height 10
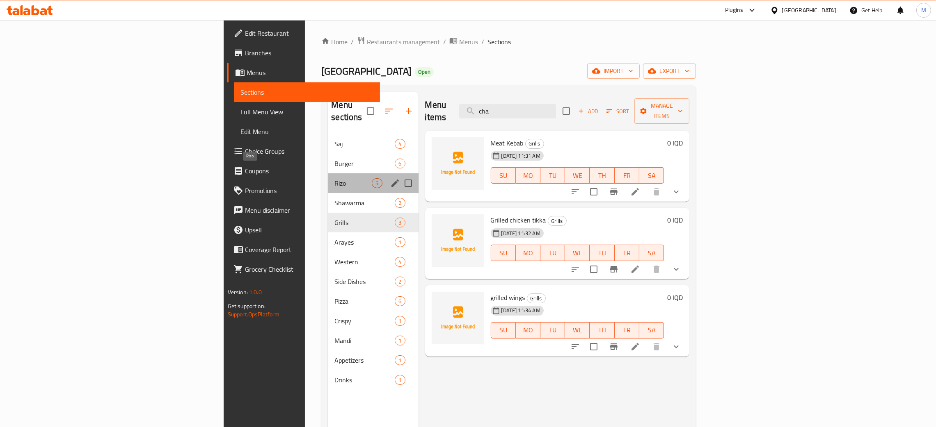
click at [334, 178] on span "Rizo" at bounding box center [352, 183] width 37 height 10
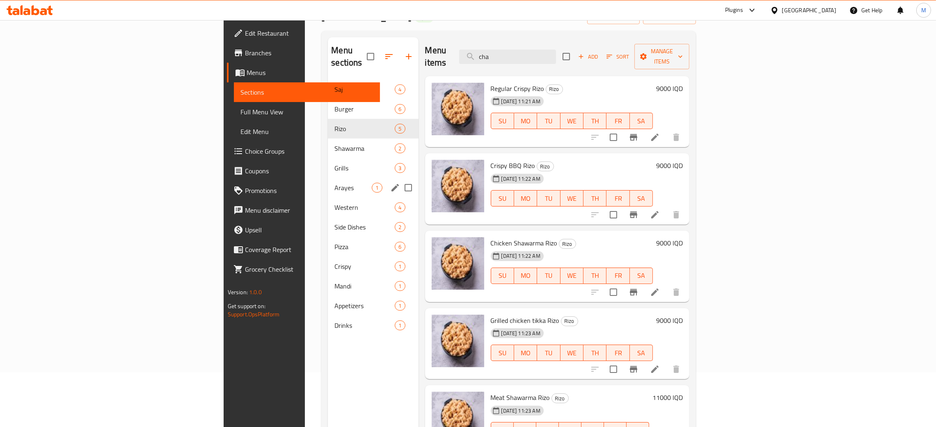
scroll to position [54, 0]
click at [334, 85] on span "Saj" at bounding box center [352, 90] width 37 height 10
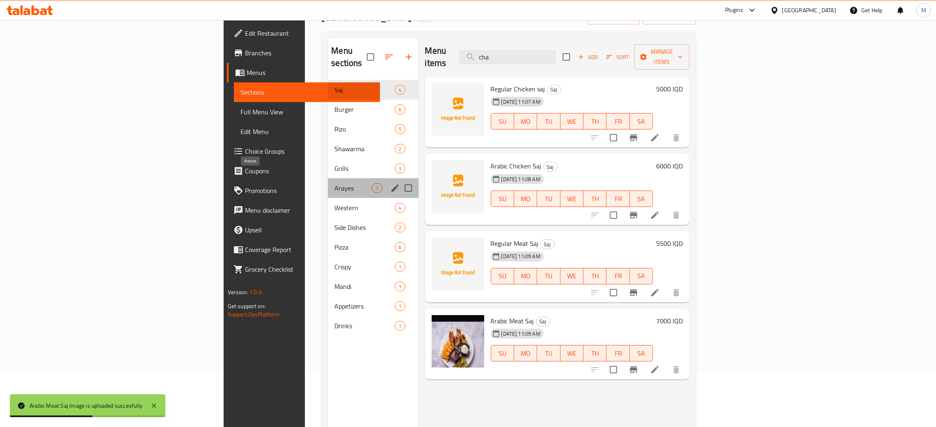
click at [334, 183] on span "Arayes" at bounding box center [352, 188] width 37 height 10
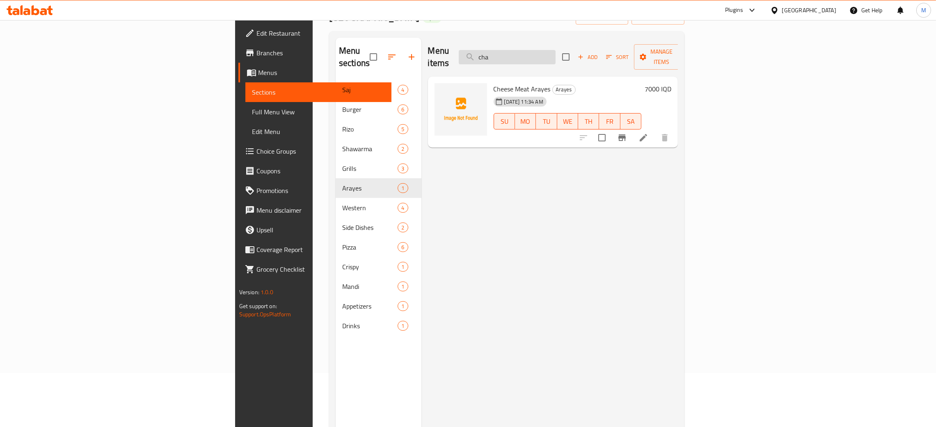
drag, startPoint x: 577, startPoint y: 46, endPoint x: 571, endPoint y: 53, distance: 9.6
click at [555, 53] on input "cha" at bounding box center [507, 57] width 97 height 14
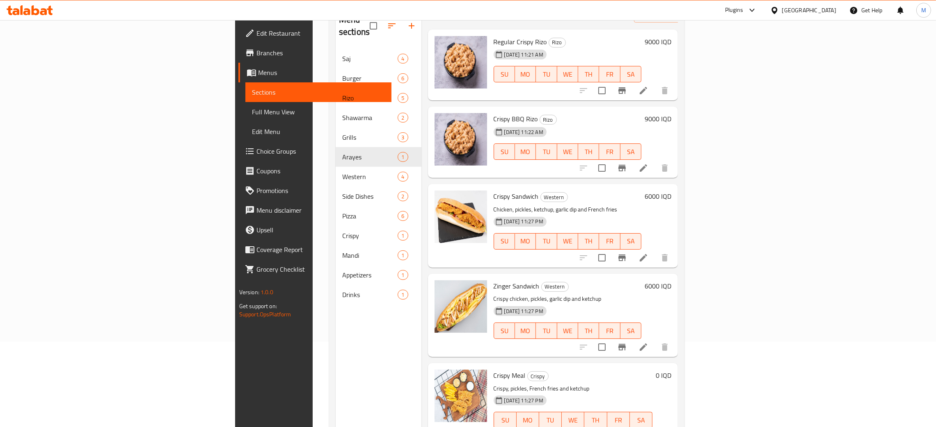
scroll to position [116, 0]
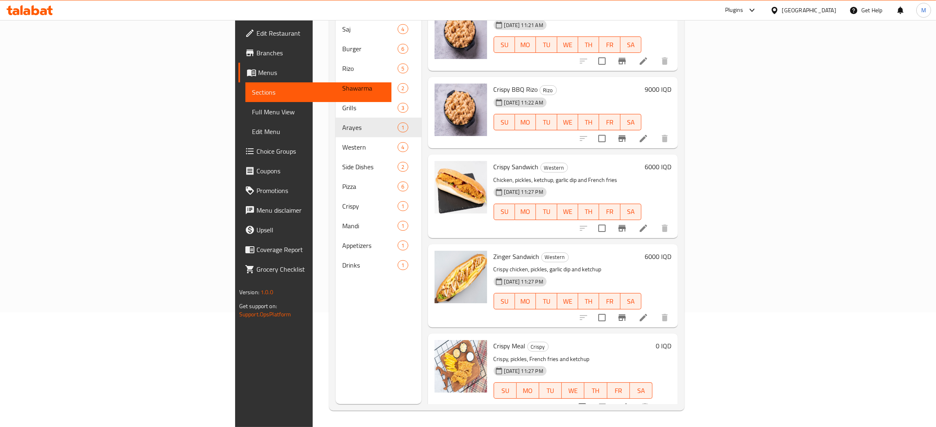
type input "cri"
drag, startPoint x: 404, startPoint y: 362, endPoint x: 297, endPoint y: 363, distance: 106.7
click at [336, 363] on div "Menu sections Saj 4 Burger 6 Rizo 5 Shawarma 2 Grills 3 Arayes 1 Western 4 Side…" at bounding box center [379, 190] width 86 height 427
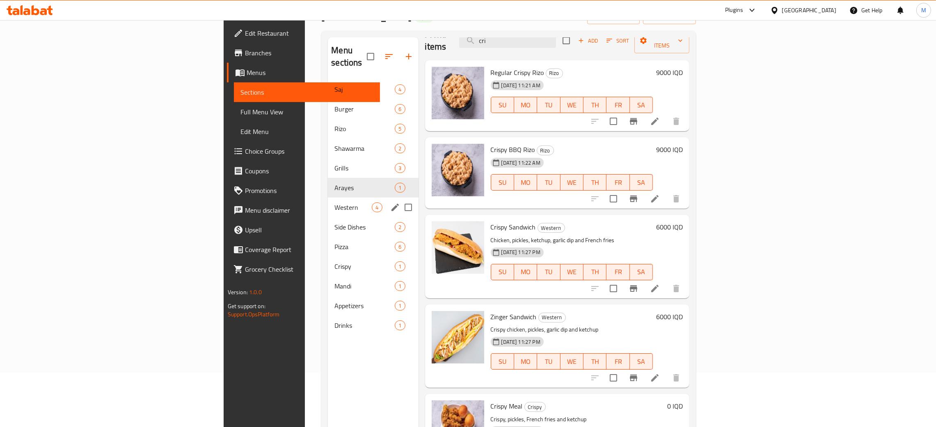
scroll to position [0, 0]
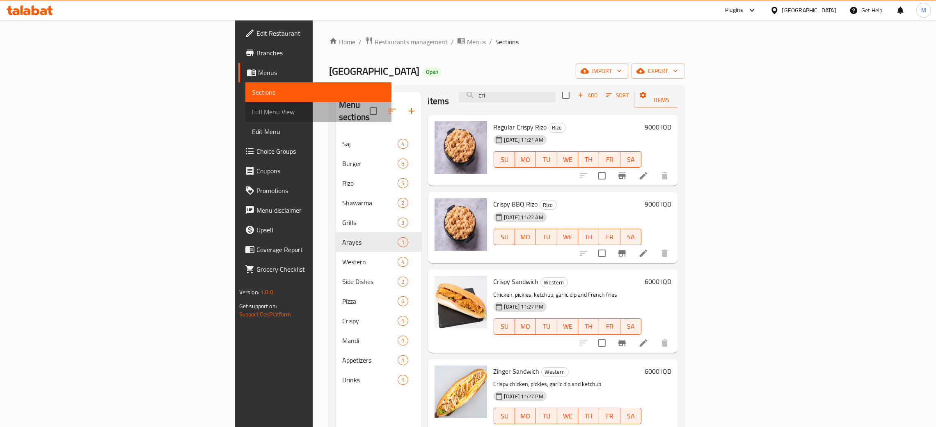
click at [252, 109] on span "Full Menu View" at bounding box center [318, 112] width 133 height 10
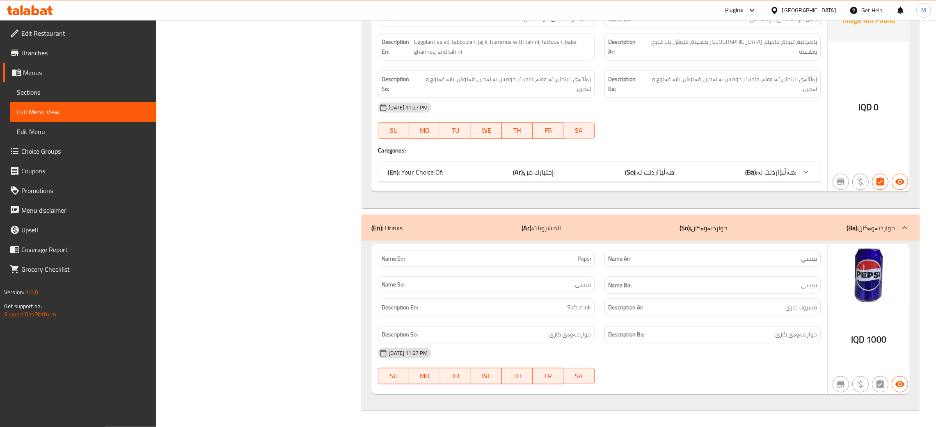
scroll to position [6700, 0]
